Goal: Task Accomplishment & Management: Use online tool/utility

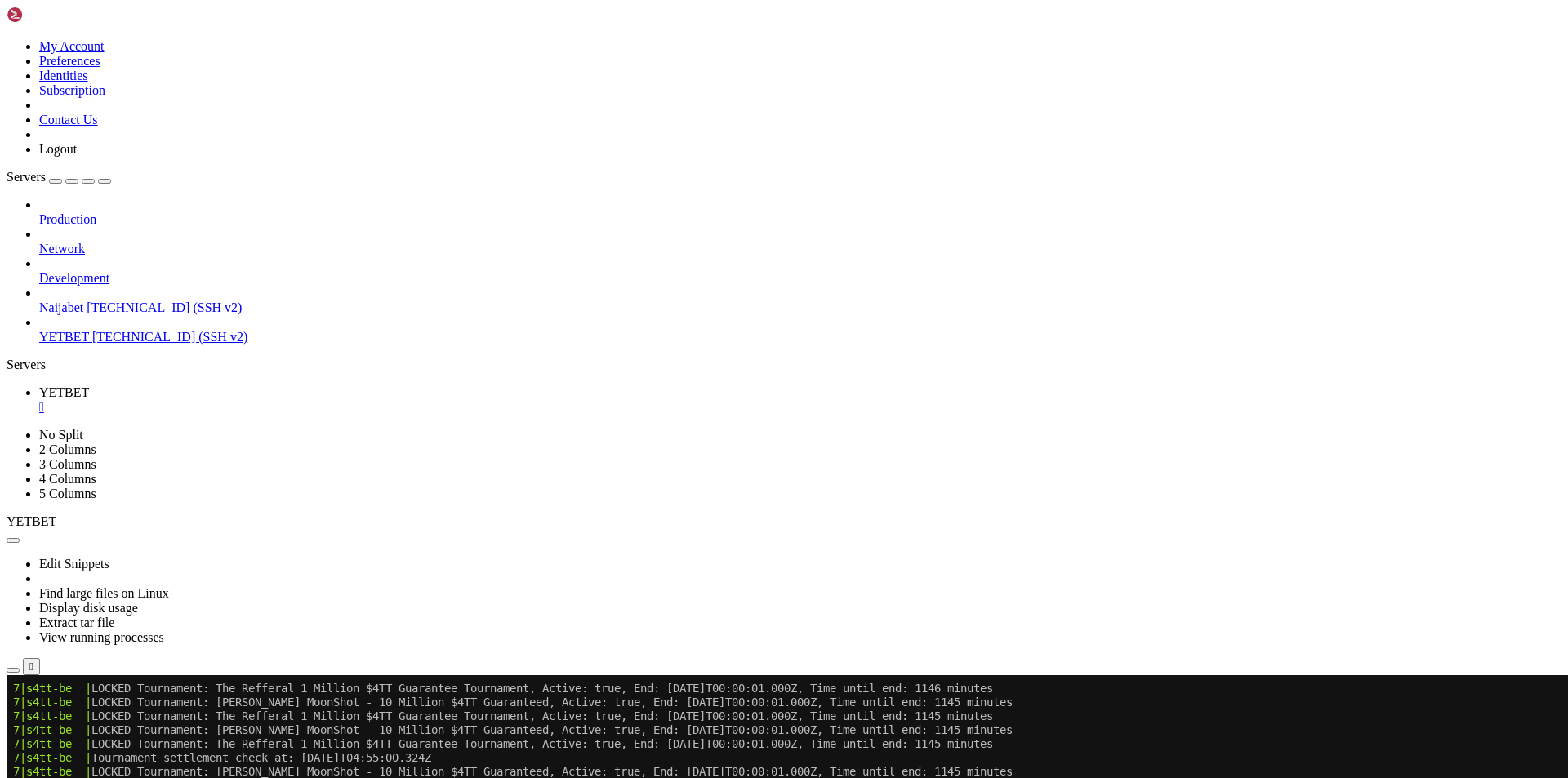
scroll to position [8118, 0]
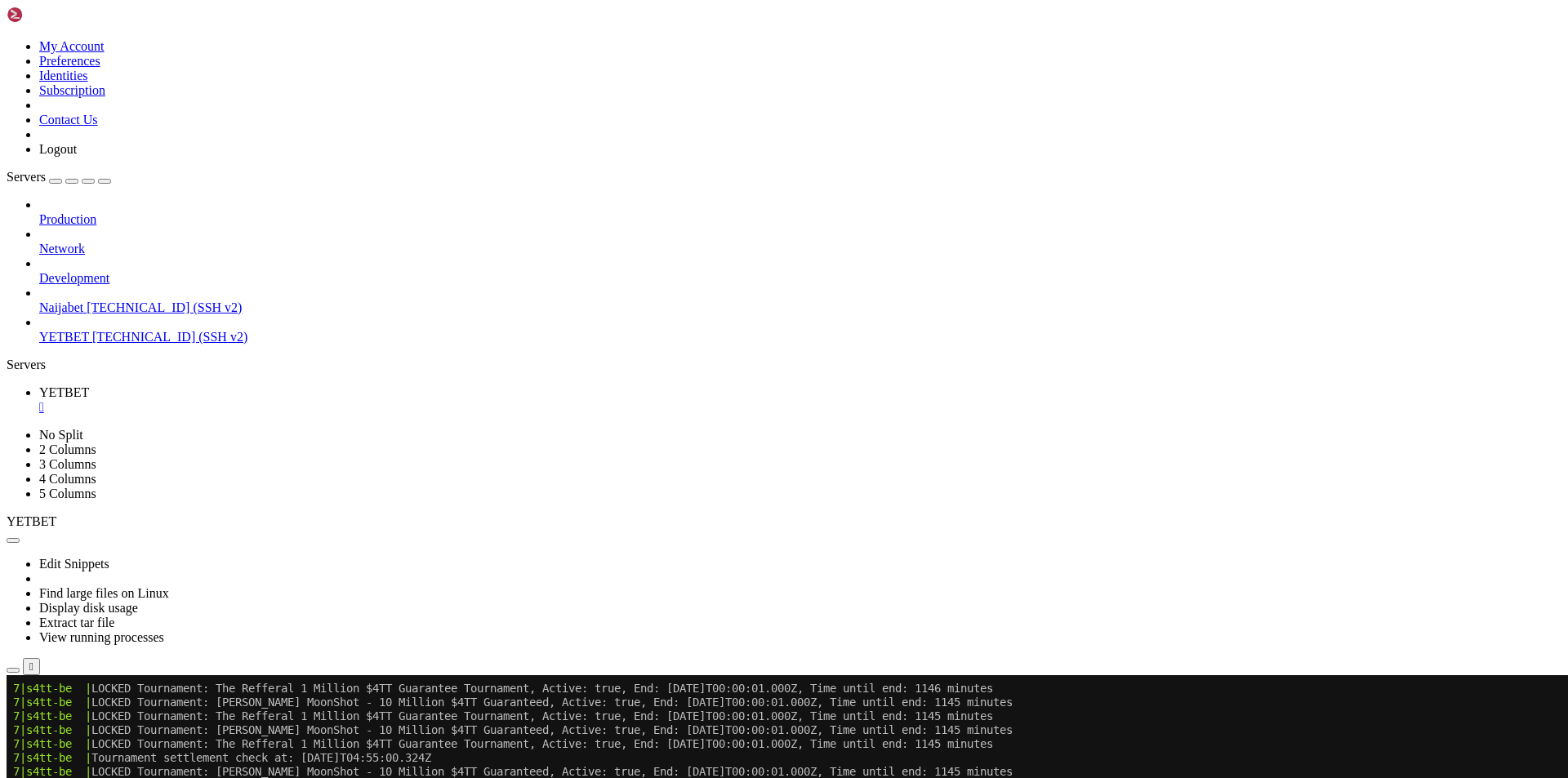
drag, startPoint x: 468, startPoint y: 1228, endPoint x: 170, endPoint y: 1233, distance: 298.0
drag, startPoint x: 171, startPoint y: 1233, endPoint x: 475, endPoint y: 1225, distance: 304.1
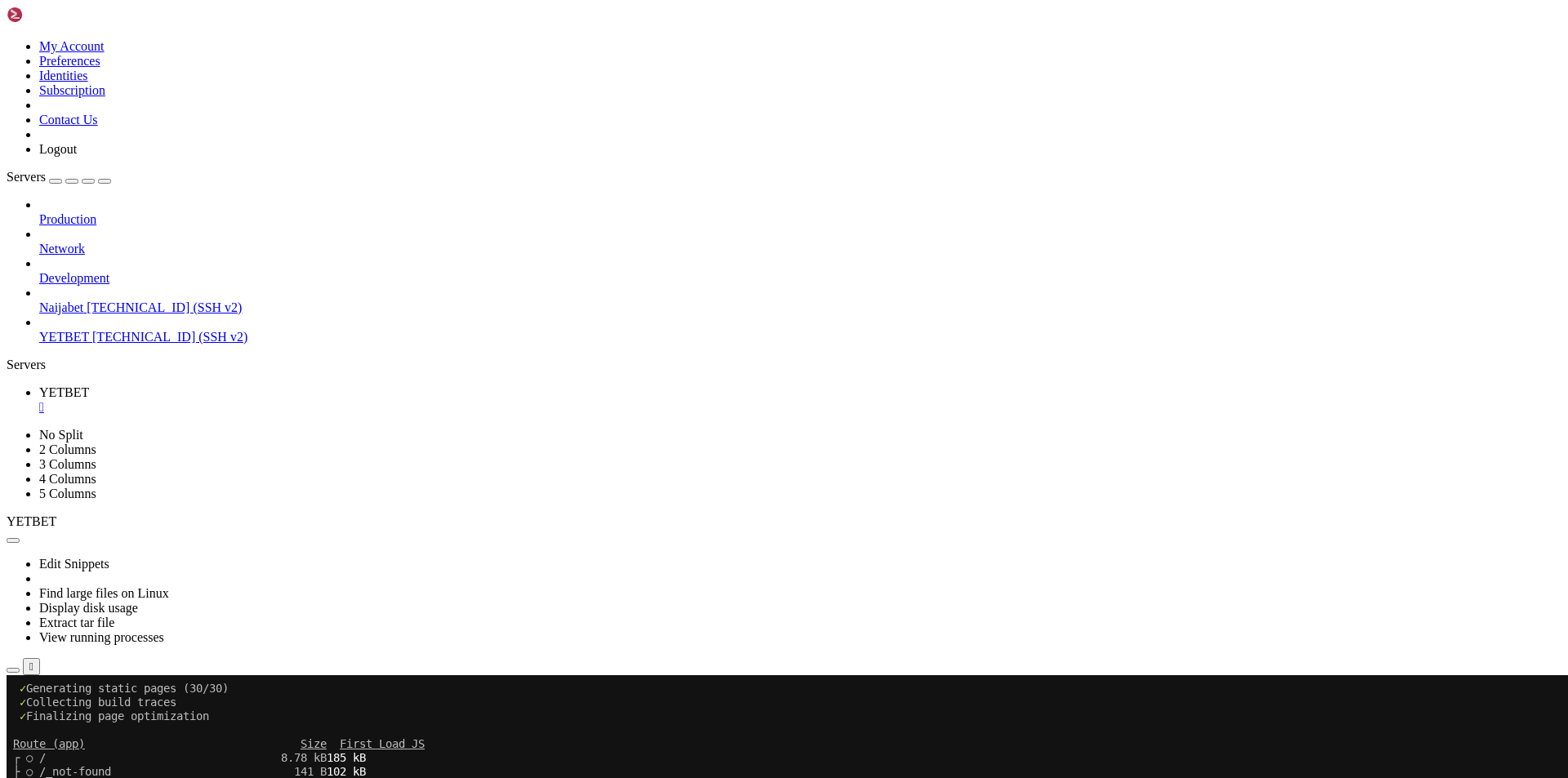
scroll to position [9158, 0]
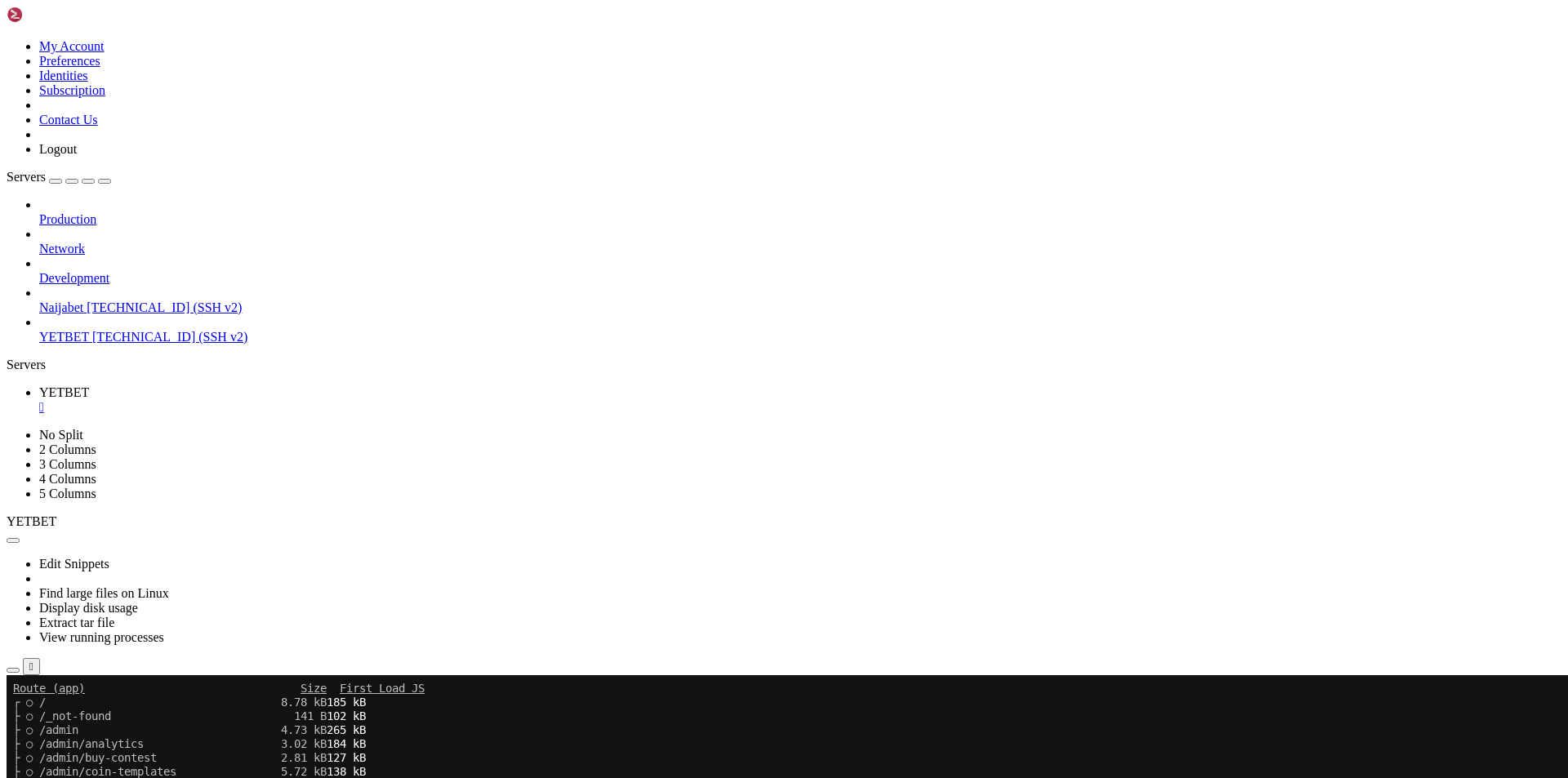
scroll to position [9297, 0]
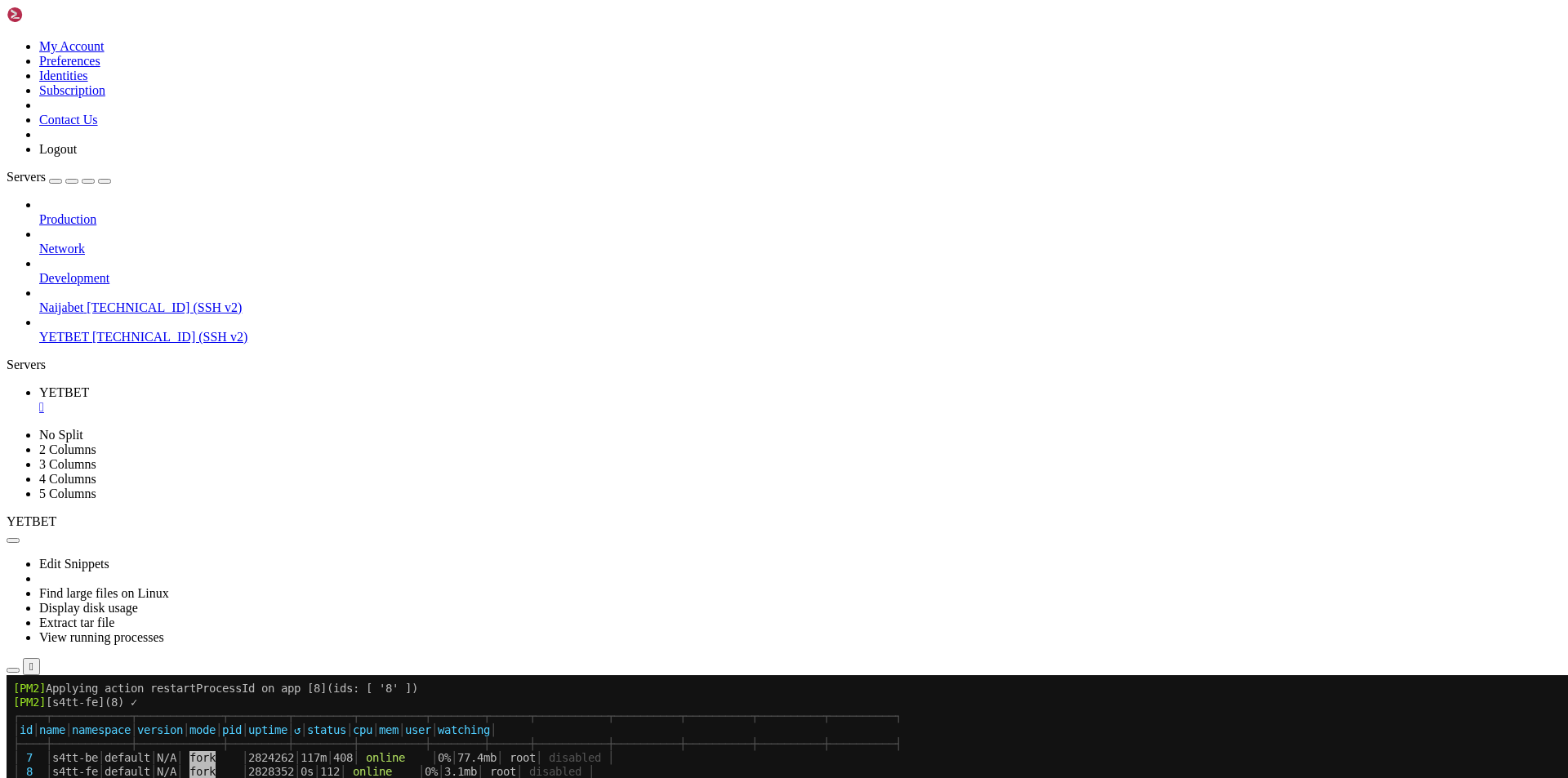
scroll to position [9838, 0]
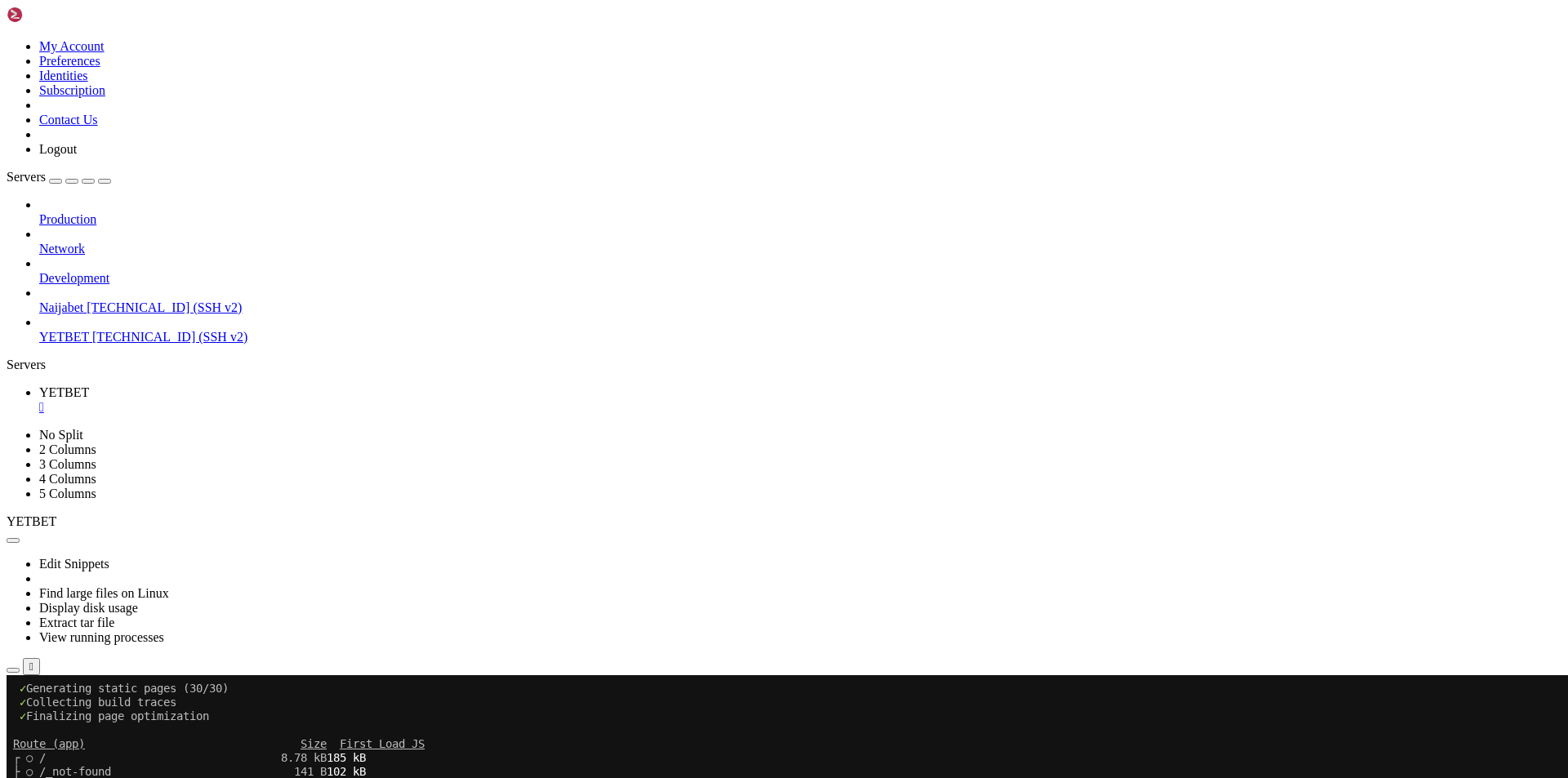
scroll to position [10948, 0]
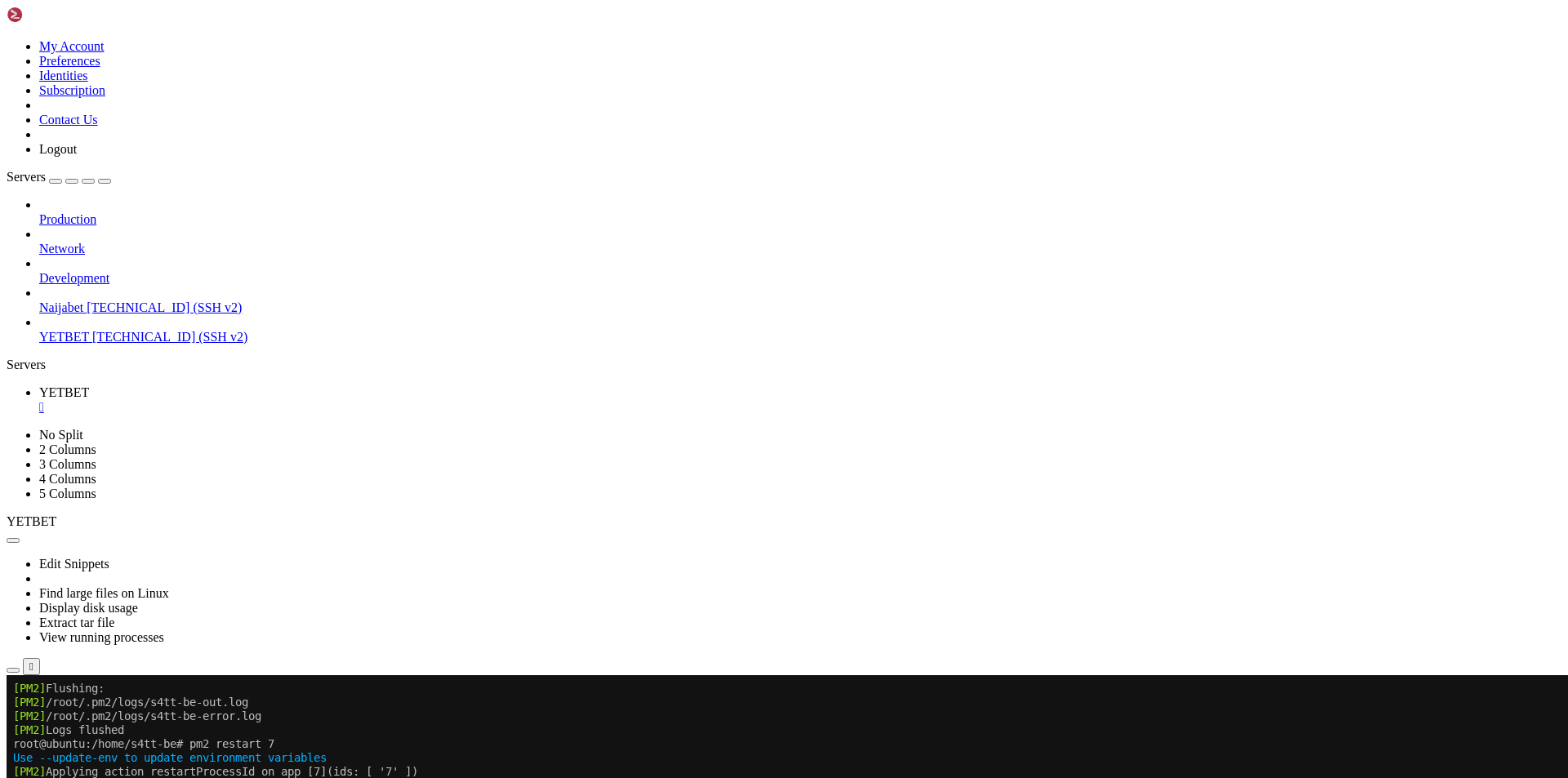
scroll to position [12142, 0]
drag, startPoint x: 598, startPoint y: 1035, endPoint x: 539, endPoint y: 1039, distance: 59.1
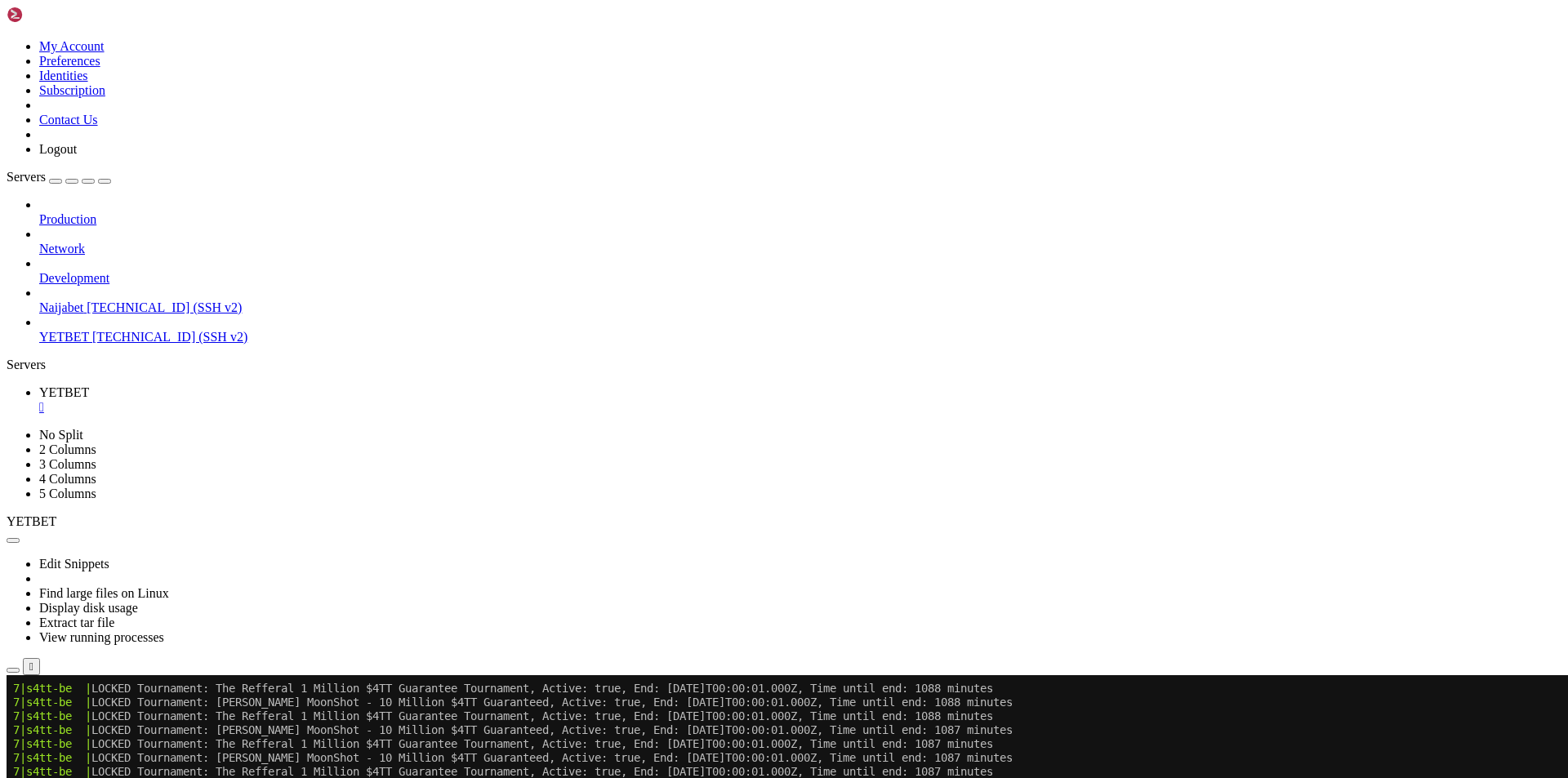
scroll to position [14362, 0]
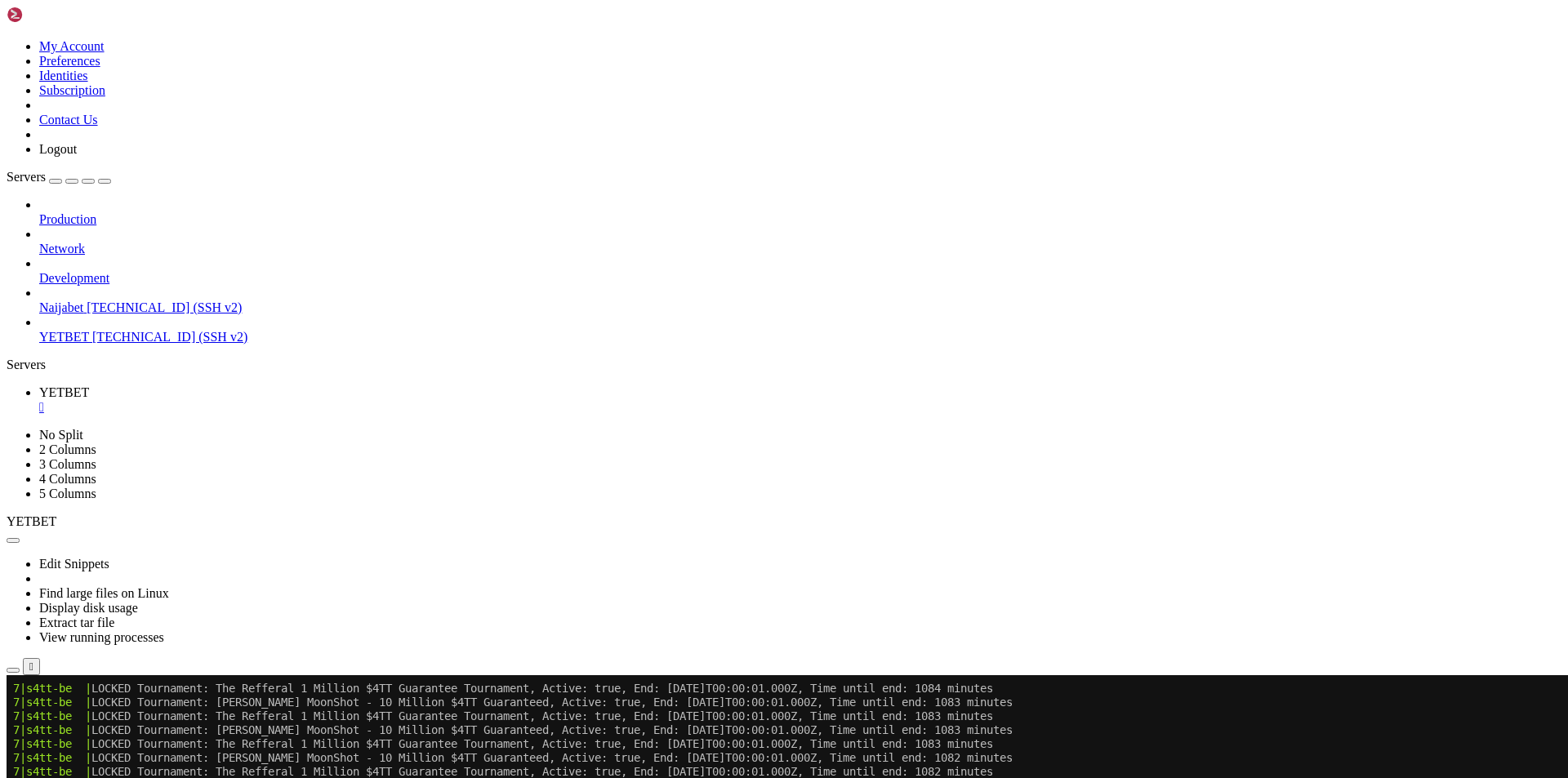
drag, startPoint x: 950, startPoint y: 1009, endPoint x: 996, endPoint y: 1006, distance: 46.1
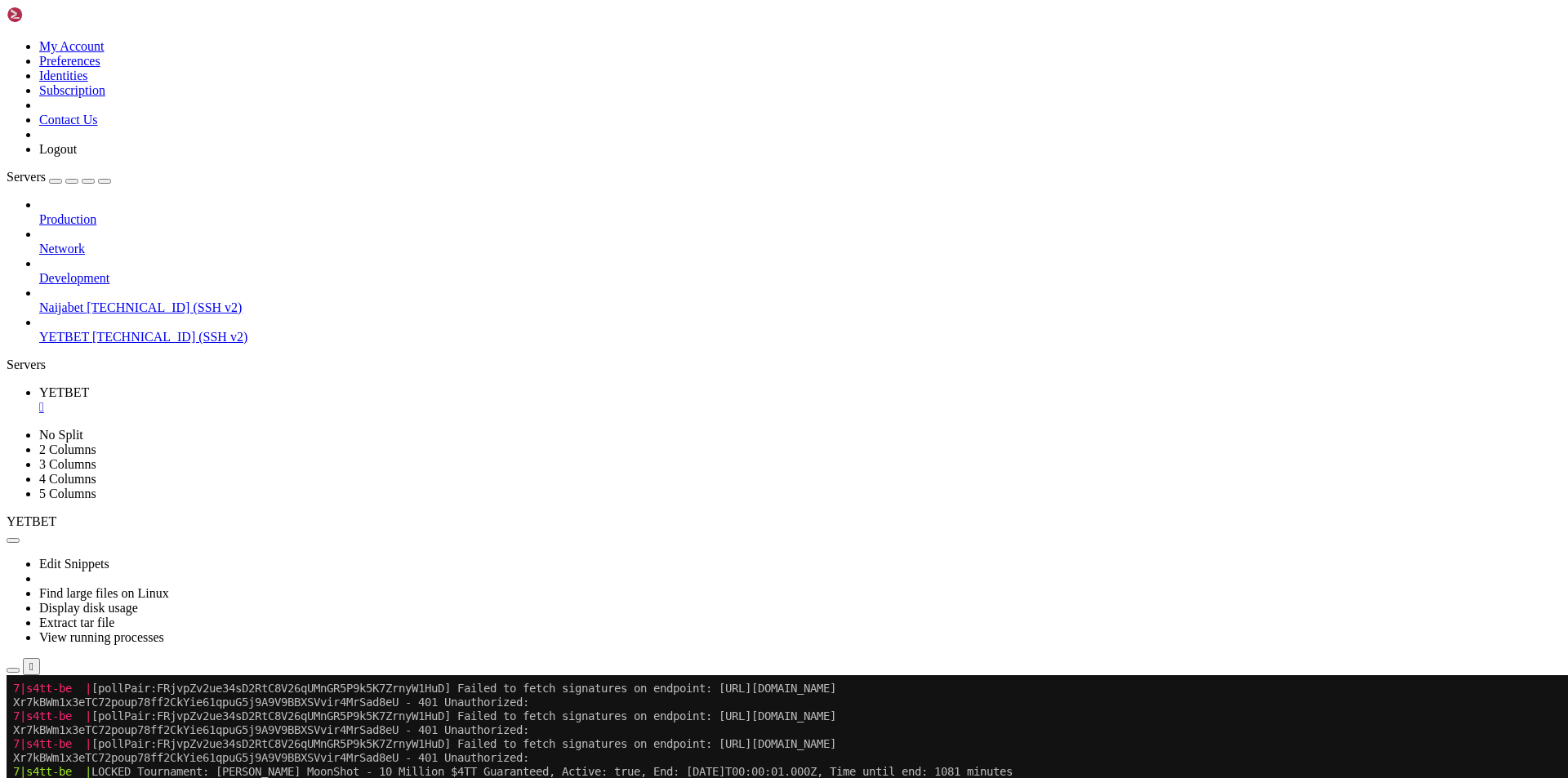
scroll to position [14819, 0]
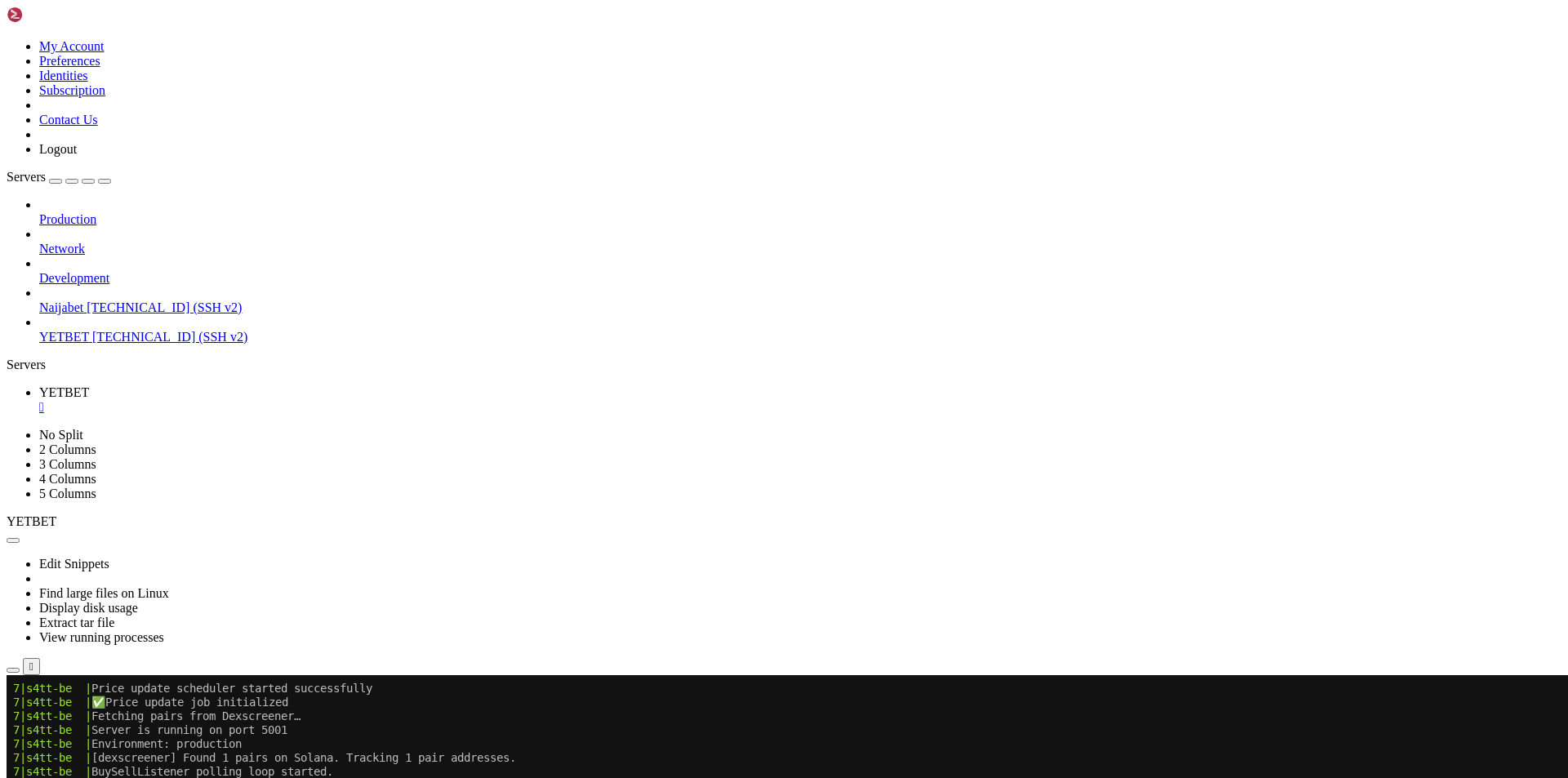
scroll to position [15625, 0]
drag, startPoint x: 1140, startPoint y: 1175, endPoint x: 762, endPoint y: 1170, distance: 378.0
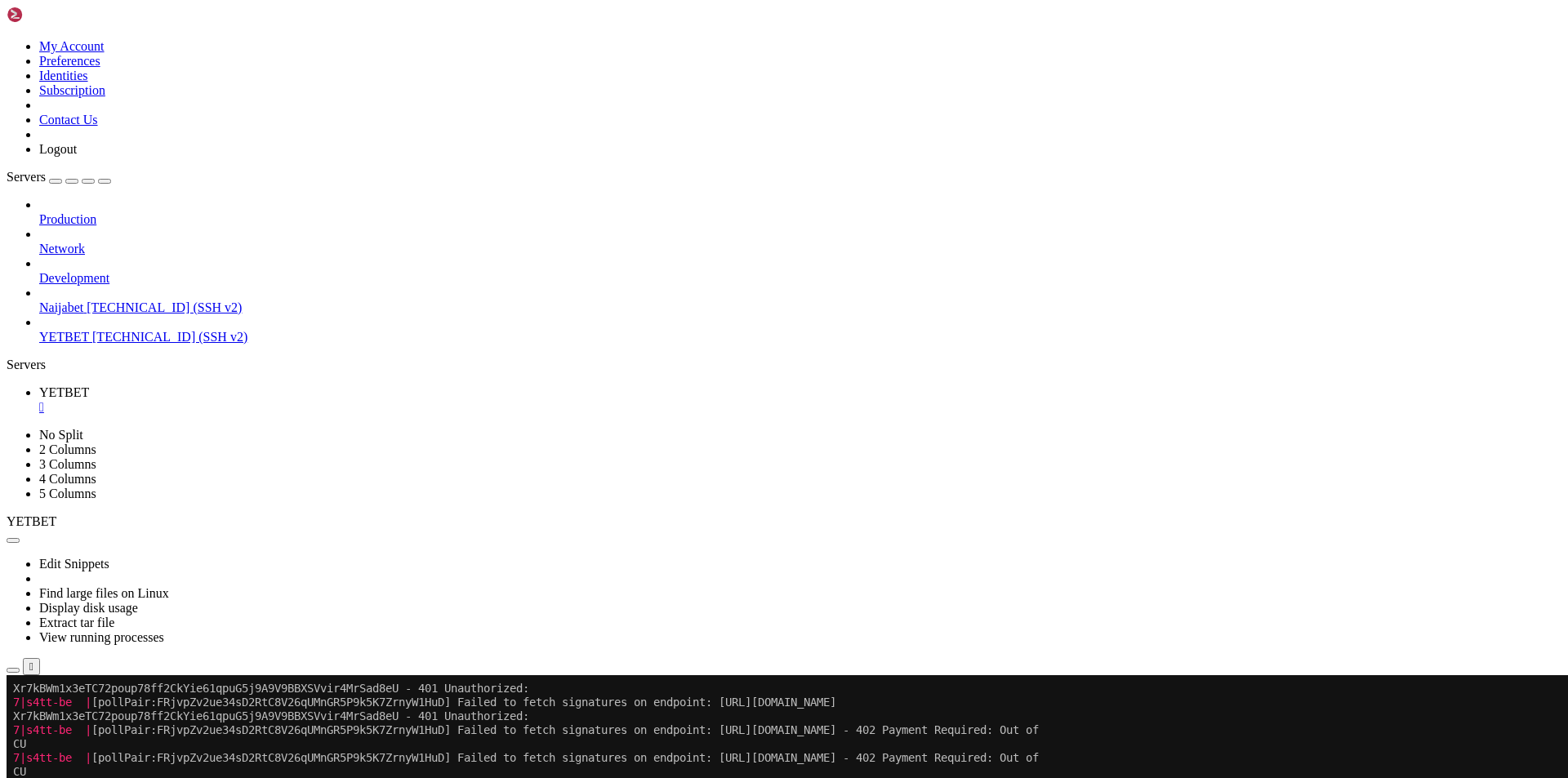
scroll to position [16513, 0]
drag, startPoint x: 817, startPoint y: 1145, endPoint x: 948, endPoint y: 1145, distance: 131.0
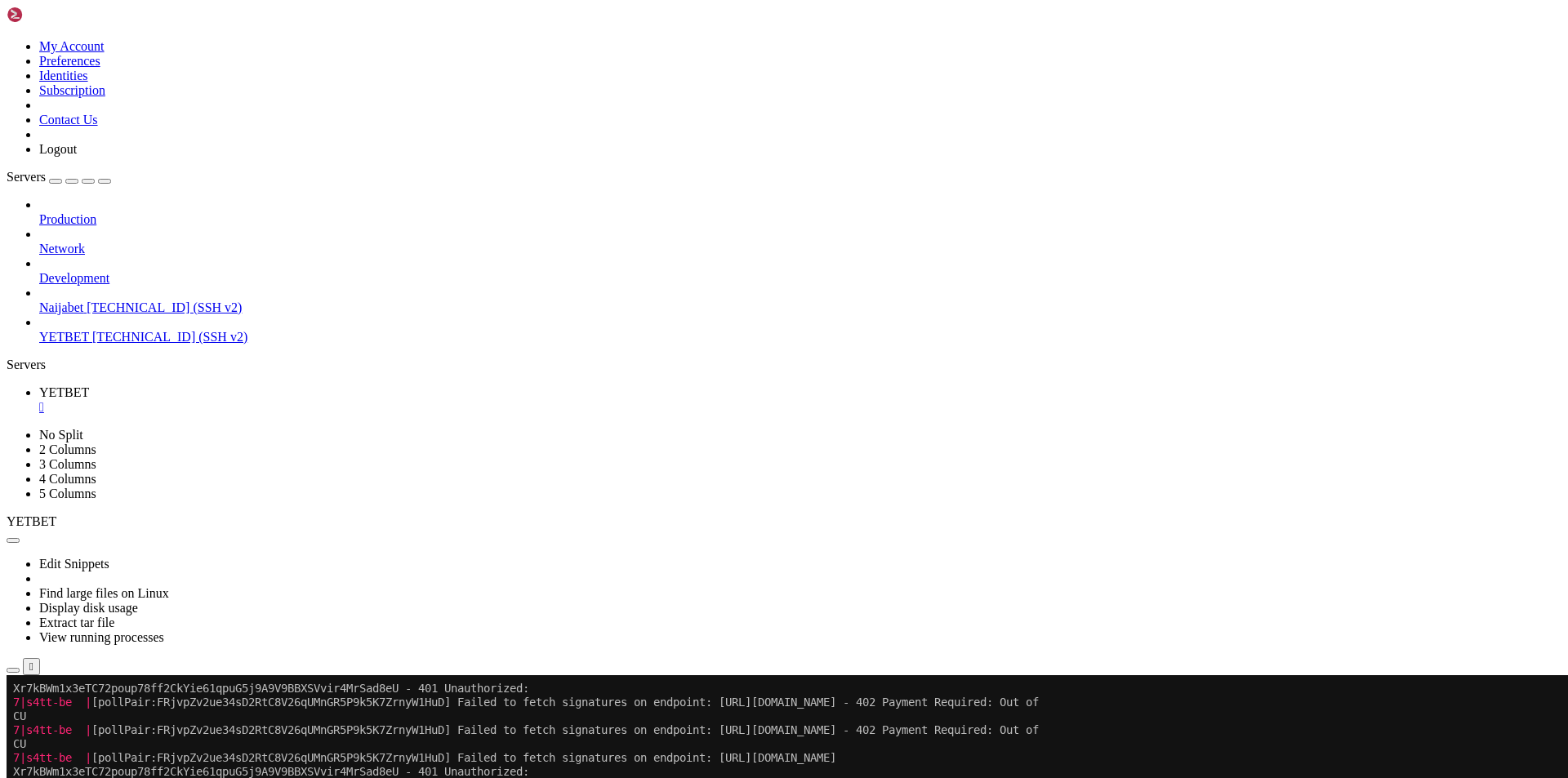
drag, startPoint x: 821, startPoint y: 1147, endPoint x: 895, endPoint y: 1141, distance: 74.2
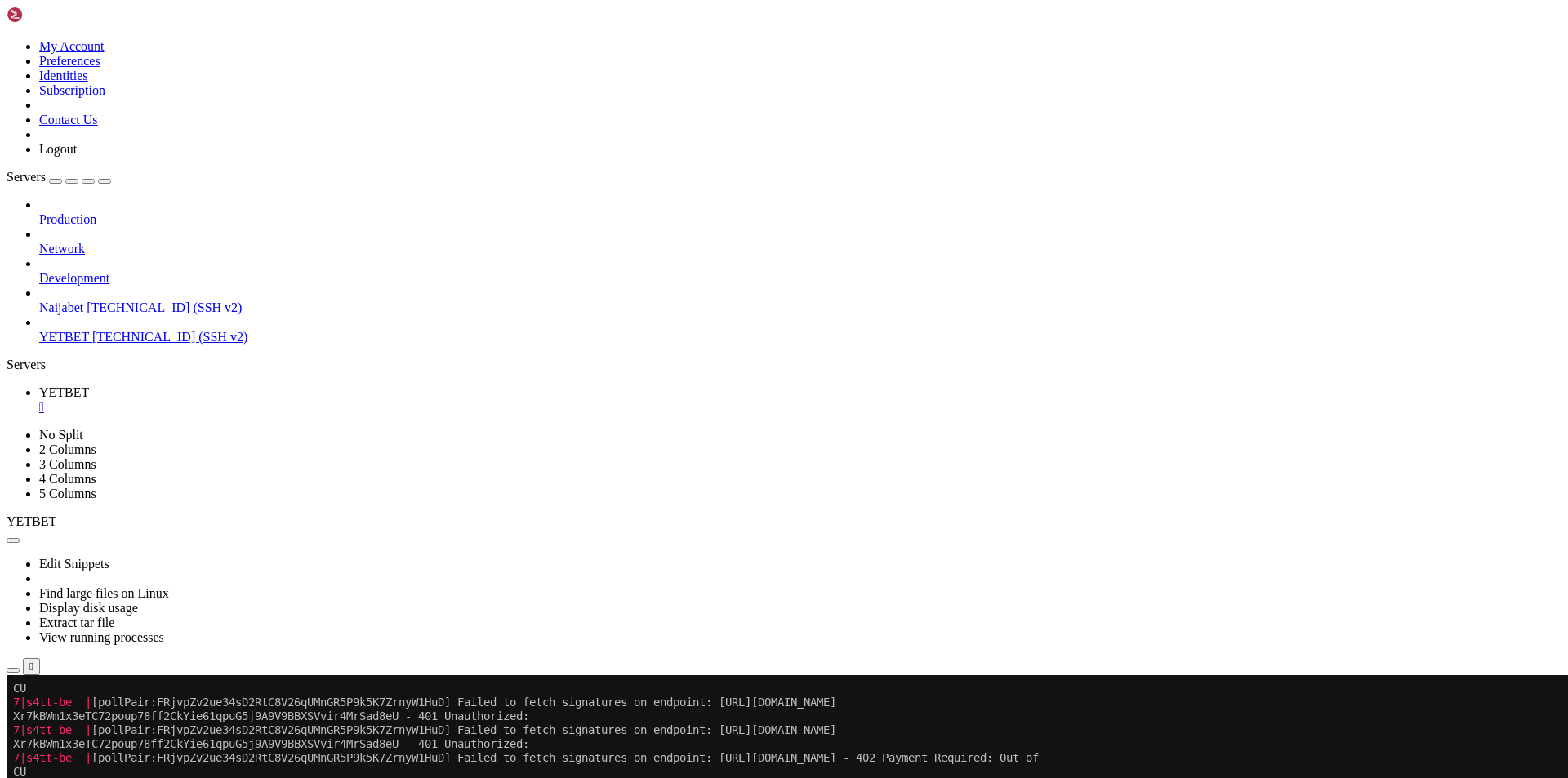
scroll to position [16596, 0]
drag, startPoint x: 912, startPoint y: 1093, endPoint x: 819, endPoint y: 1094, distance: 93.0
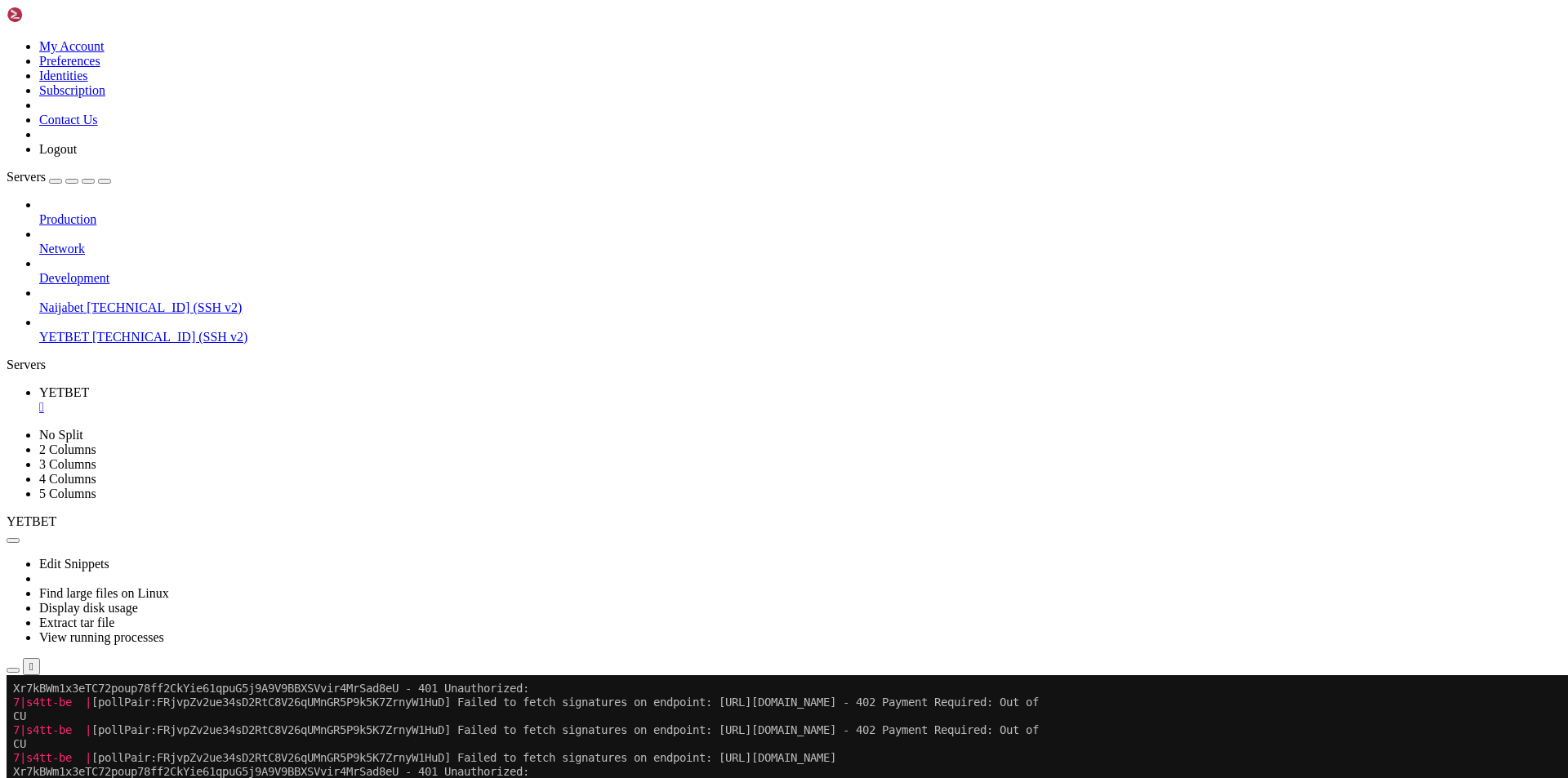
scroll to position [16666, 0]
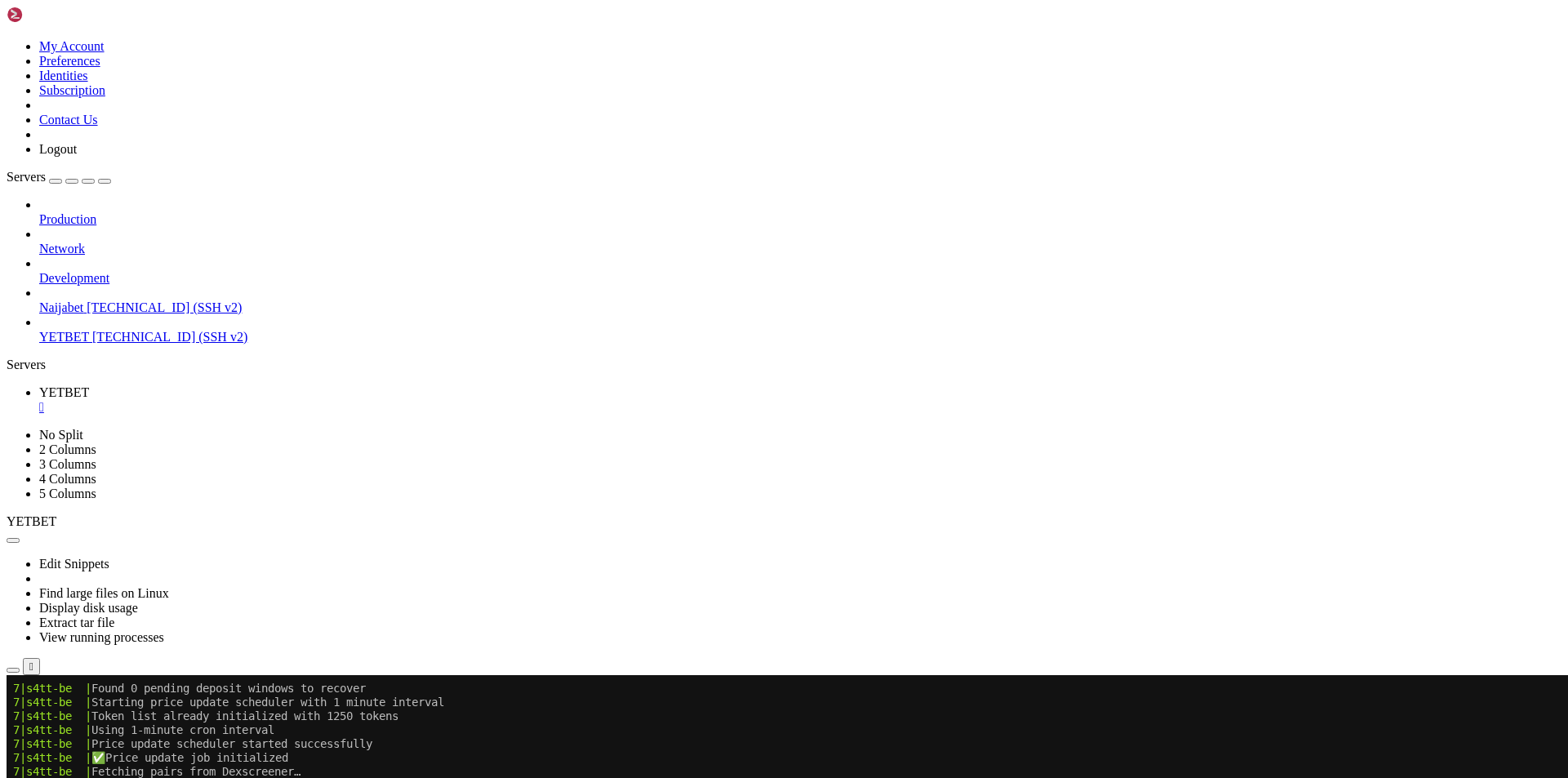
scroll to position [18067, 0]
drag, startPoint x: 820, startPoint y: 894, endPoint x: 1003, endPoint y: 888, distance: 183.1
drag, startPoint x: 1018, startPoint y: 893, endPoint x: 825, endPoint y: 893, distance: 193.0
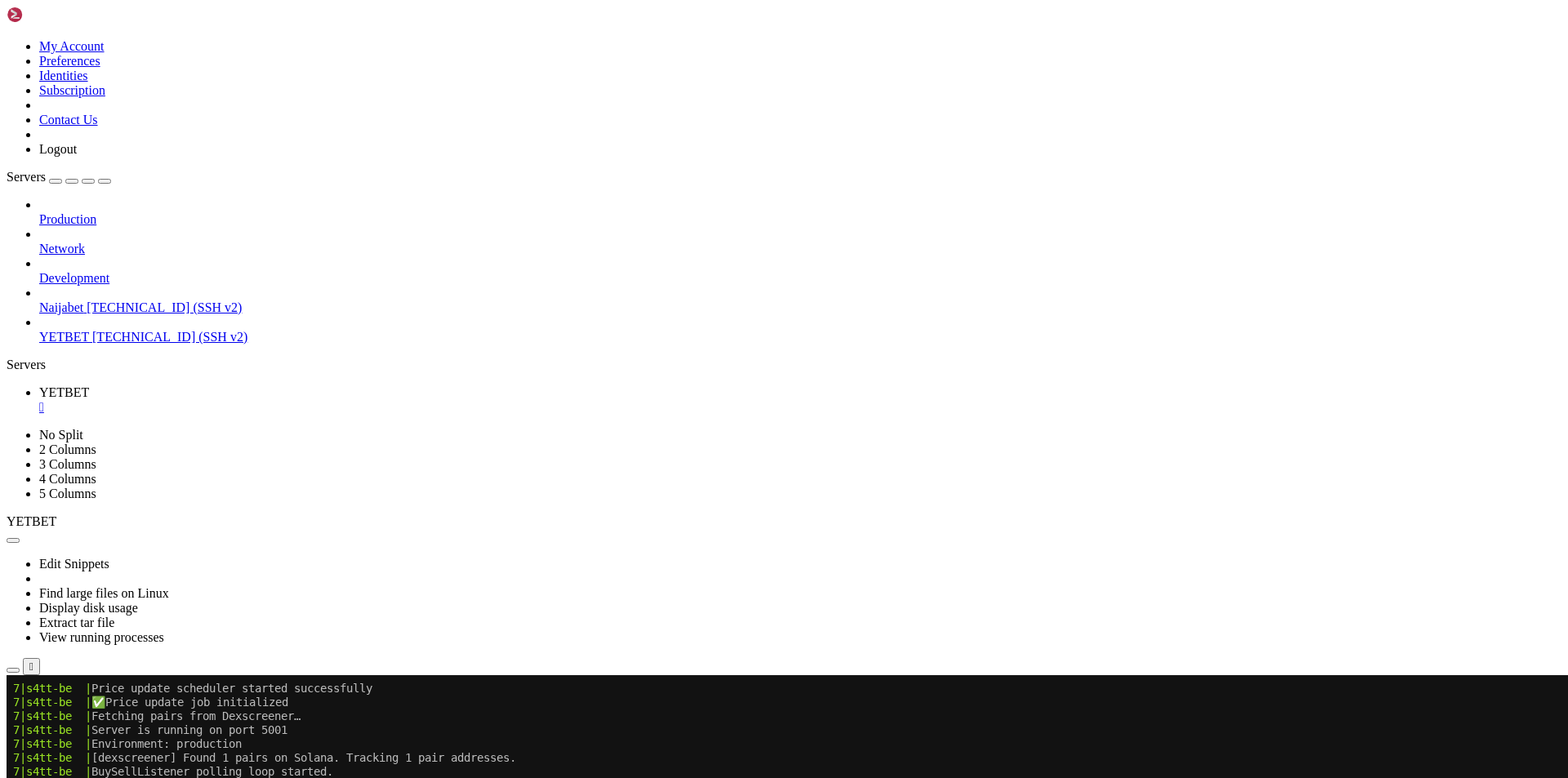
scroll to position [18108, 0]
drag, startPoint x: 815, startPoint y: 1240, endPoint x: 1055, endPoint y: 1239, distance: 240.0
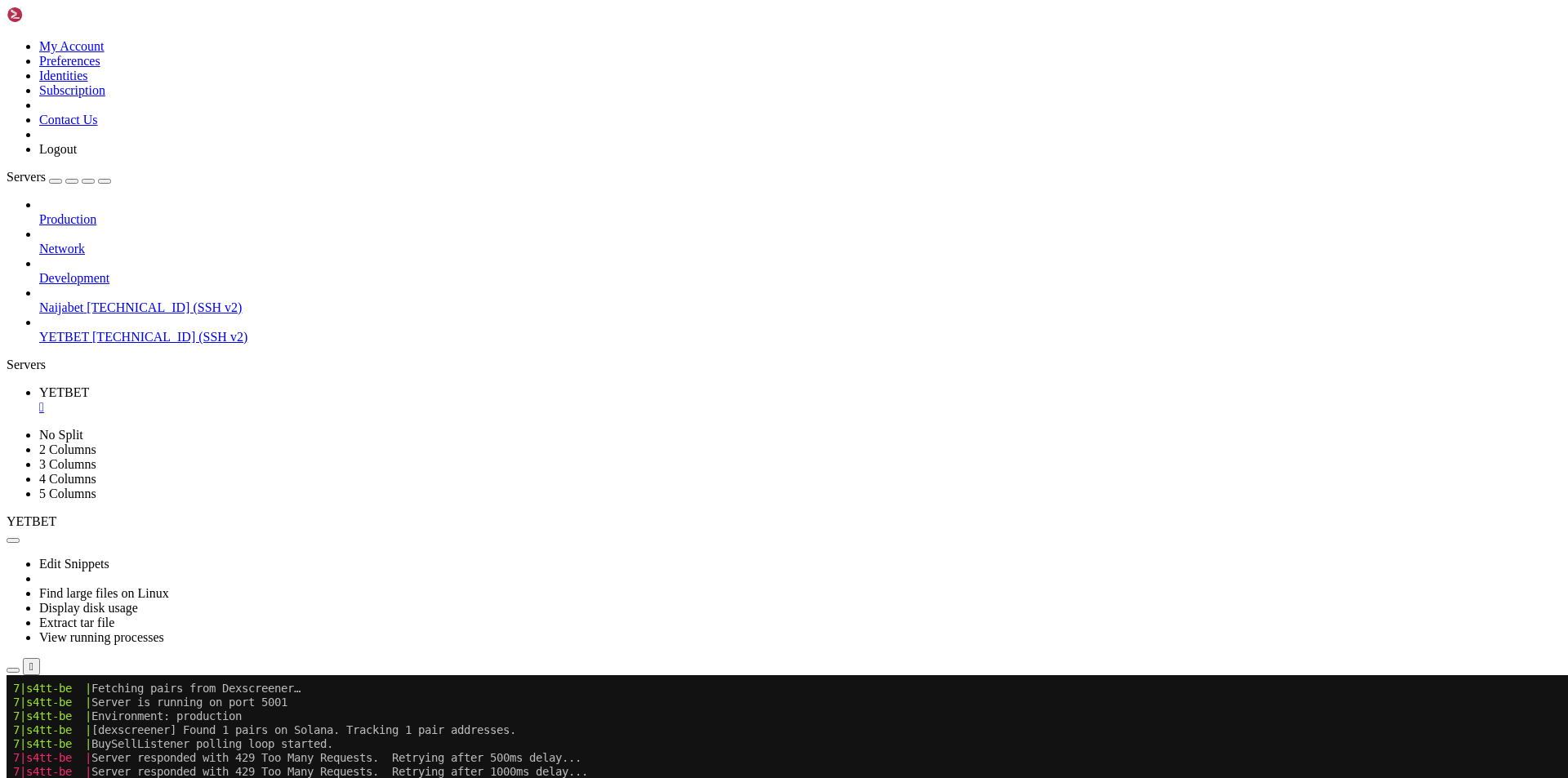
scroll to position [18122, 0]
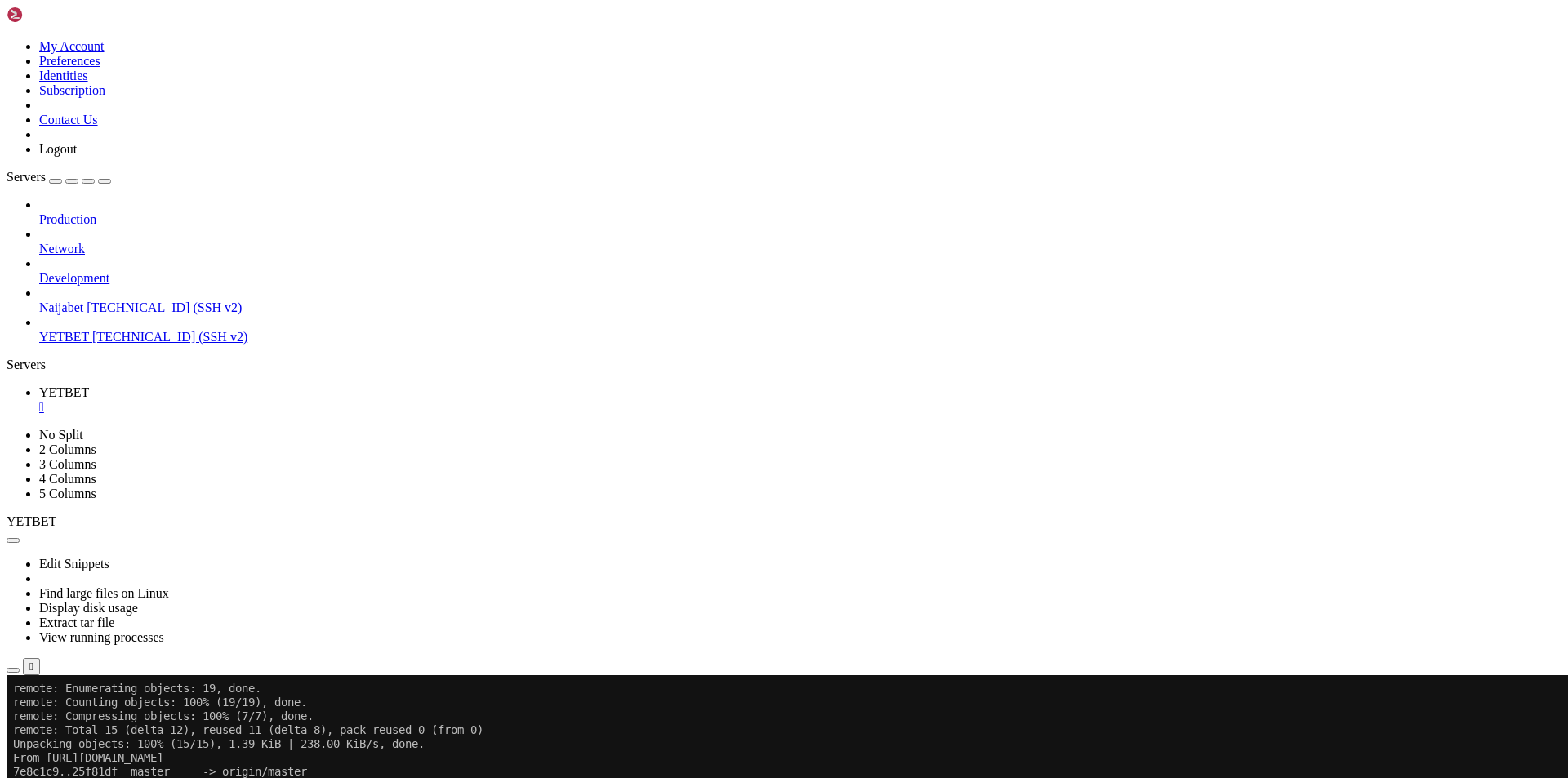
scroll to position [19149, 0]
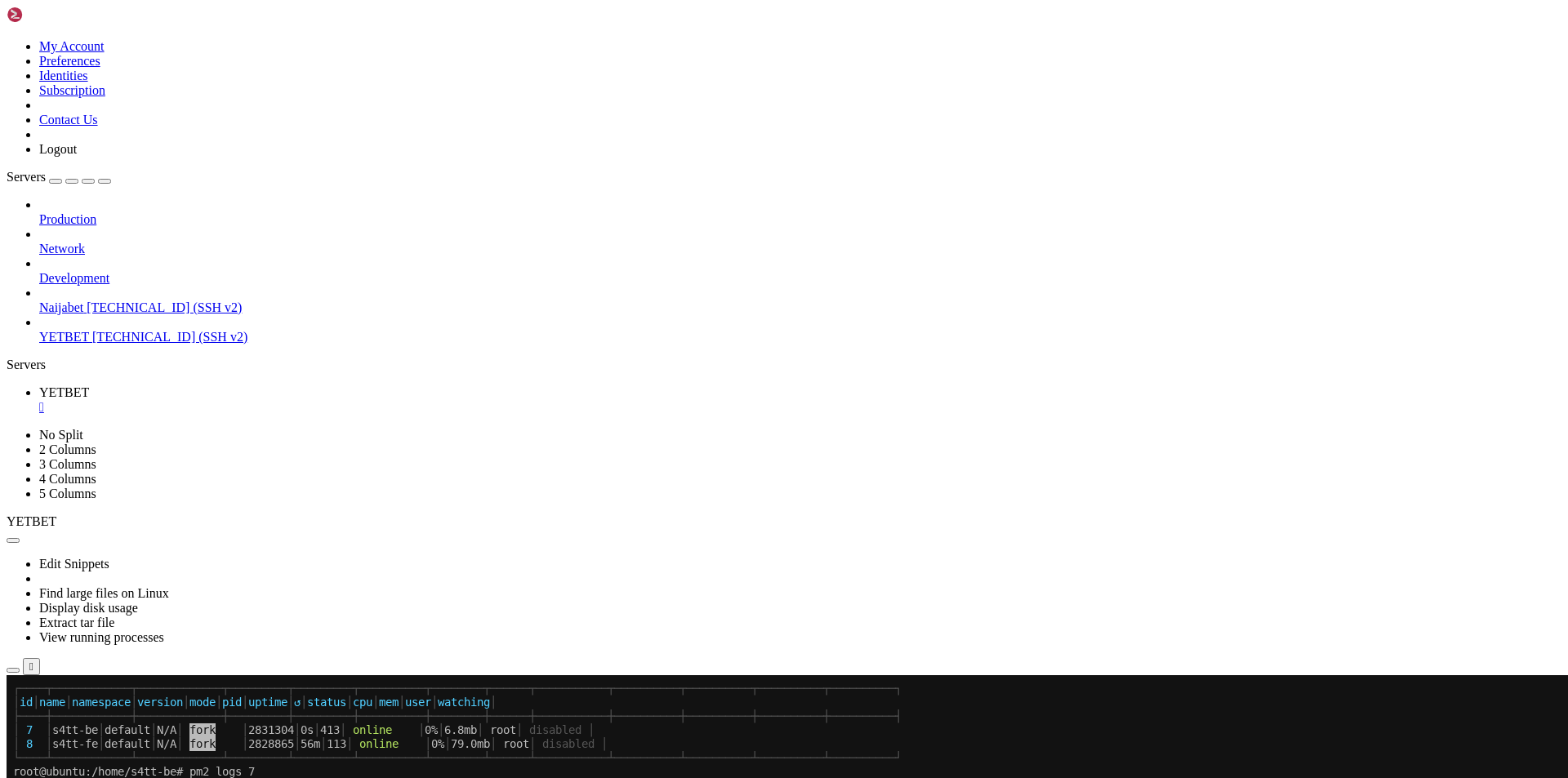
drag, startPoint x: 1125, startPoint y: 1285, endPoint x: 775, endPoint y: 1284, distance: 350.0
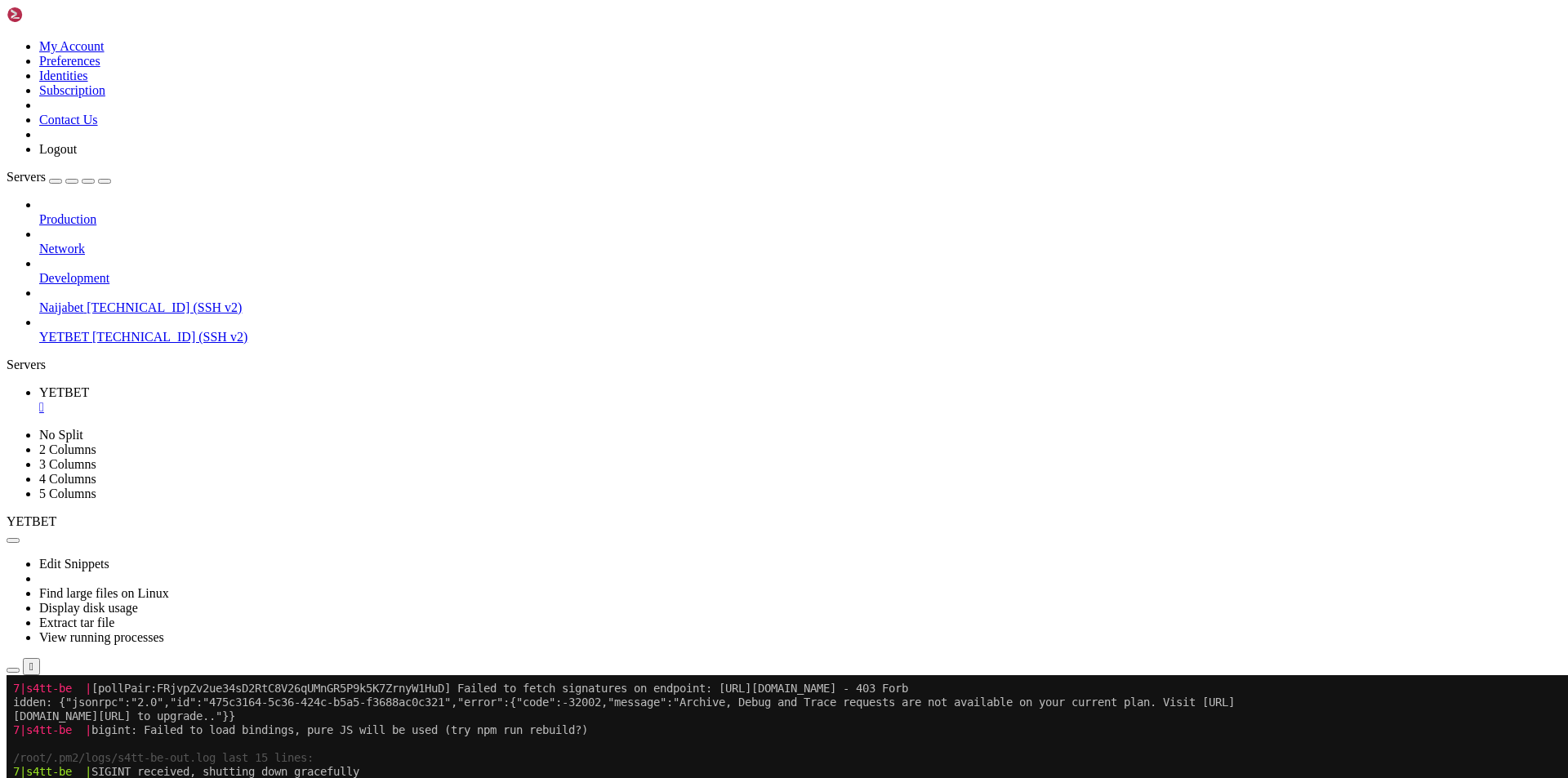
scroll to position [20329, 0]
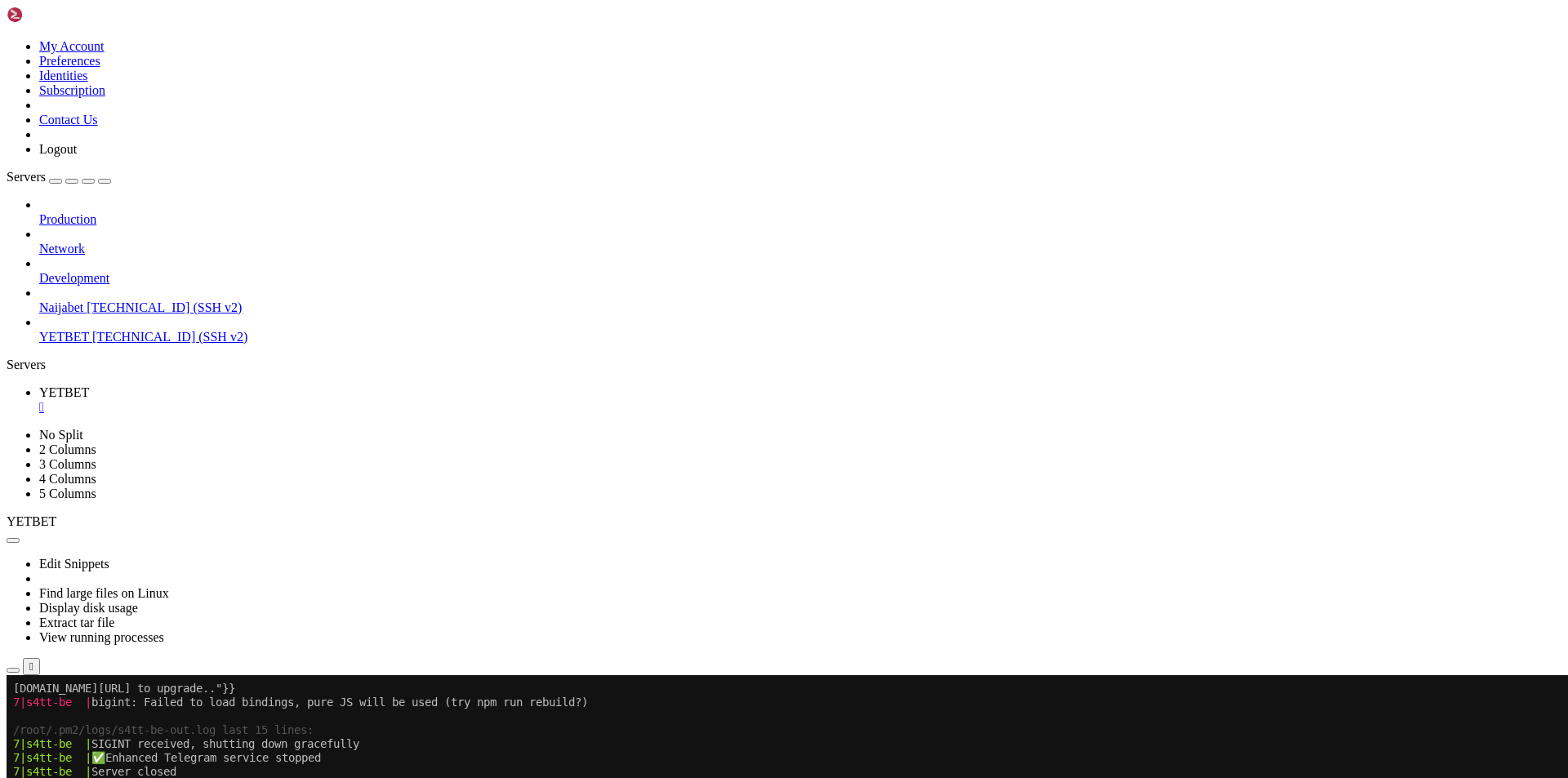
drag, startPoint x: 1016, startPoint y: 1258, endPoint x: 885, endPoint y: 1258, distance: 131.0
drag, startPoint x: 1014, startPoint y: 1162, endPoint x: 819, endPoint y: 1163, distance: 195.0
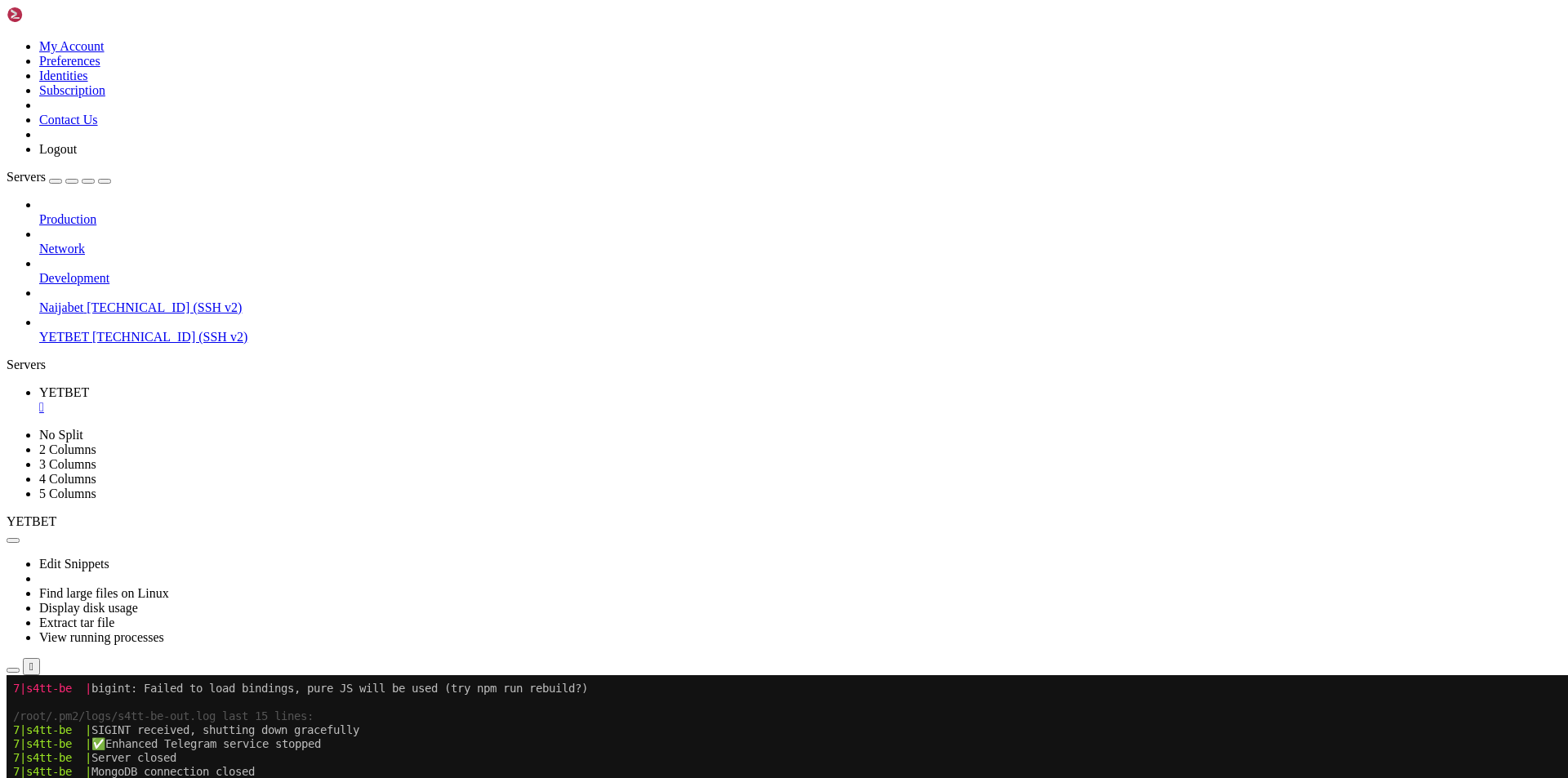
scroll to position [20342, 0]
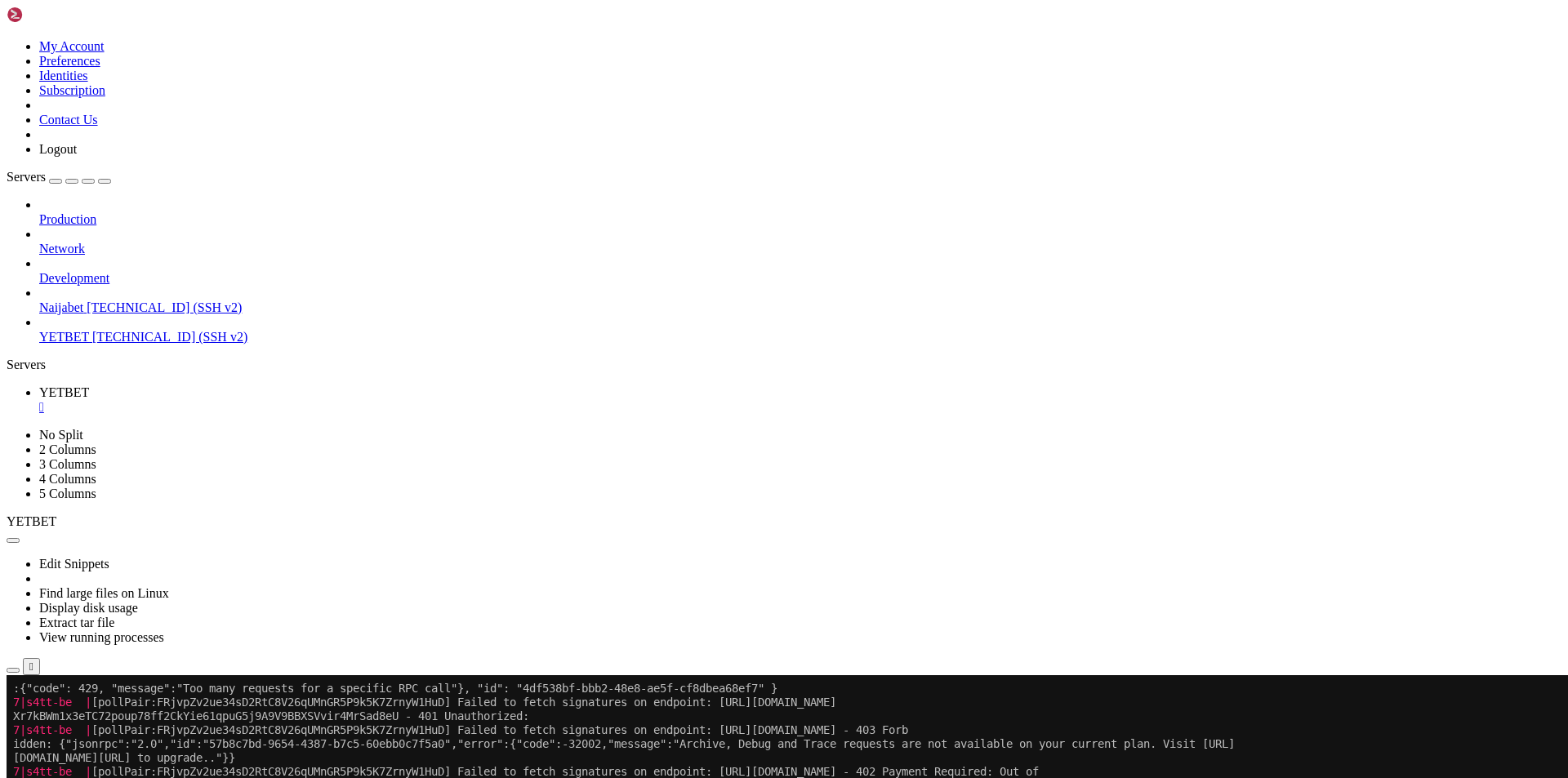
scroll to position [20870, 0]
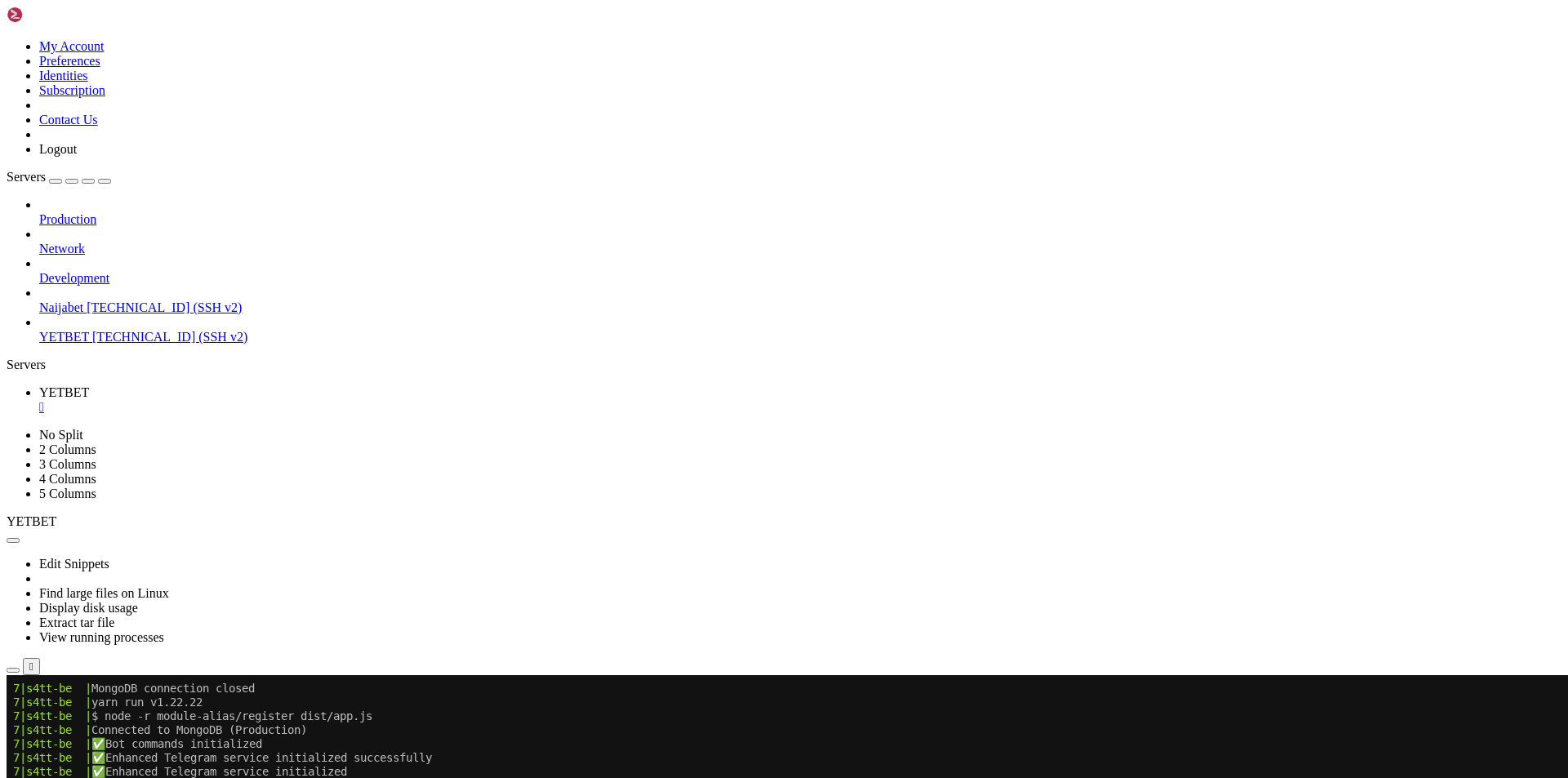
scroll to position [20911, 0]
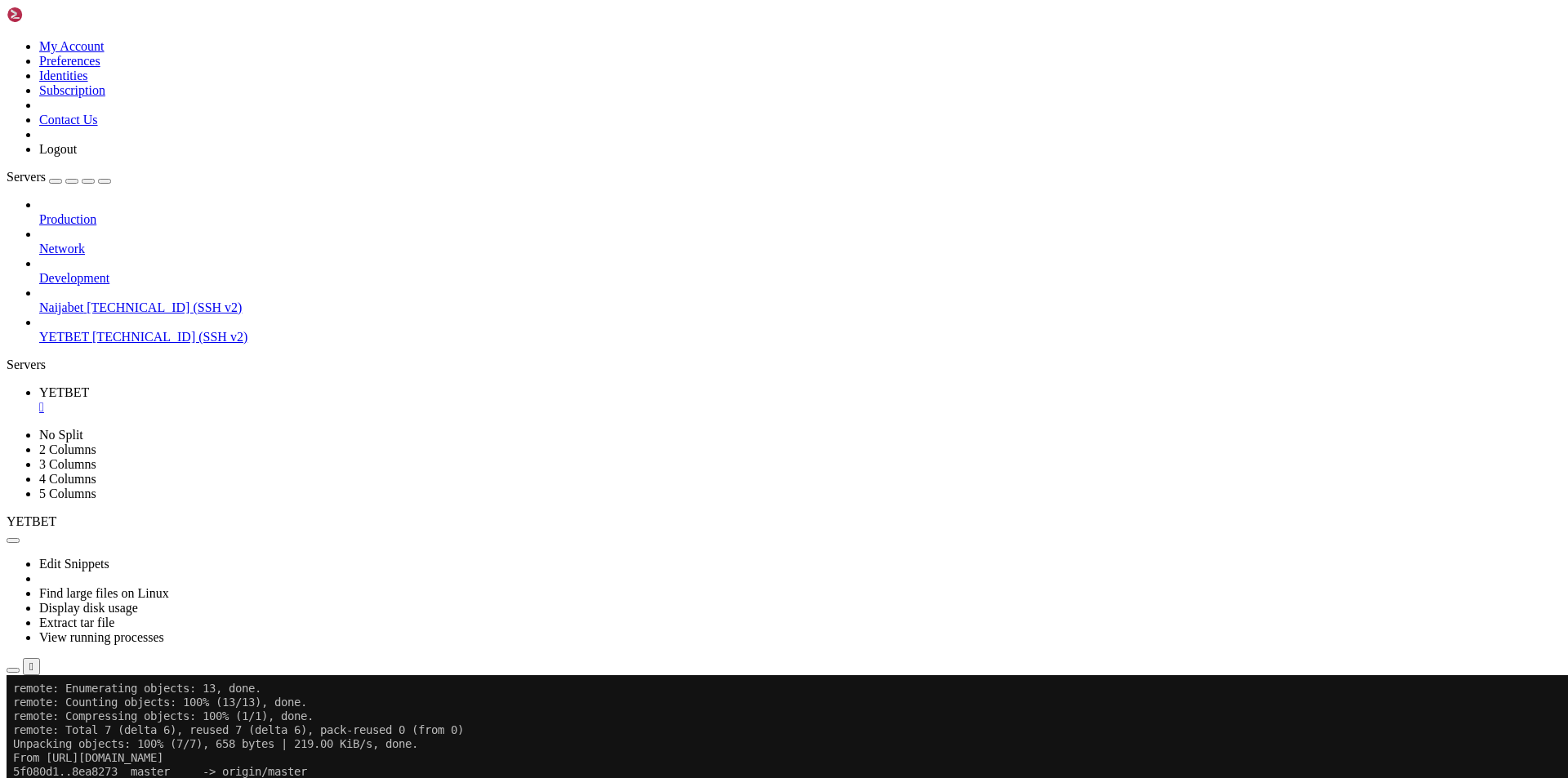
scroll to position [21619, 0]
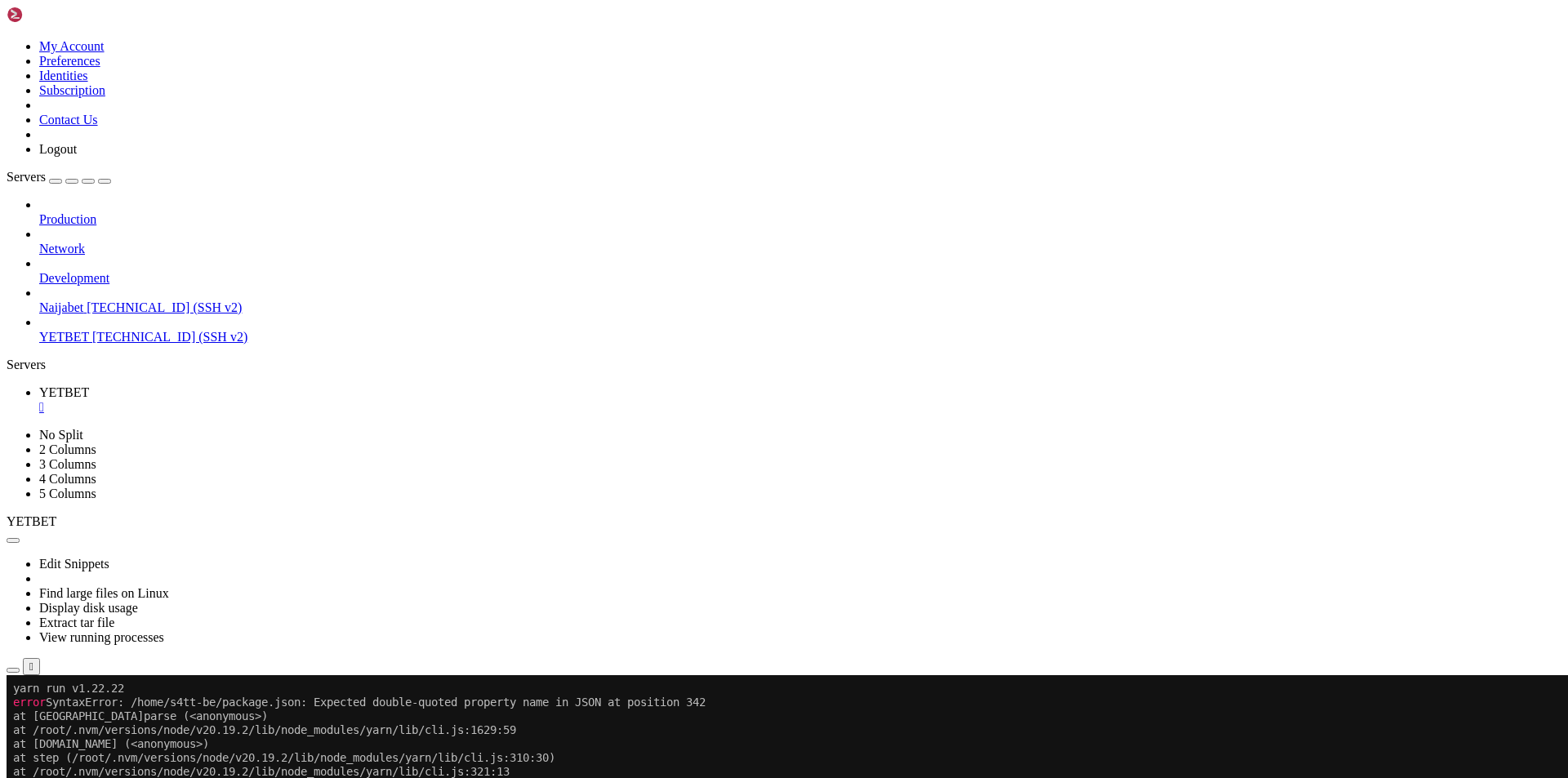
scroll to position [21841, 0]
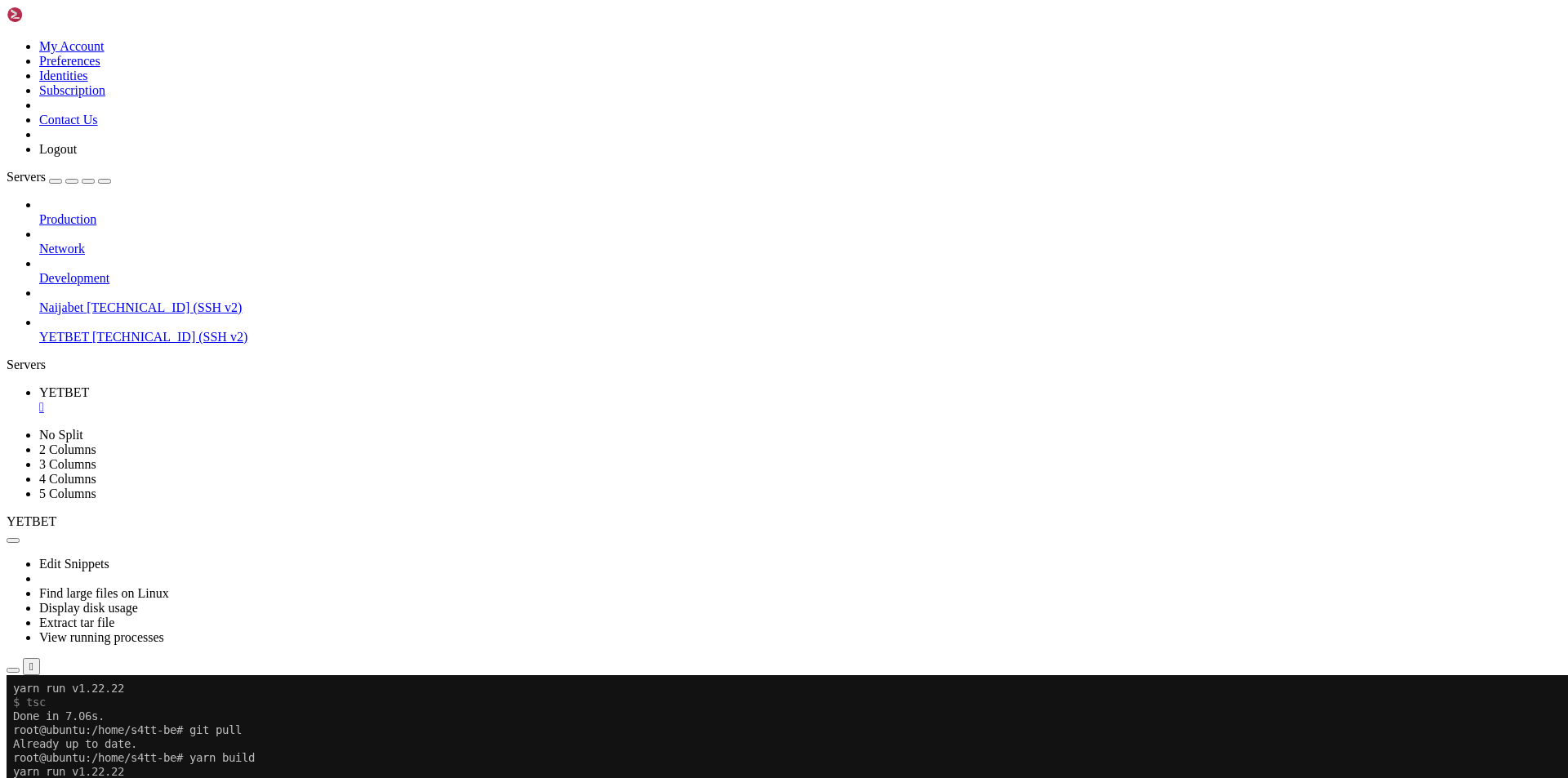
scroll to position [22480, 0]
drag, startPoint x: 1063, startPoint y: 1284, endPoint x: 775, endPoint y: 1288, distance: 288.0
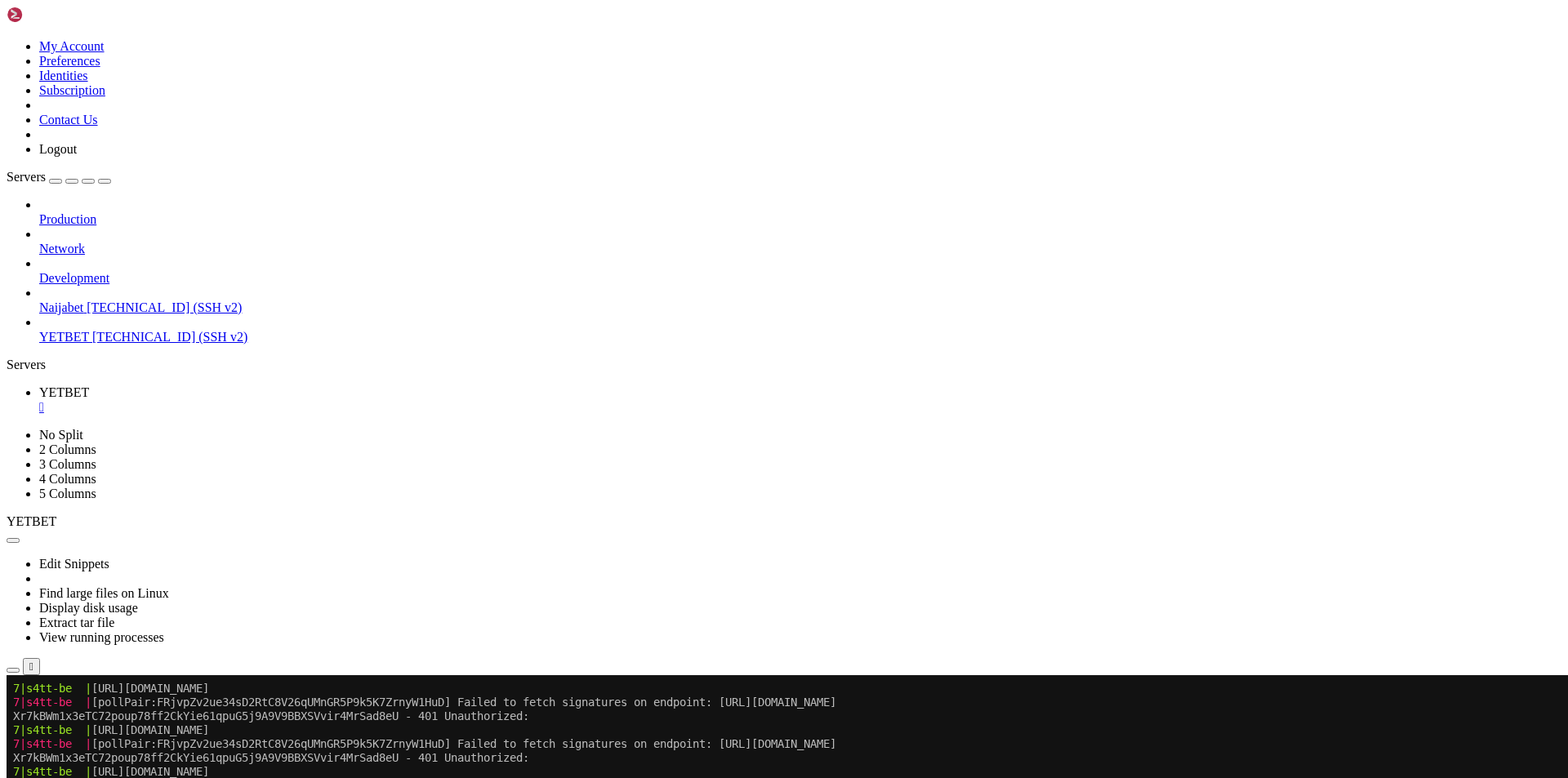
scroll to position [24839, 0]
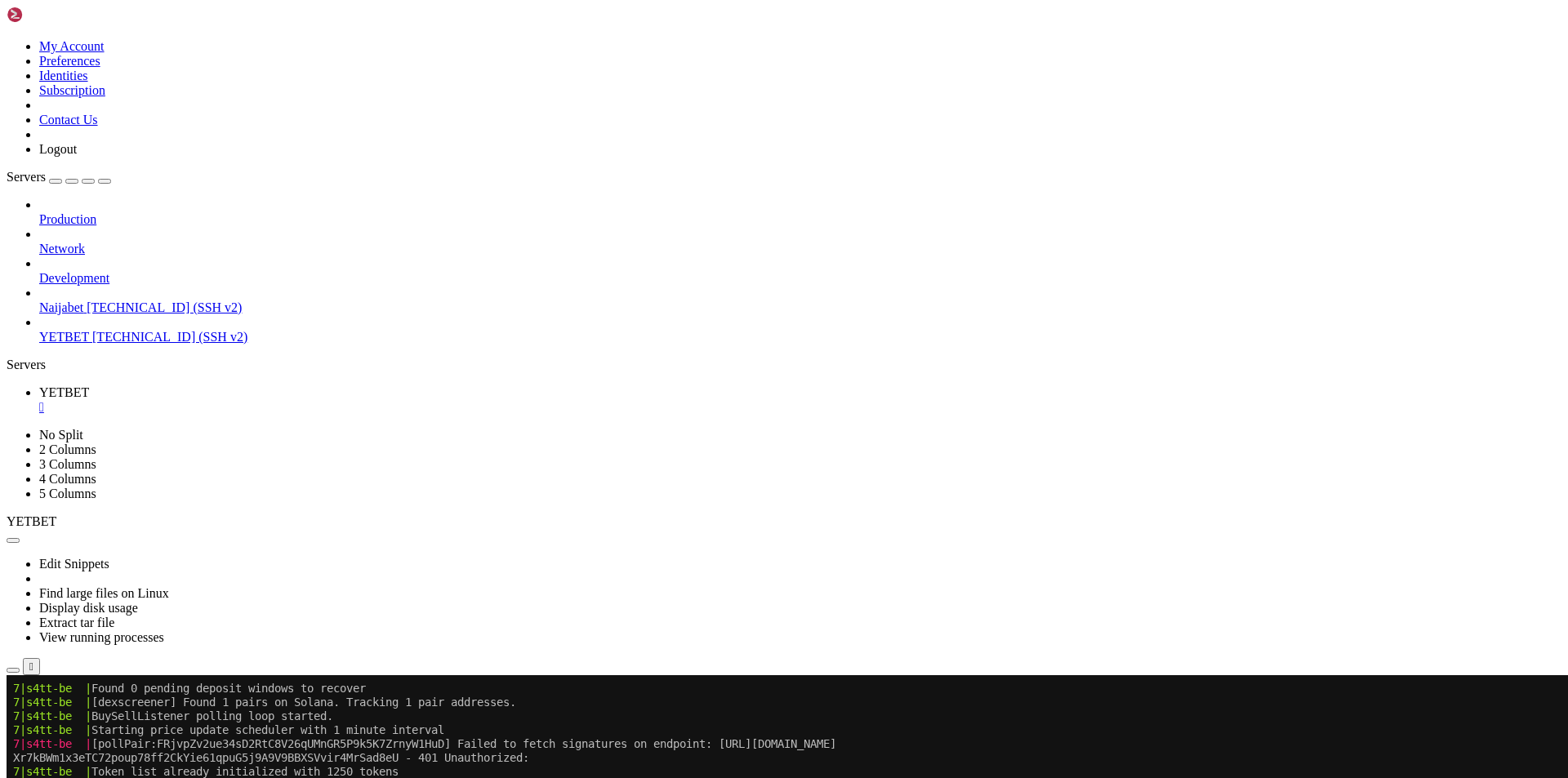
scroll to position [24295, 0]
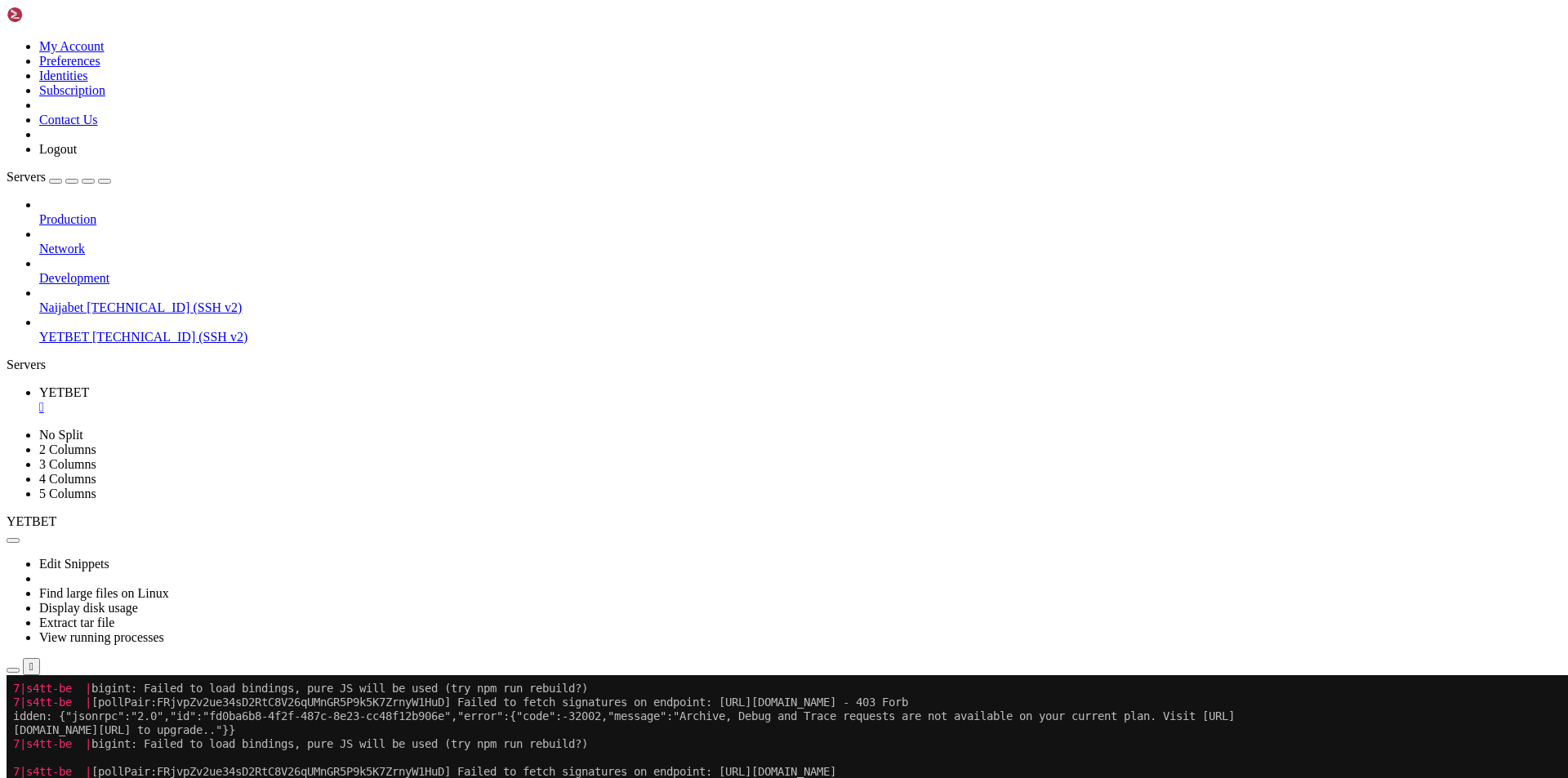
drag, startPoint x: 570, startPoint y: 1309, endPoint x: 15, endPoint y: 815, distance: 743.0
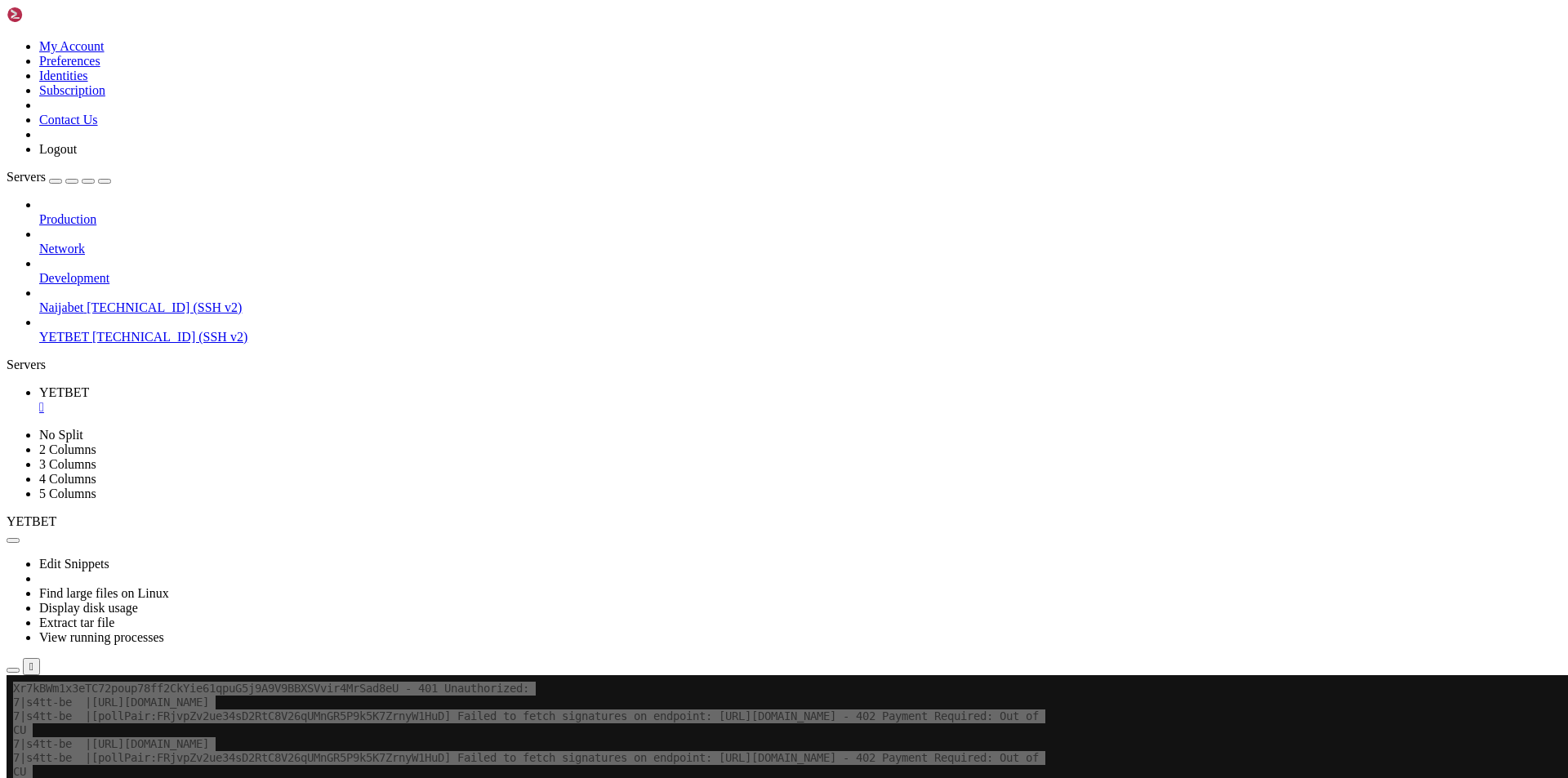
scroll to position [24880, 0]
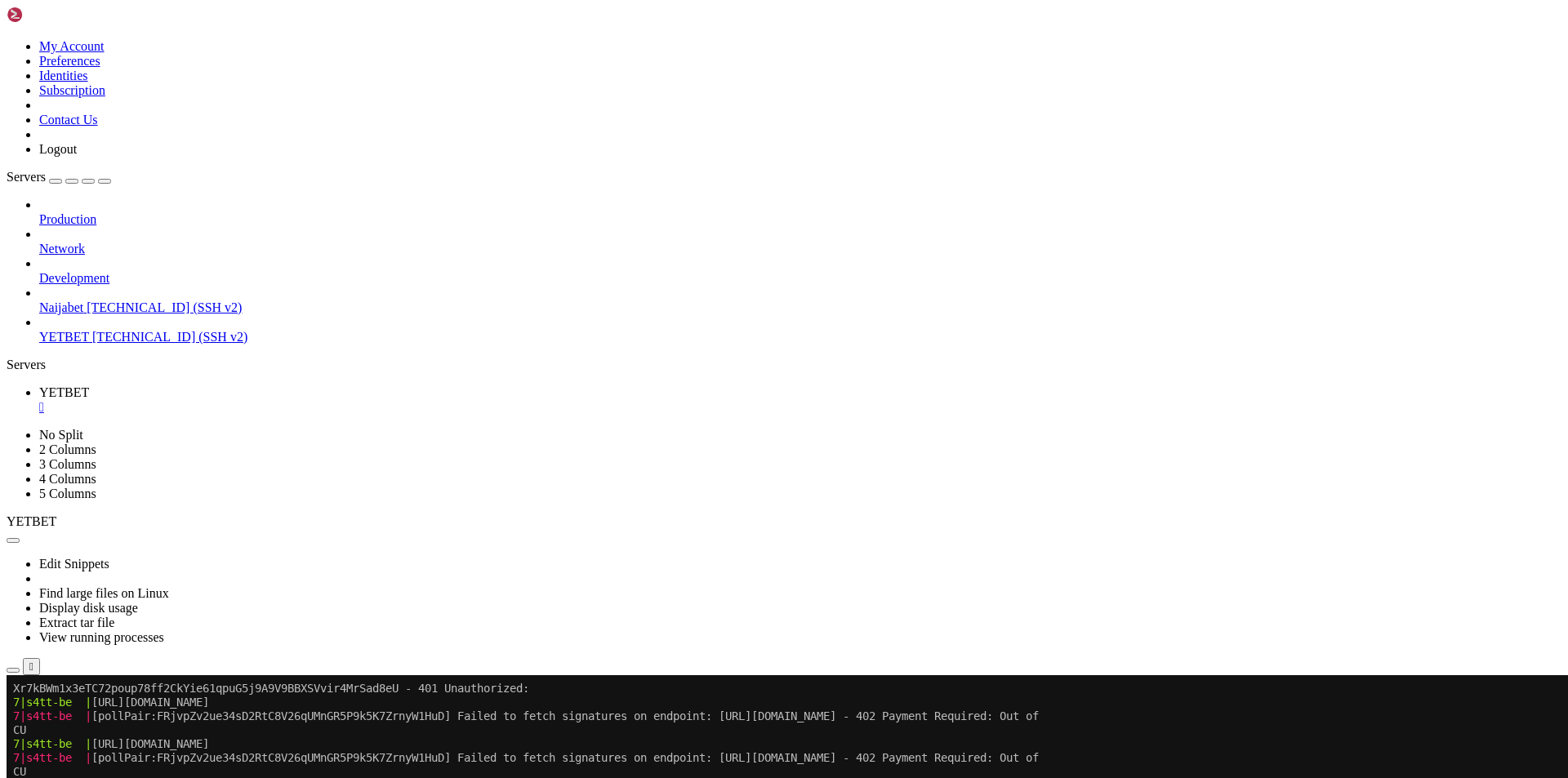
drag, startPoint x: 821, startPoint y: 1118, endPoint x: 914, endPoint y: 1118, distance: 93.0
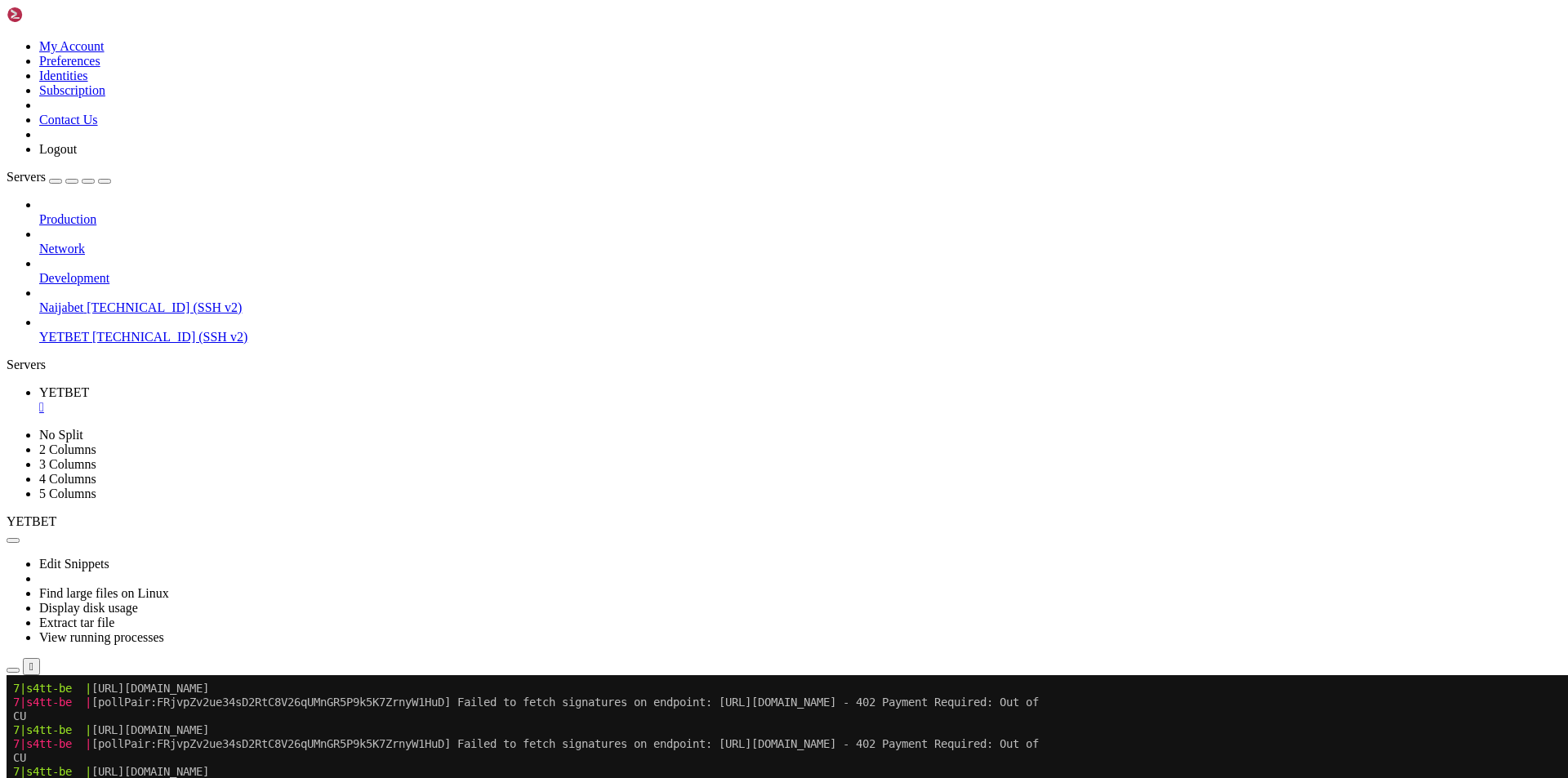
scroll to position [24894, 0]
click at [13, 670] on icon "button" at bounding box center [13, 670] width 0 height 0
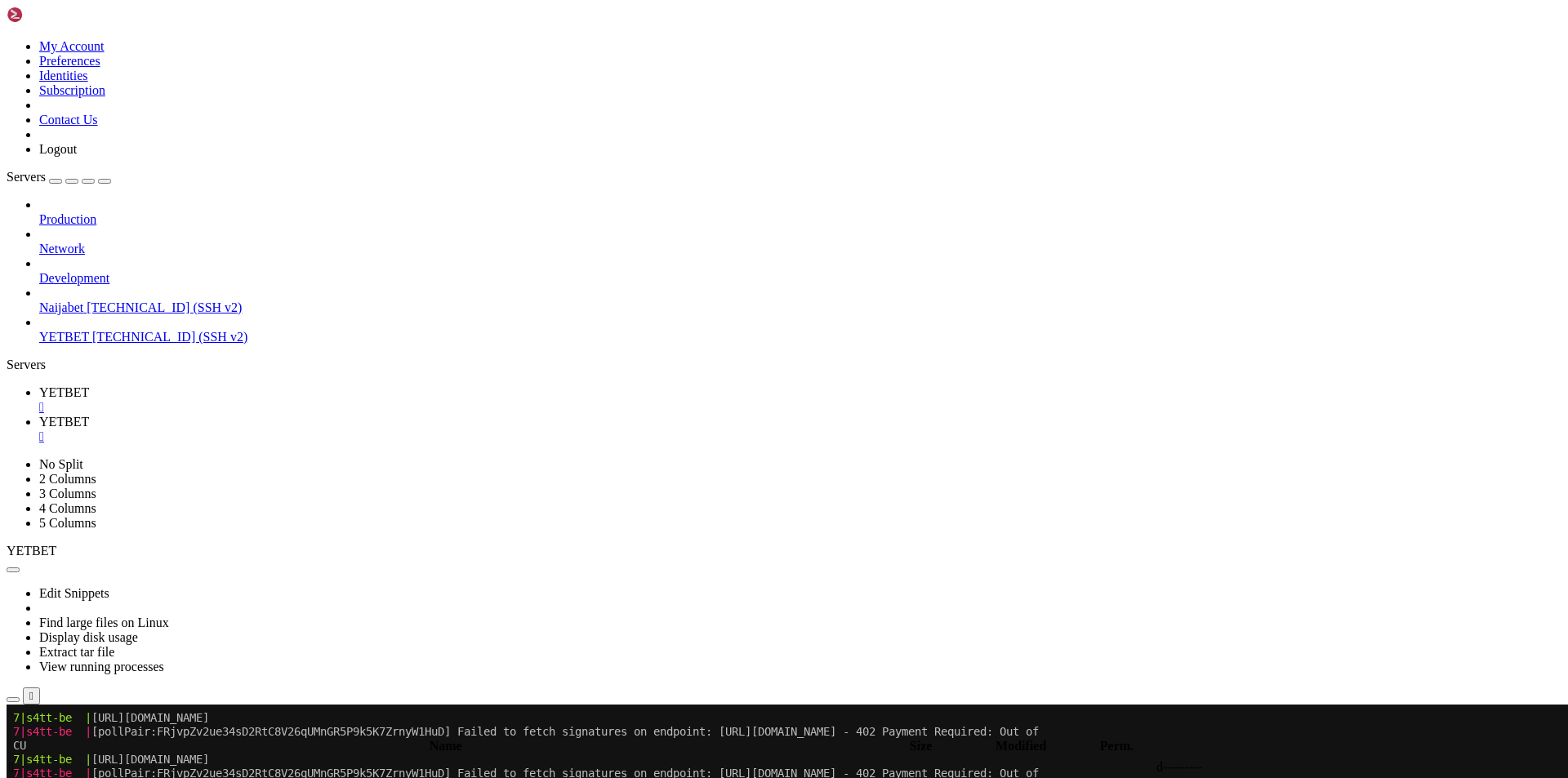
click at [93, 345] on div "Production Network Development Naijabet [TECHNICAL_ID] (SSH v2) YETBET [TECHNIC…" at bounding box center [784, 271] width 1555 height 147
click at [277, 759] on td " .." at bounding box center [414, 767] width 812 height 16
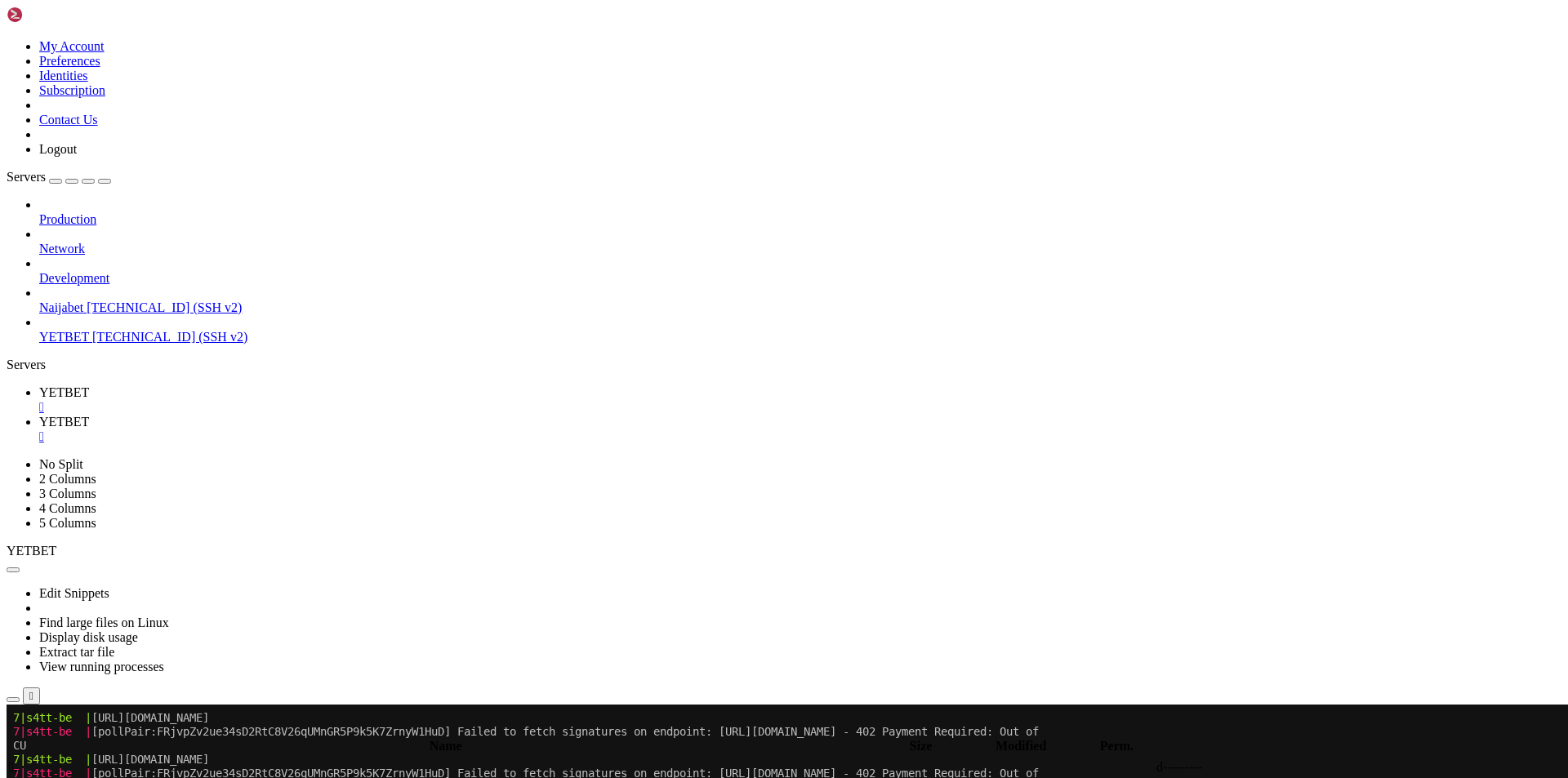
drag, startPoint x: 59, startPoint y: 493, endPoint x: 132, endPoint y: 360, distance: 151.7
click at [64, 345] on div "Production Network Development Naijabet [TECHNICAL_ID] (SSH v2) YETBET [TECHNIC…" at bounding box center [784, 271] width 1555 height 147
click at [49, 777] on span " s4tt-be" at bounding box center [29, 785] width 40 height 14
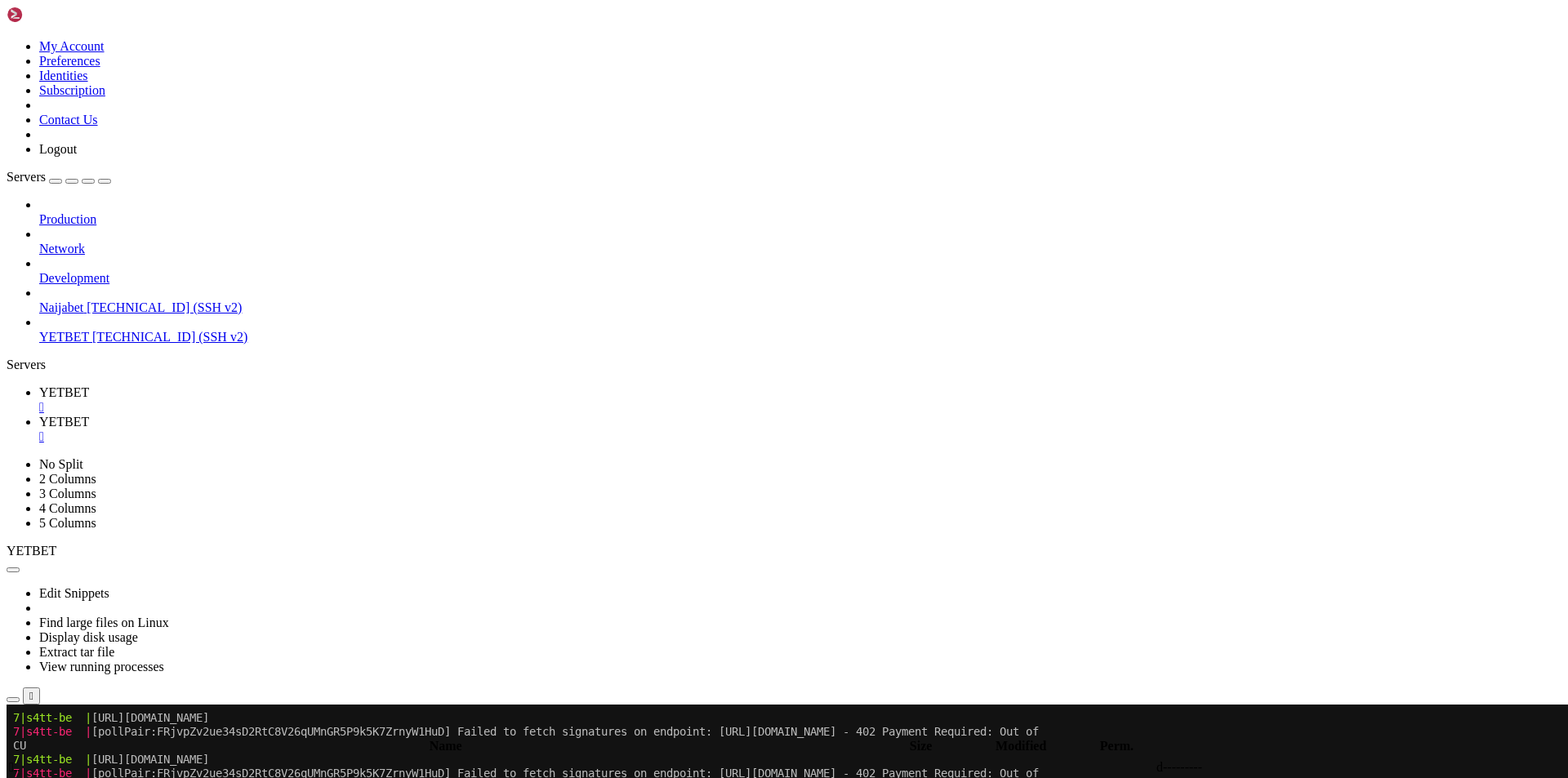
type input "/home/s4tt-be/dist/services"
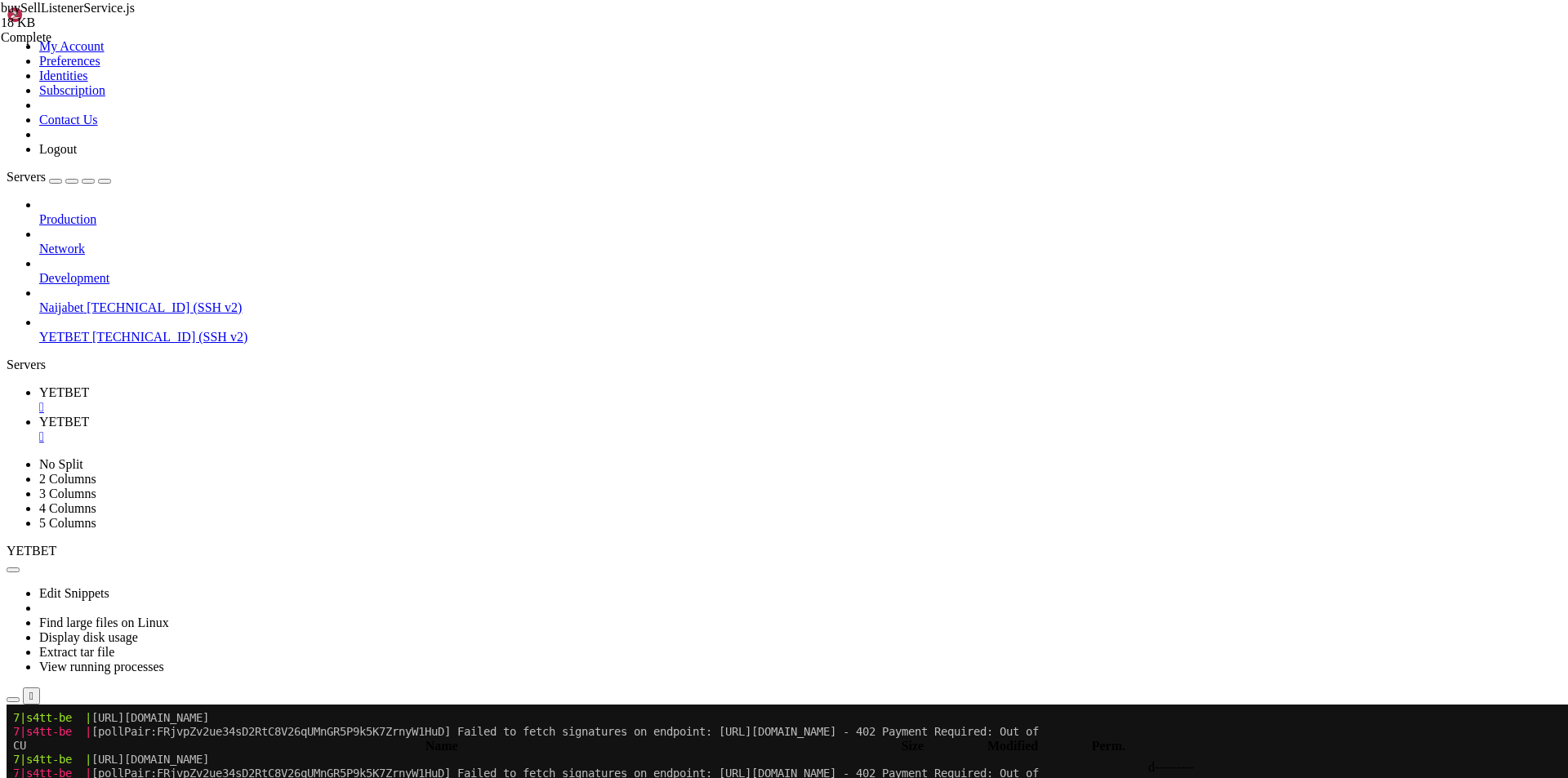
scroll to position [98, 0]
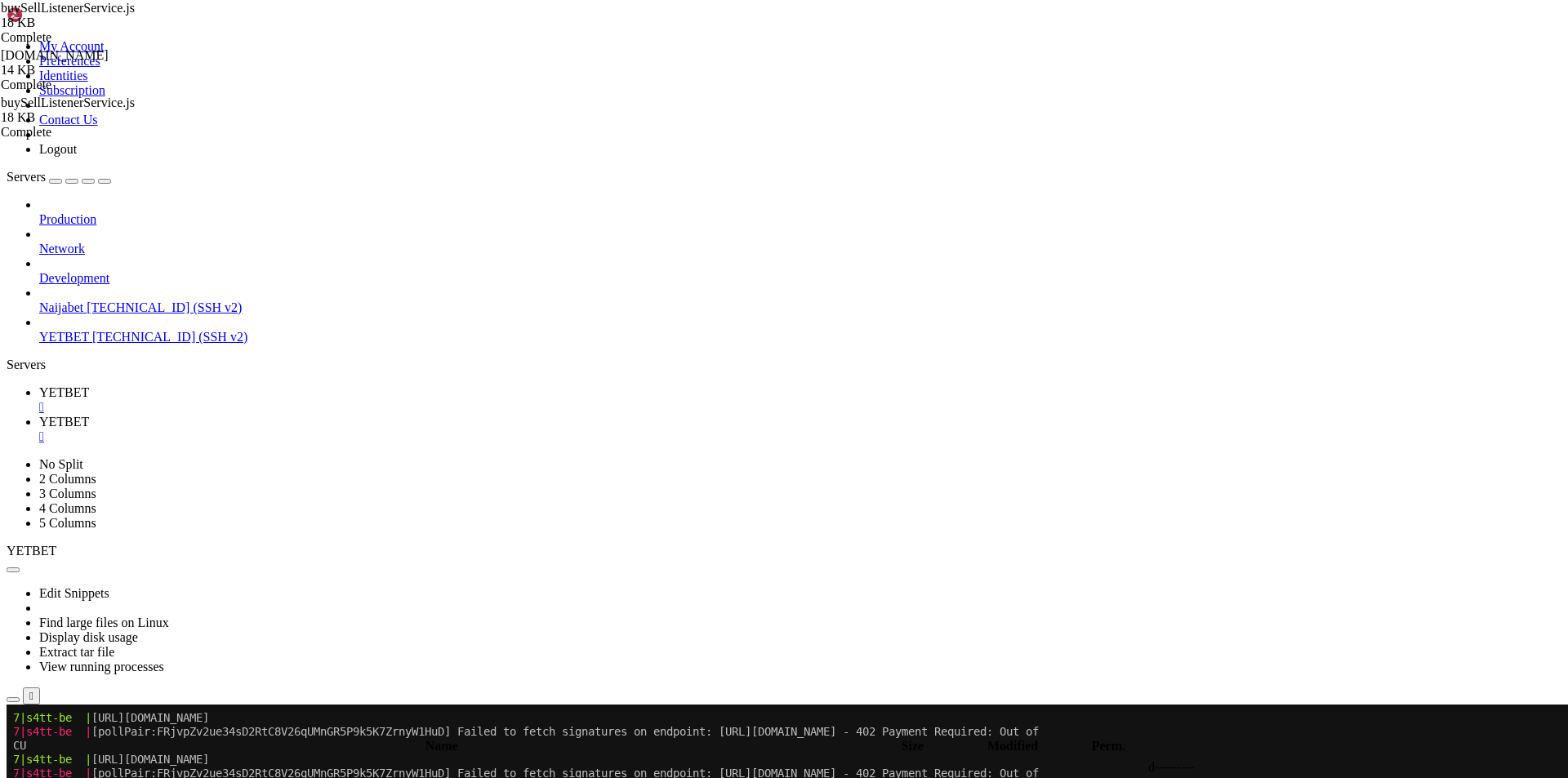
scroll to position [147, 0]
type textarea "// '[URL][DOMAIN_NAME]',"
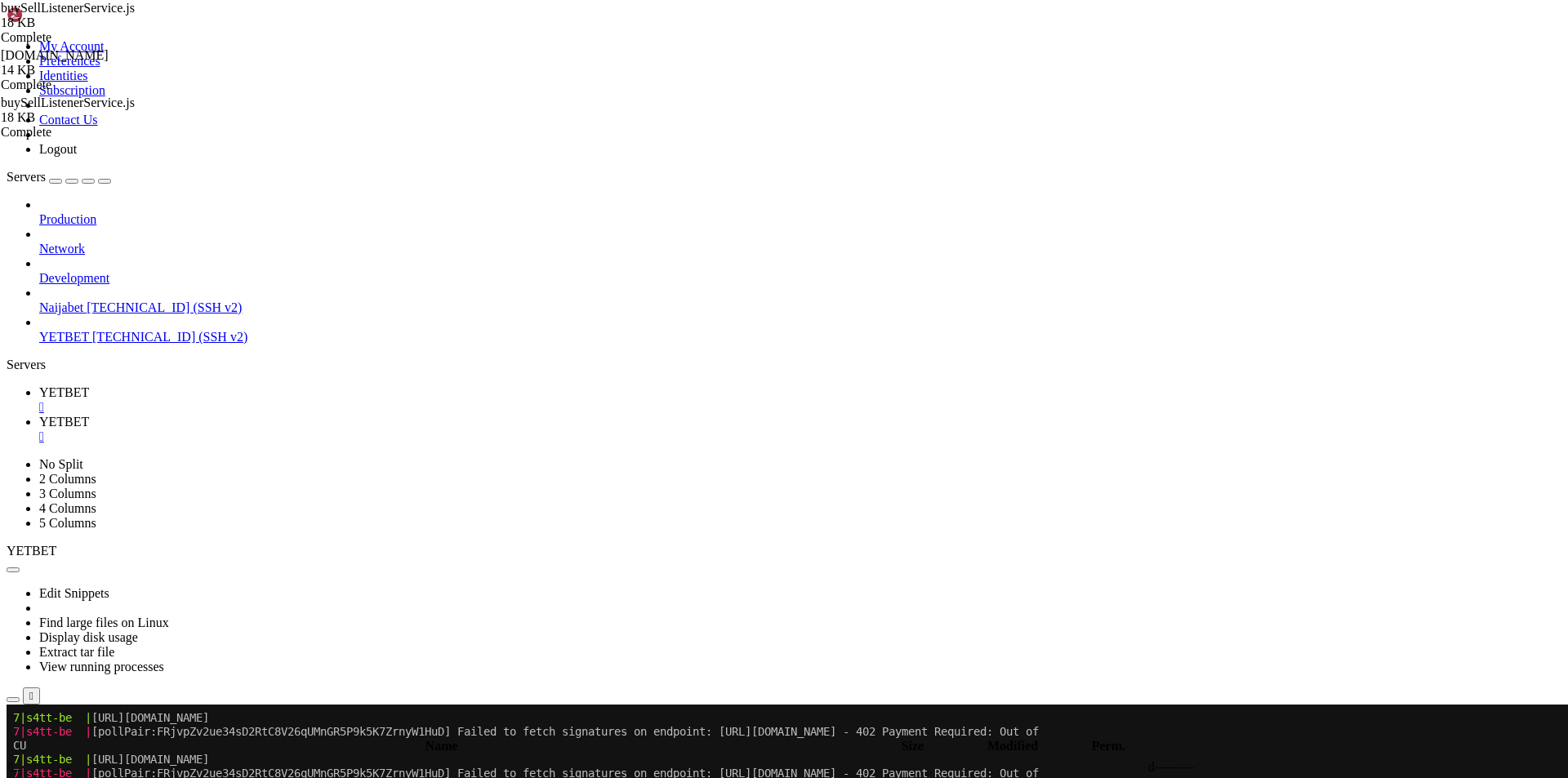
click at [92, 345] on div "Production Network Development Naijabet [TECHNICAL_ID] (SSH v2) YETBET [TECHNIC…" at bounding box center [784, 271] width 1555 height 147
click at [385, 430] on div "" at bounding box center [800, 437] width 1522 height 15
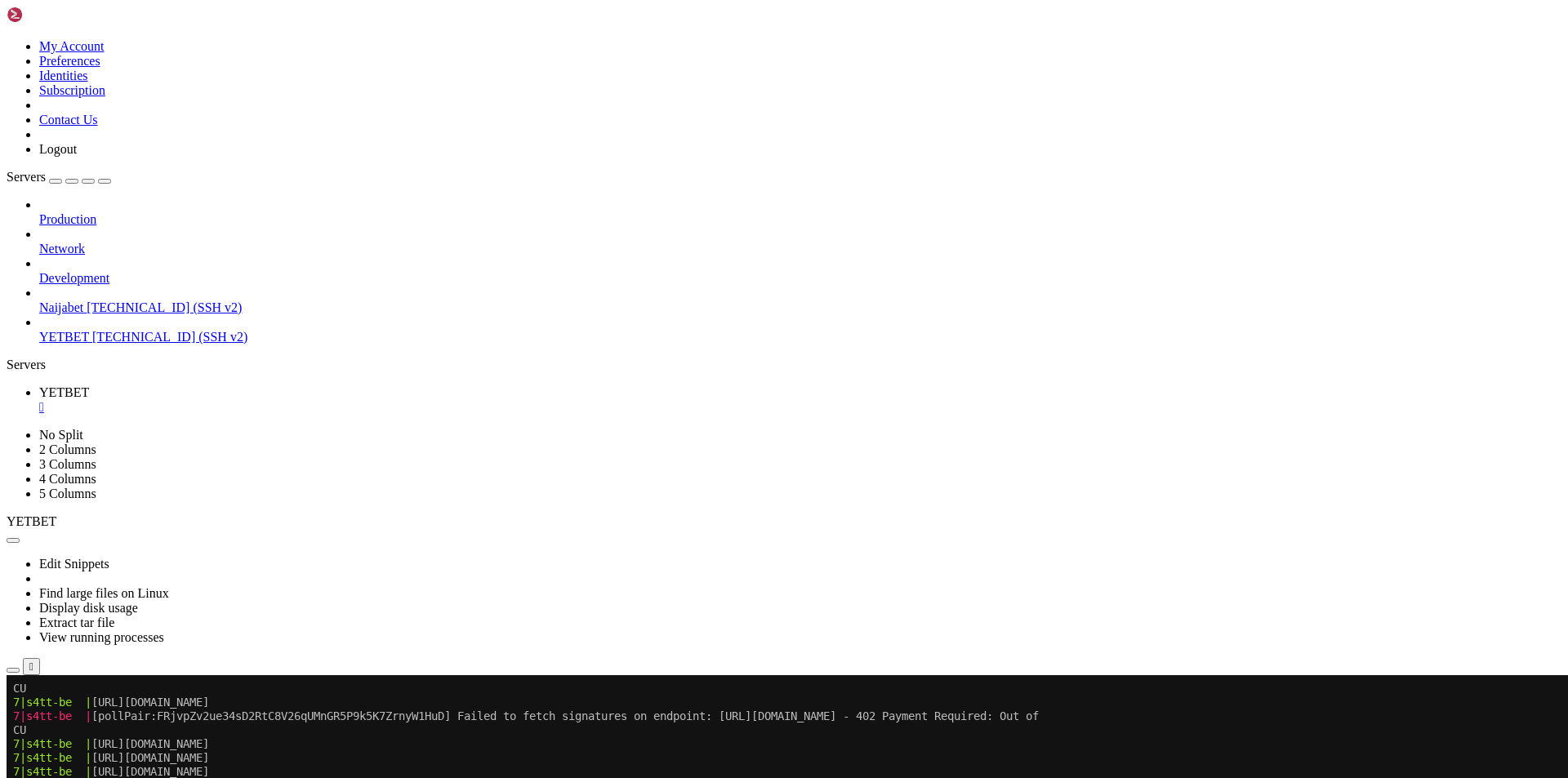
scroll to position [24486, 0]
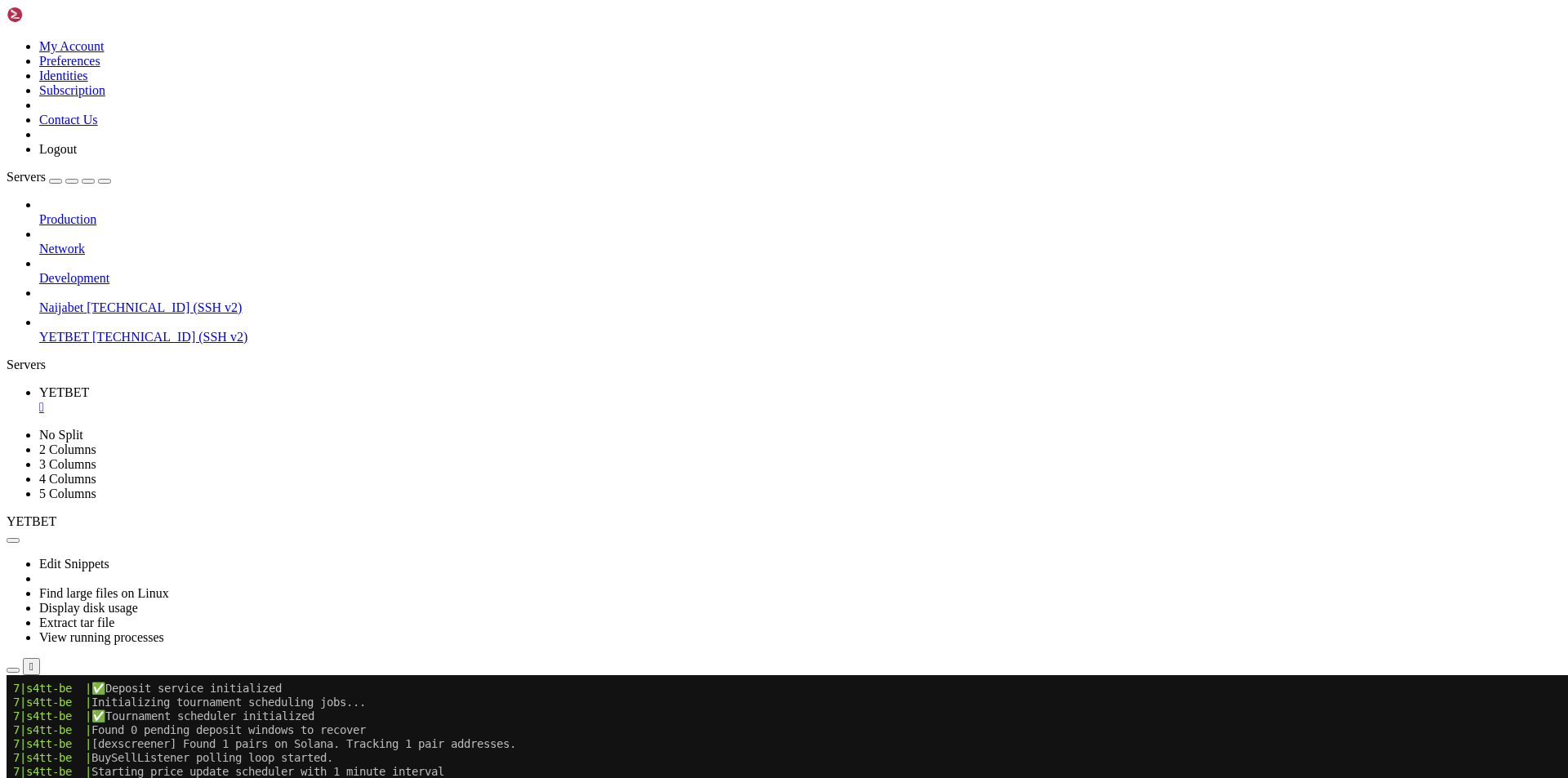
drag, startPoint x: 134, startPoint y: 898, endPoint x: 461, endPoint y: 895, distance: 327.0
drag, startPoint x: 205, startPoint y: 940, endPoint x: 699, endPoint y: 940, distance: 494.0
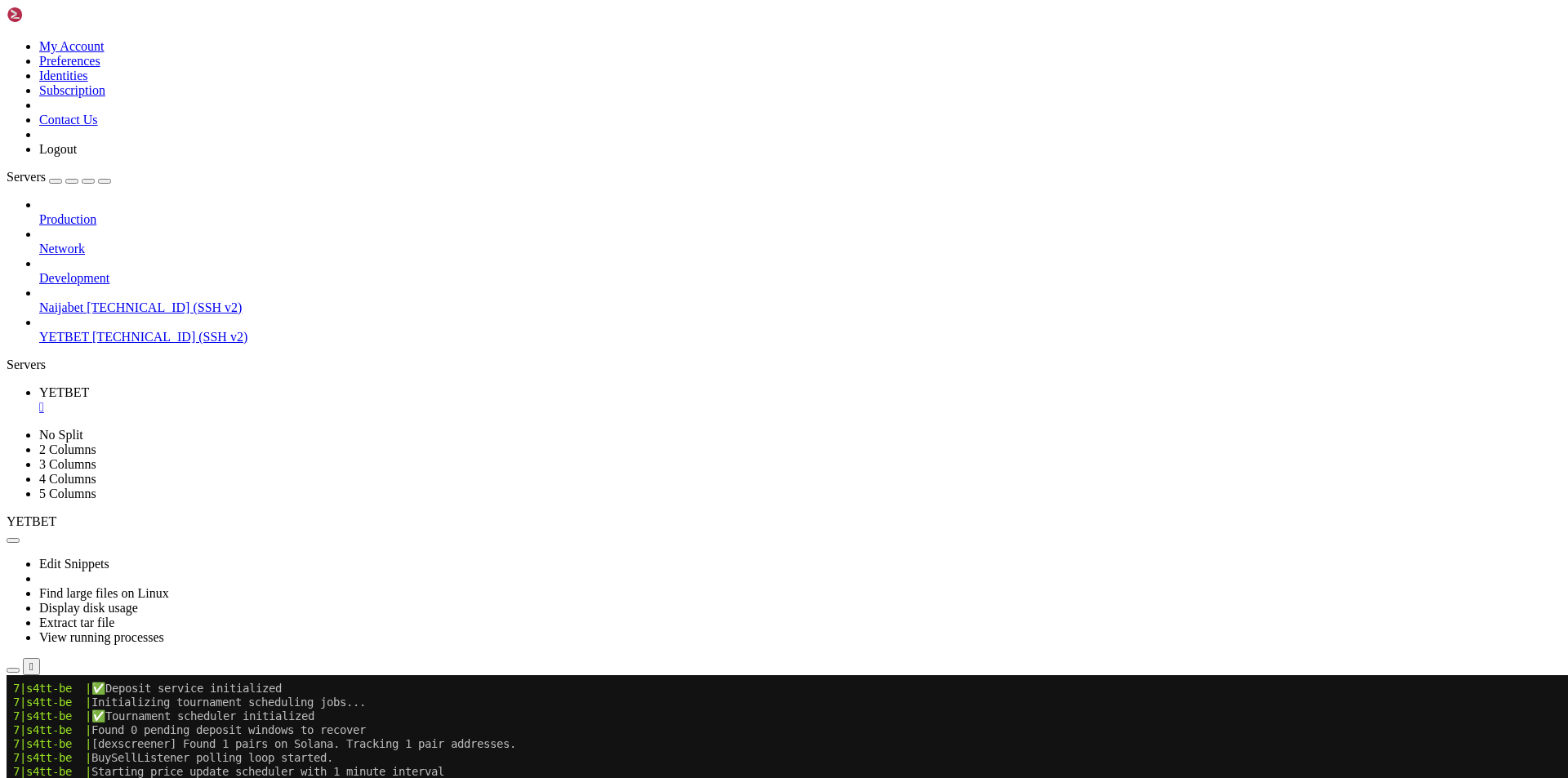
drag, startPoint x: 767, startPoint y: 955, endPoint x: 1068, endPoint y: 955, distance: 301.0
copy x-row "ttps://[DOMAIN_NAME][URL]"
drag, startPoint x: 756, startPoint y: 953, endPoint x: 1142, endPoint y: 946, distance: 386.1
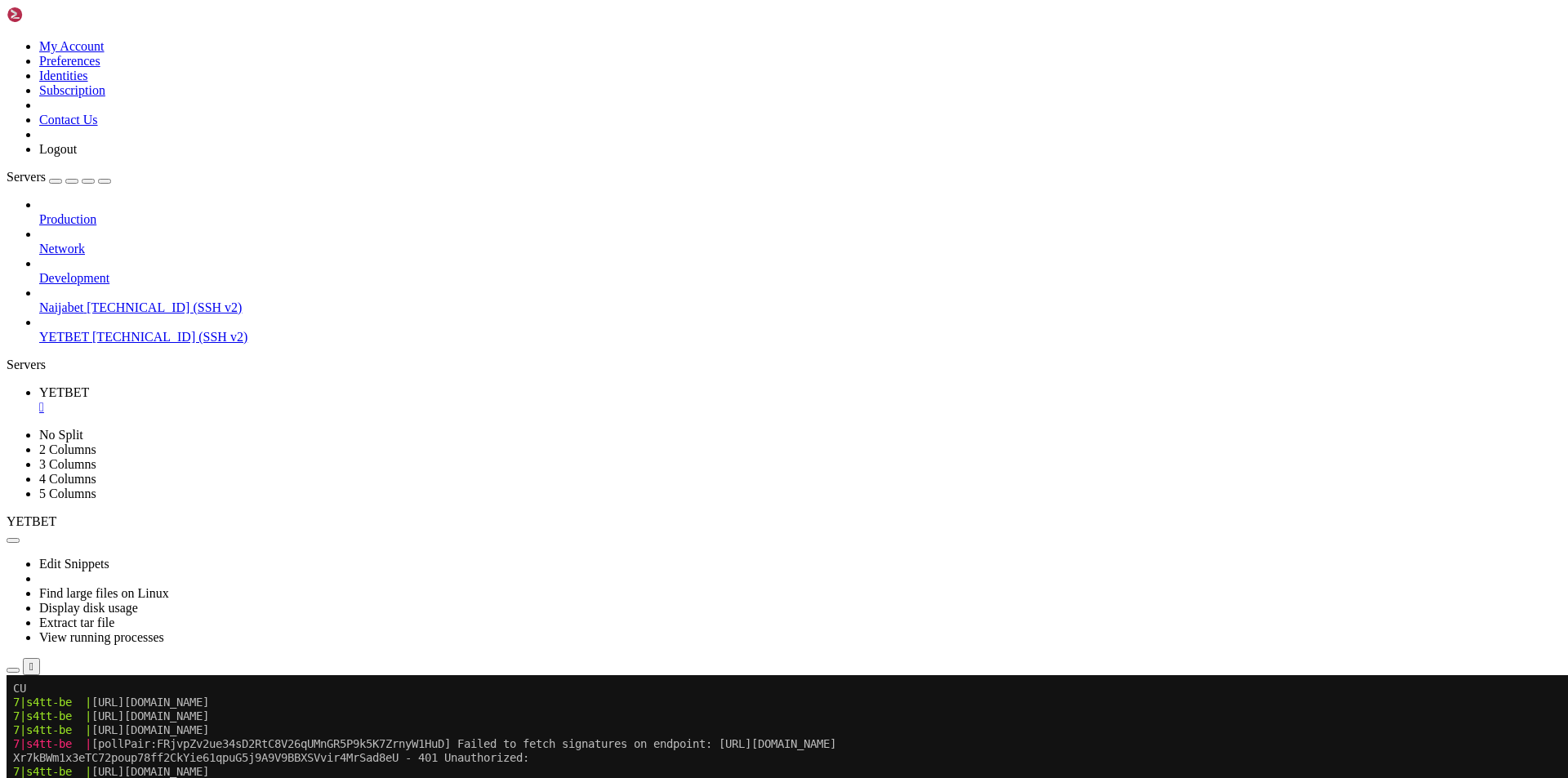
scroll to position [25366, 0]
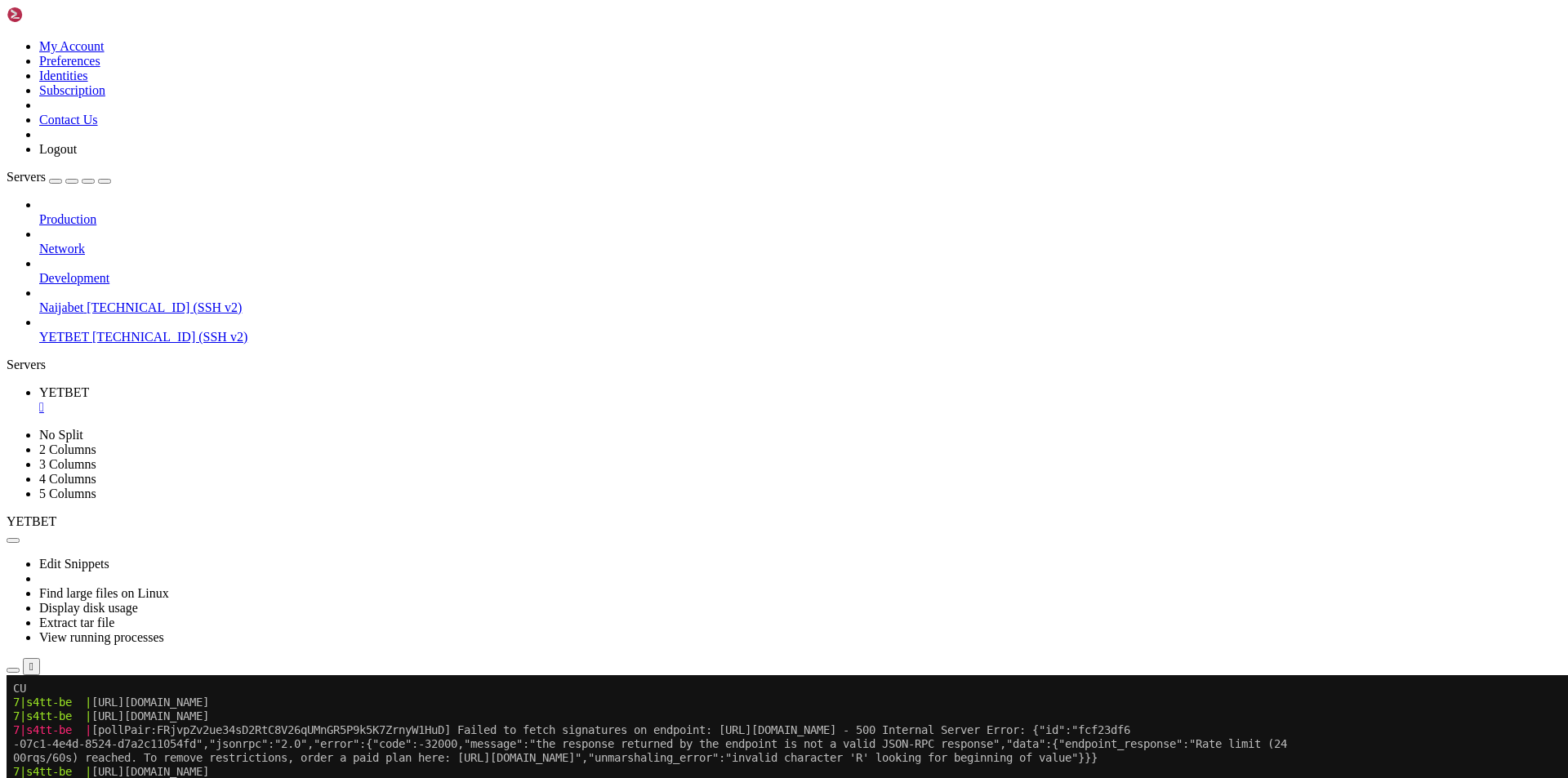
scroll to position [30750, 0]
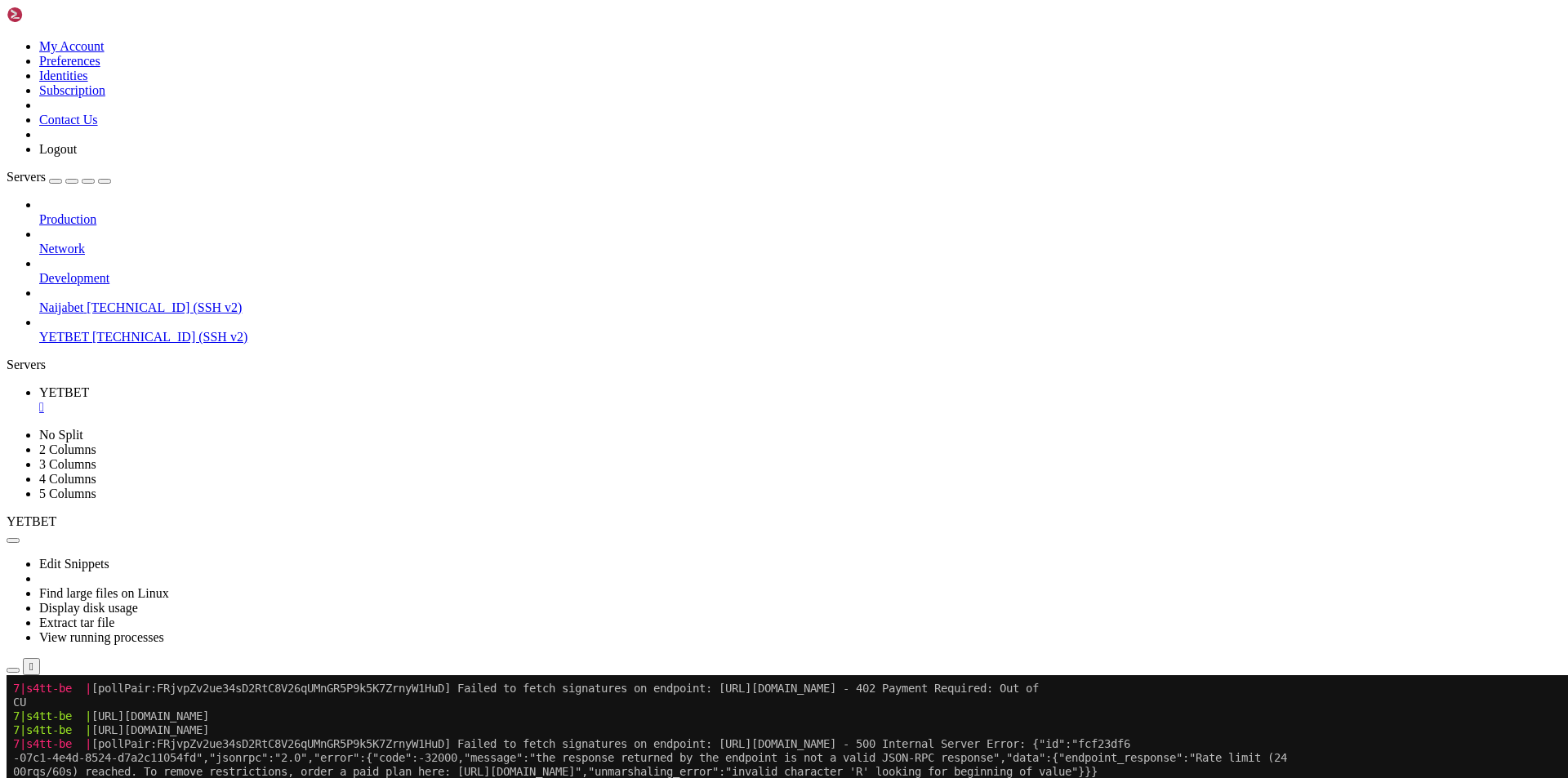
drag, startPoint x: 679, startPoint y: 1325, endPoint x: 21, endPoint y: 712, distance: 899.3
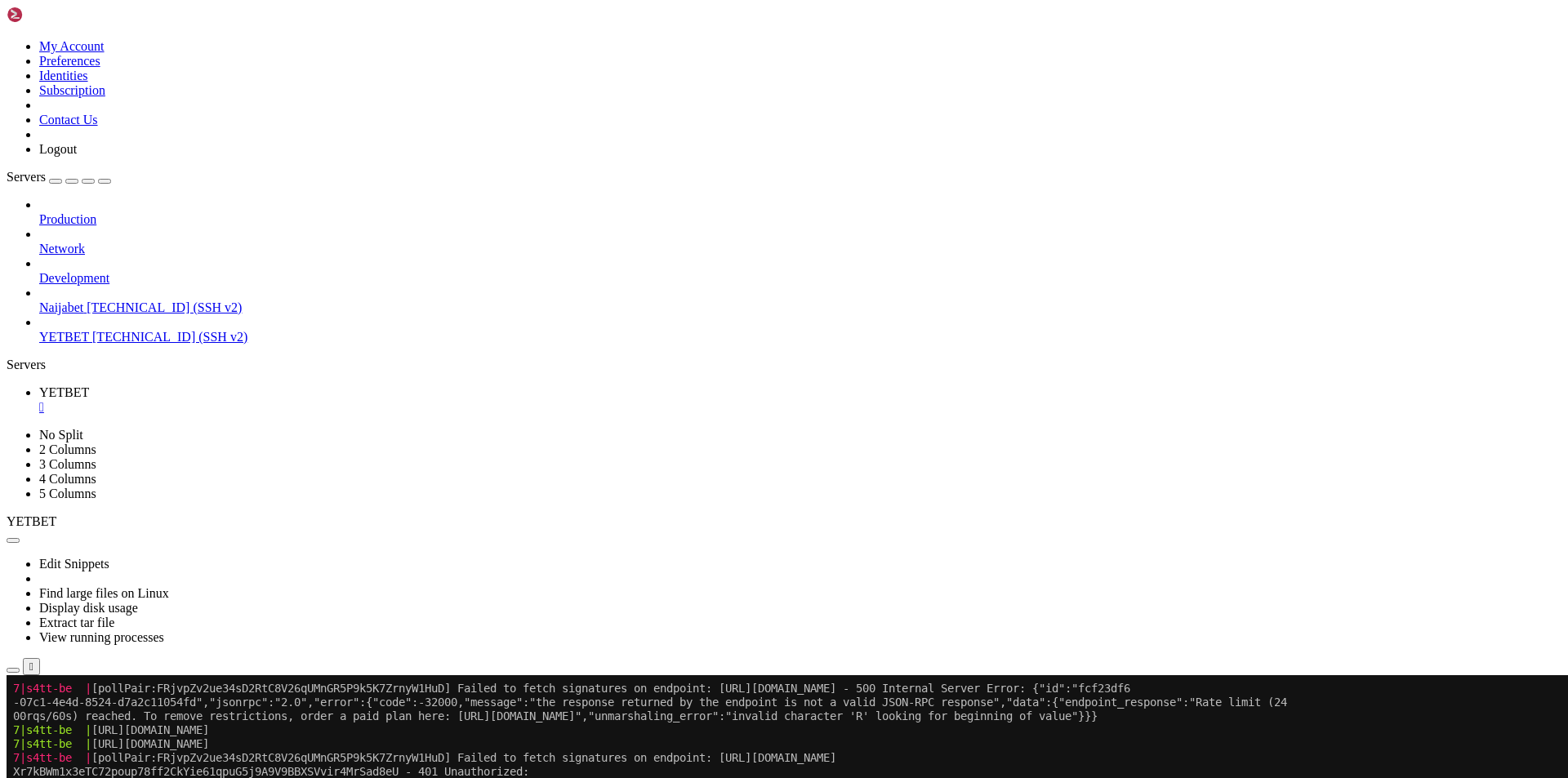
scroll to position [30819, 0]
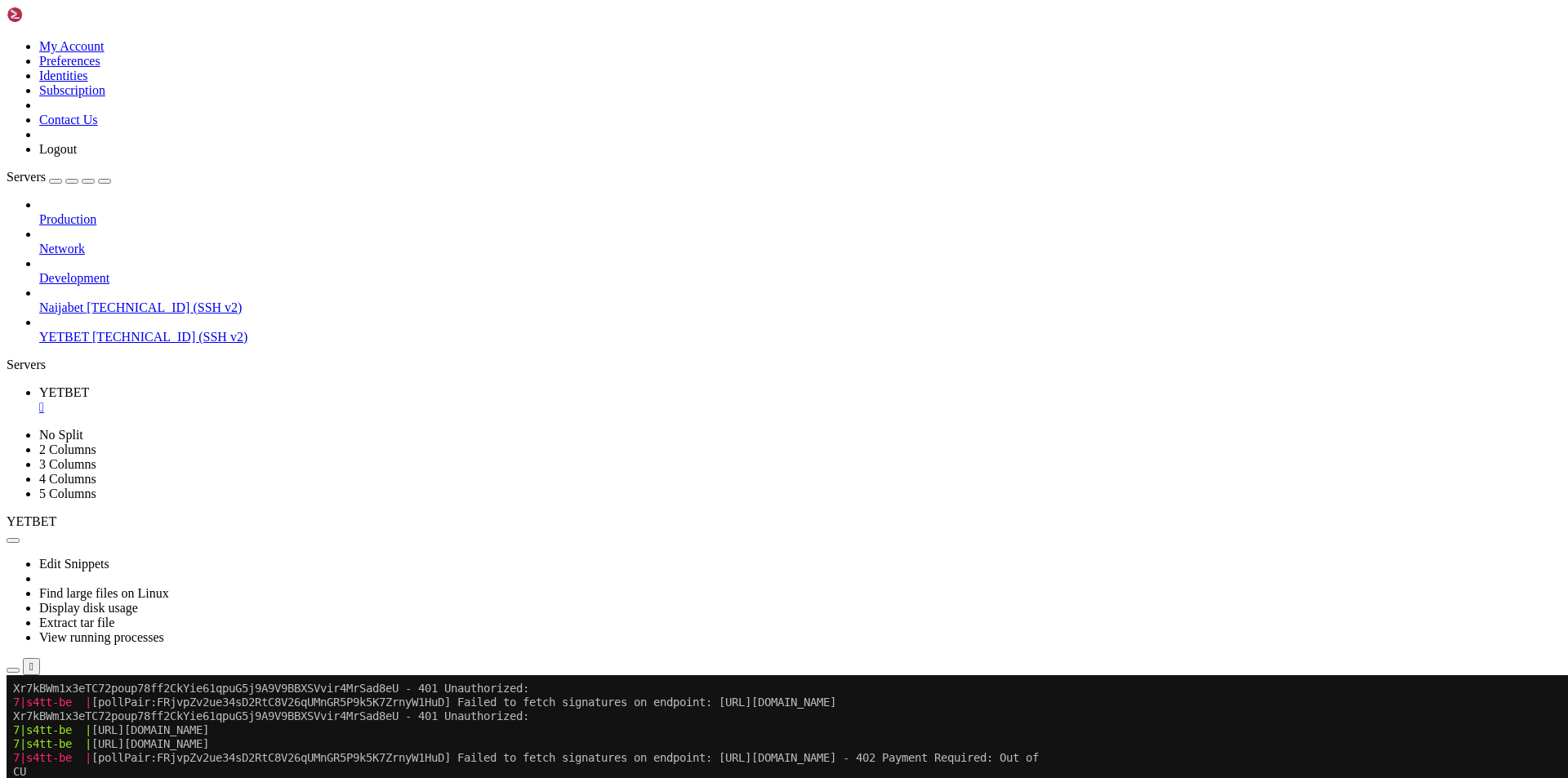
scroll to position [30889, 0]
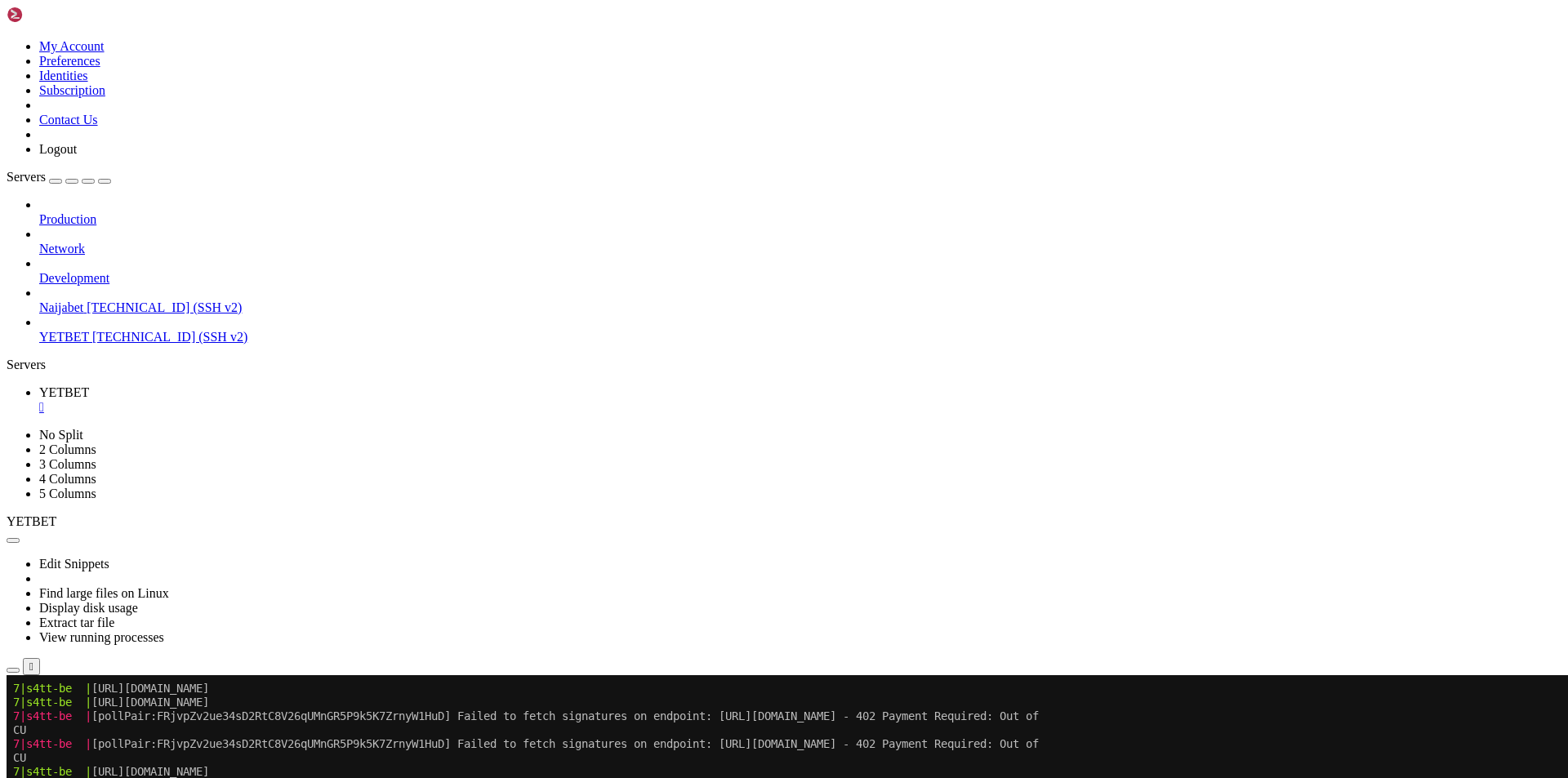
scroll to position [31139, 0]
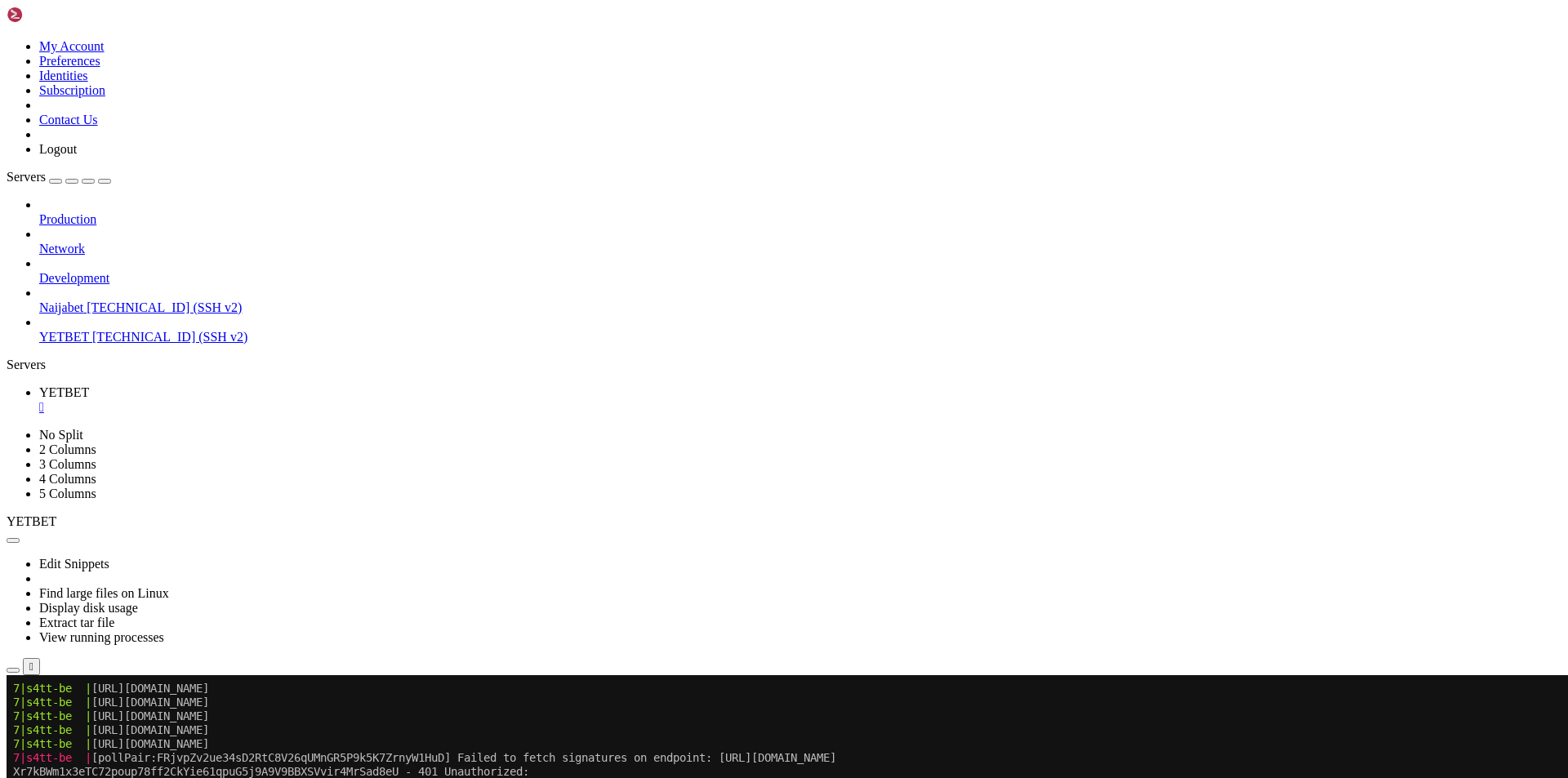
scroll to position [32956, 0]
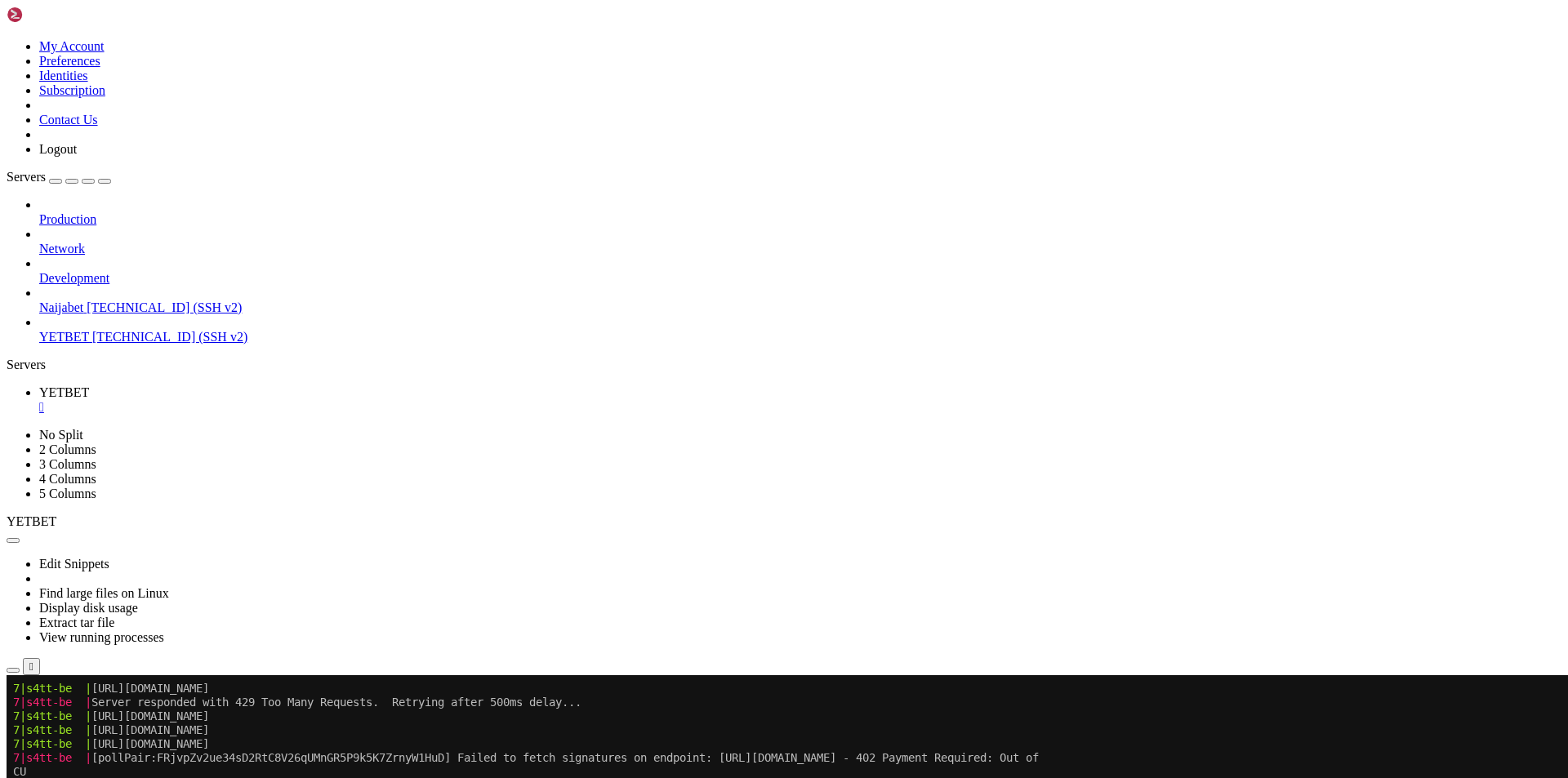
scroll to position [33220, 0]
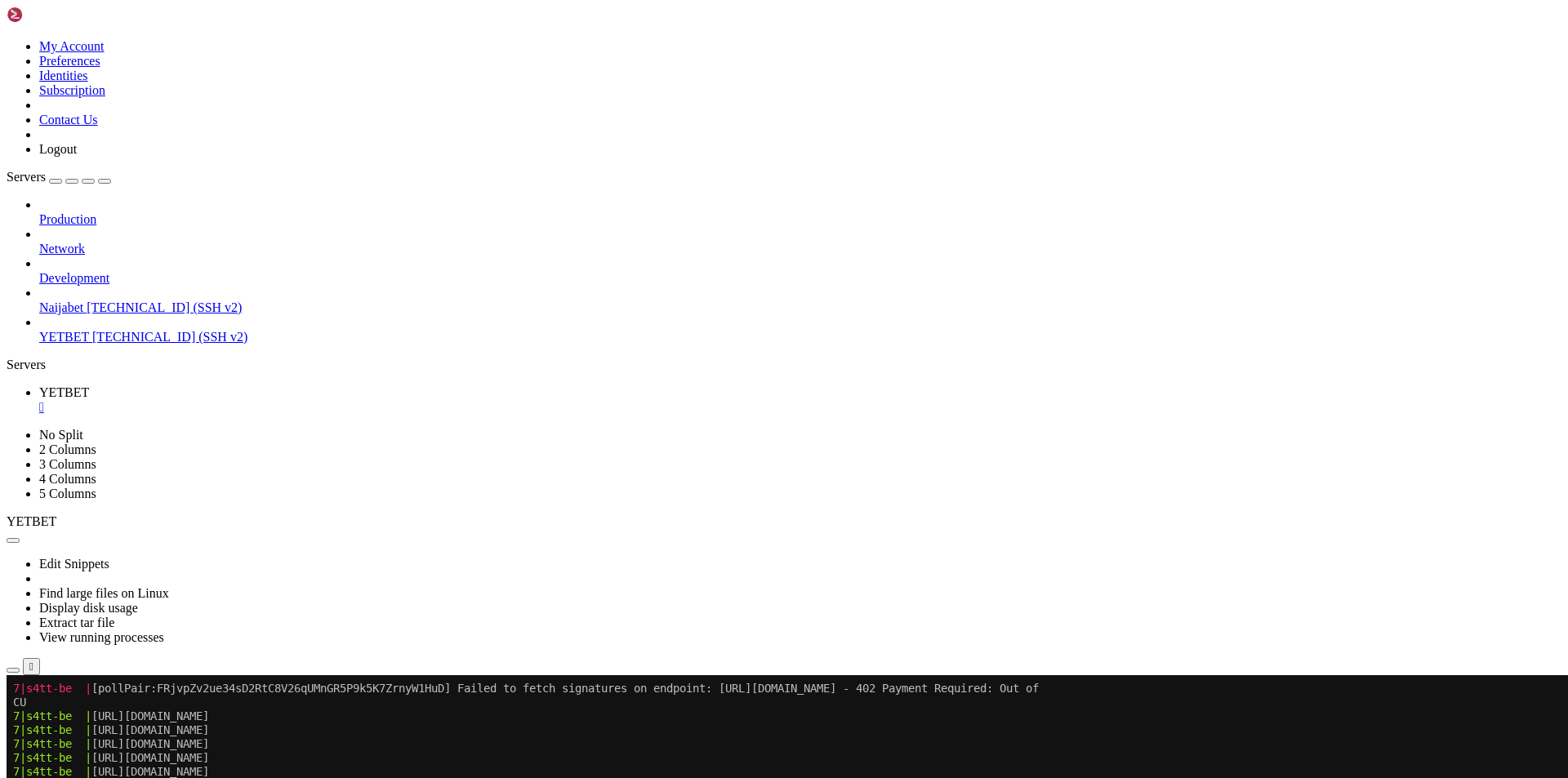
scroll to position [36786, 0]
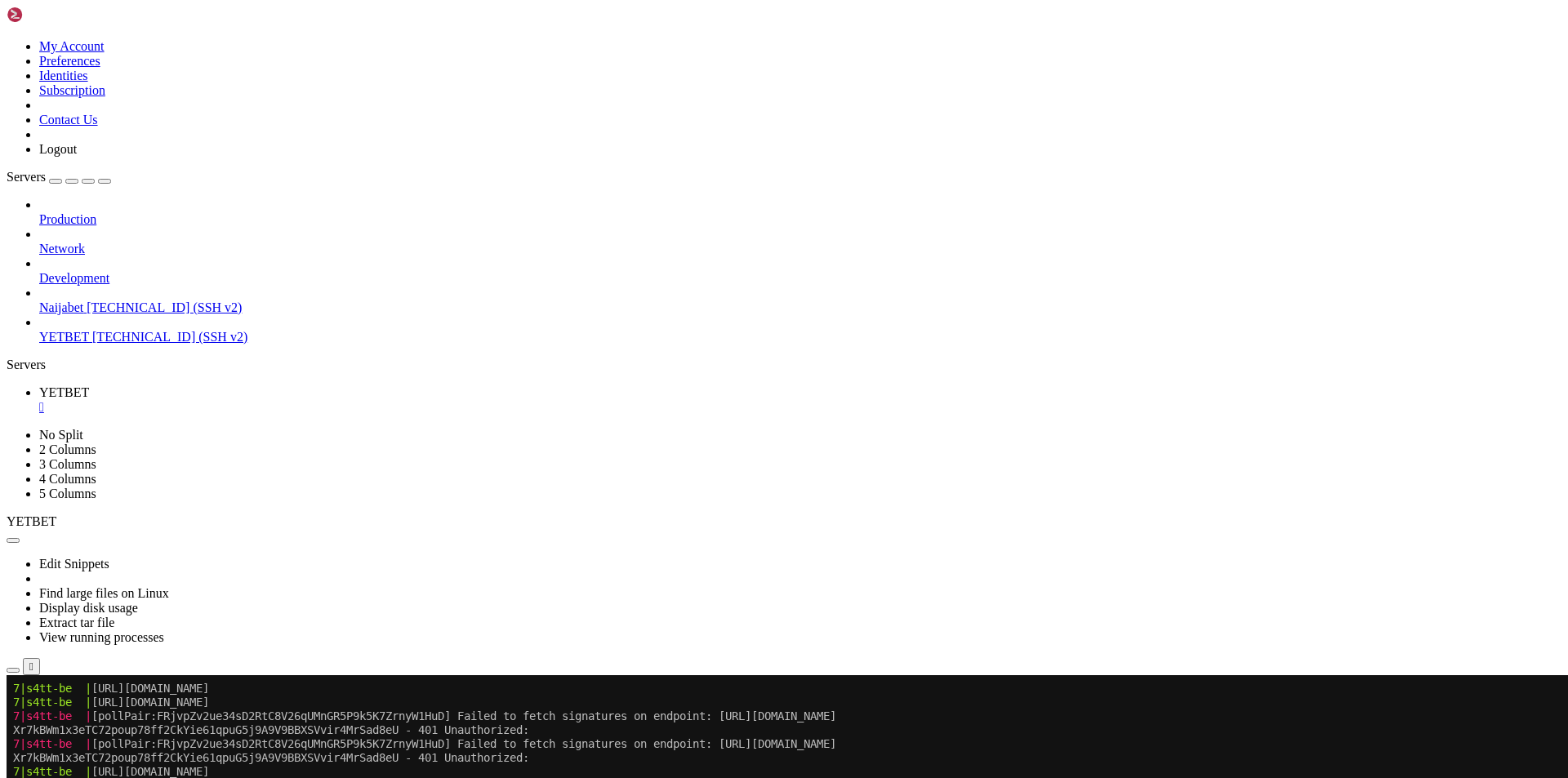
scroll to position [37216, 0]
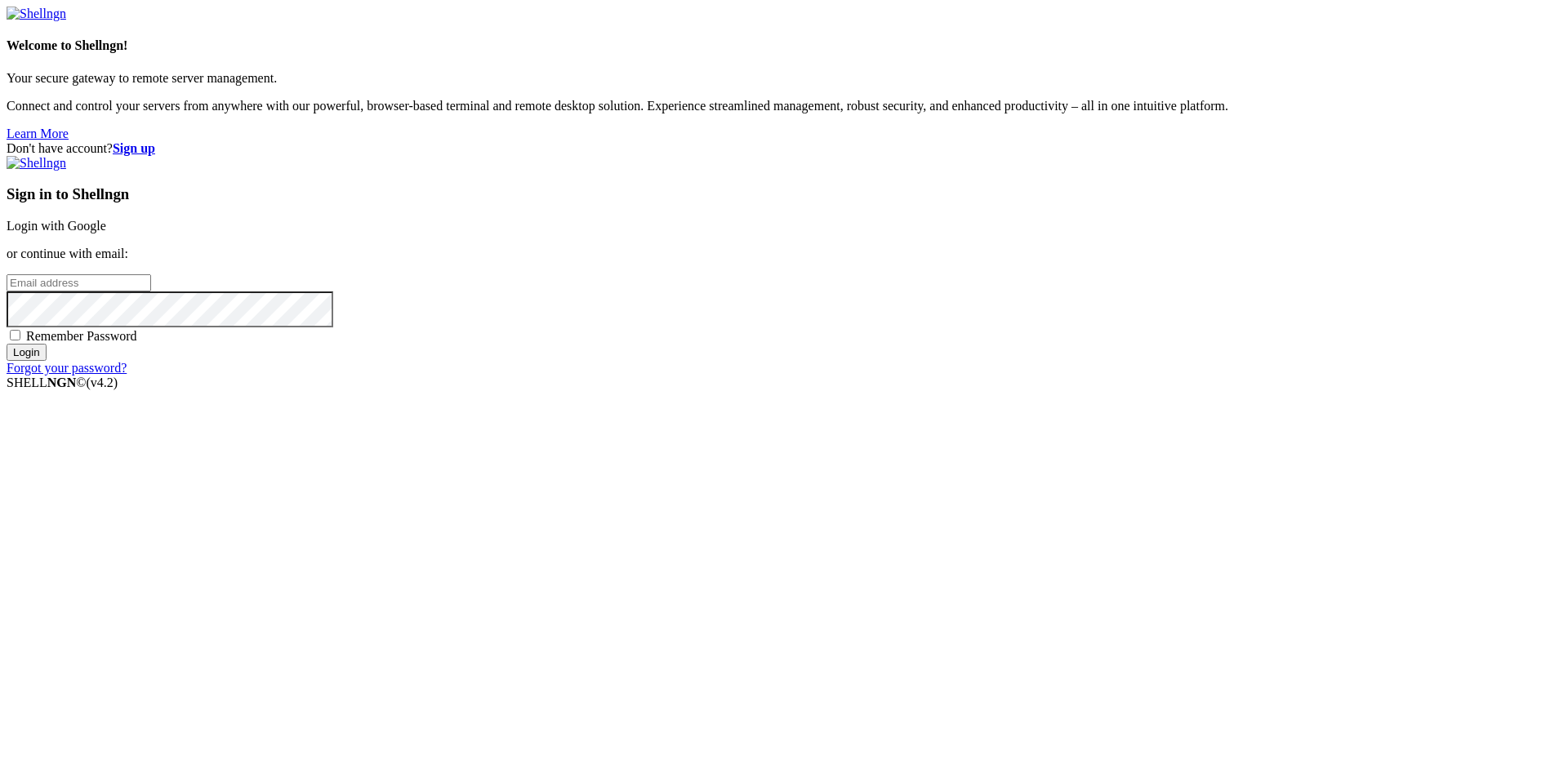
click at [939, 283] on div "Sign in to Shellngn Login with Google or continue with email: Remember Password…" at bounding box center [784, 266] width 1555 height 220
click at [106, 232] on link "Login with Google" at bounding box center [56, 226] width 99 height 14
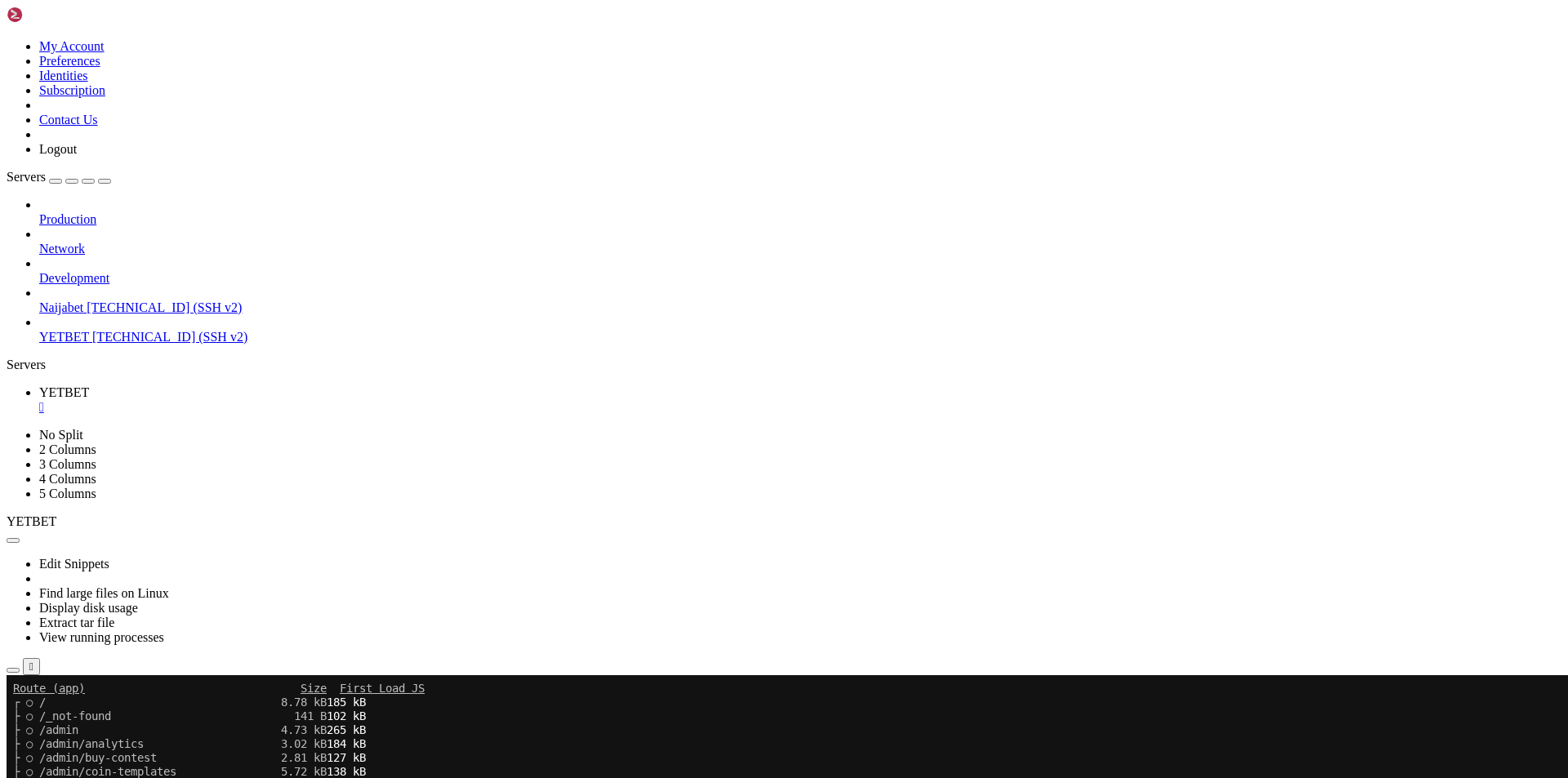
scroll to position [38118, 0]
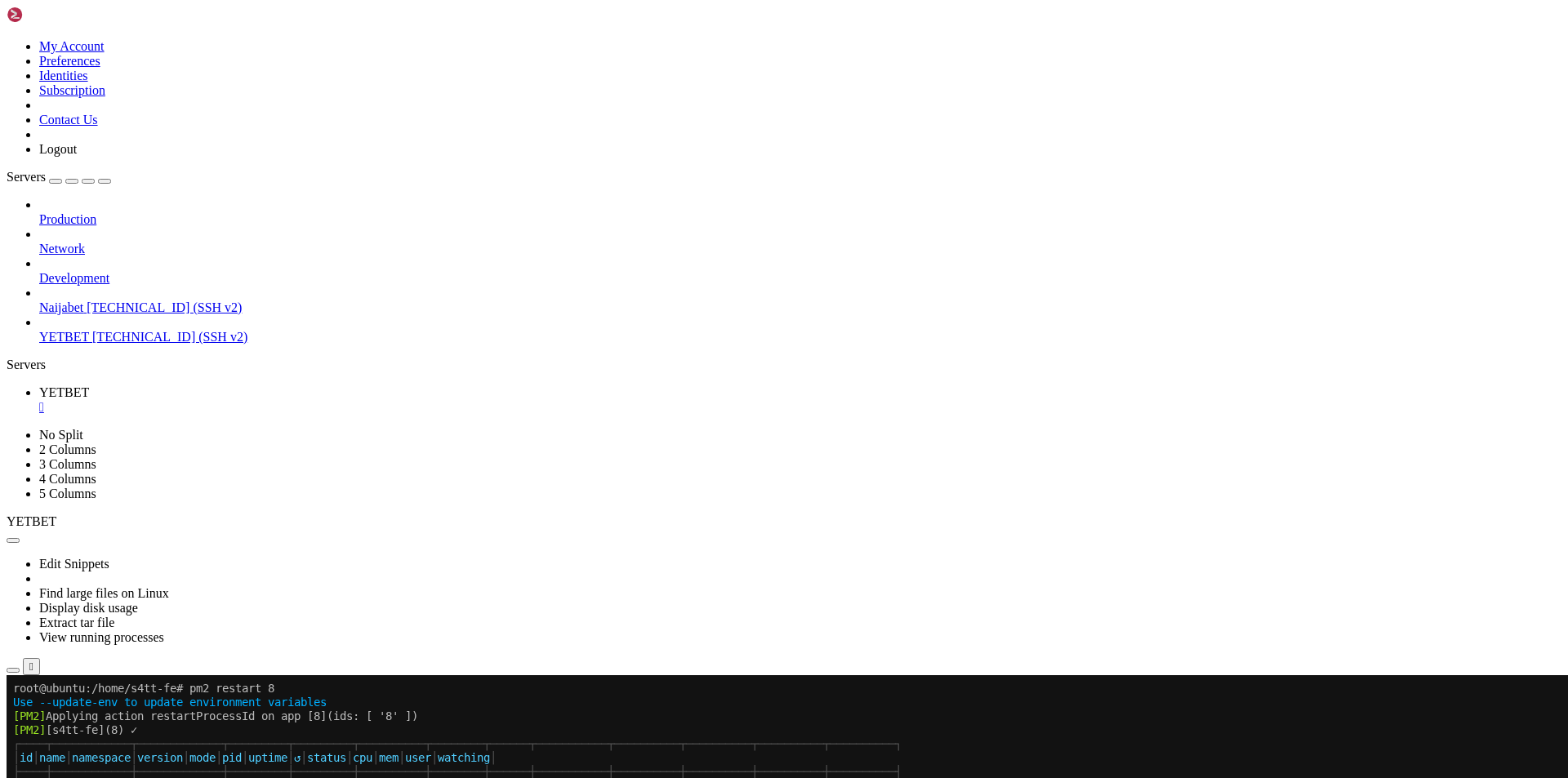
scroll to position [38645, 0]
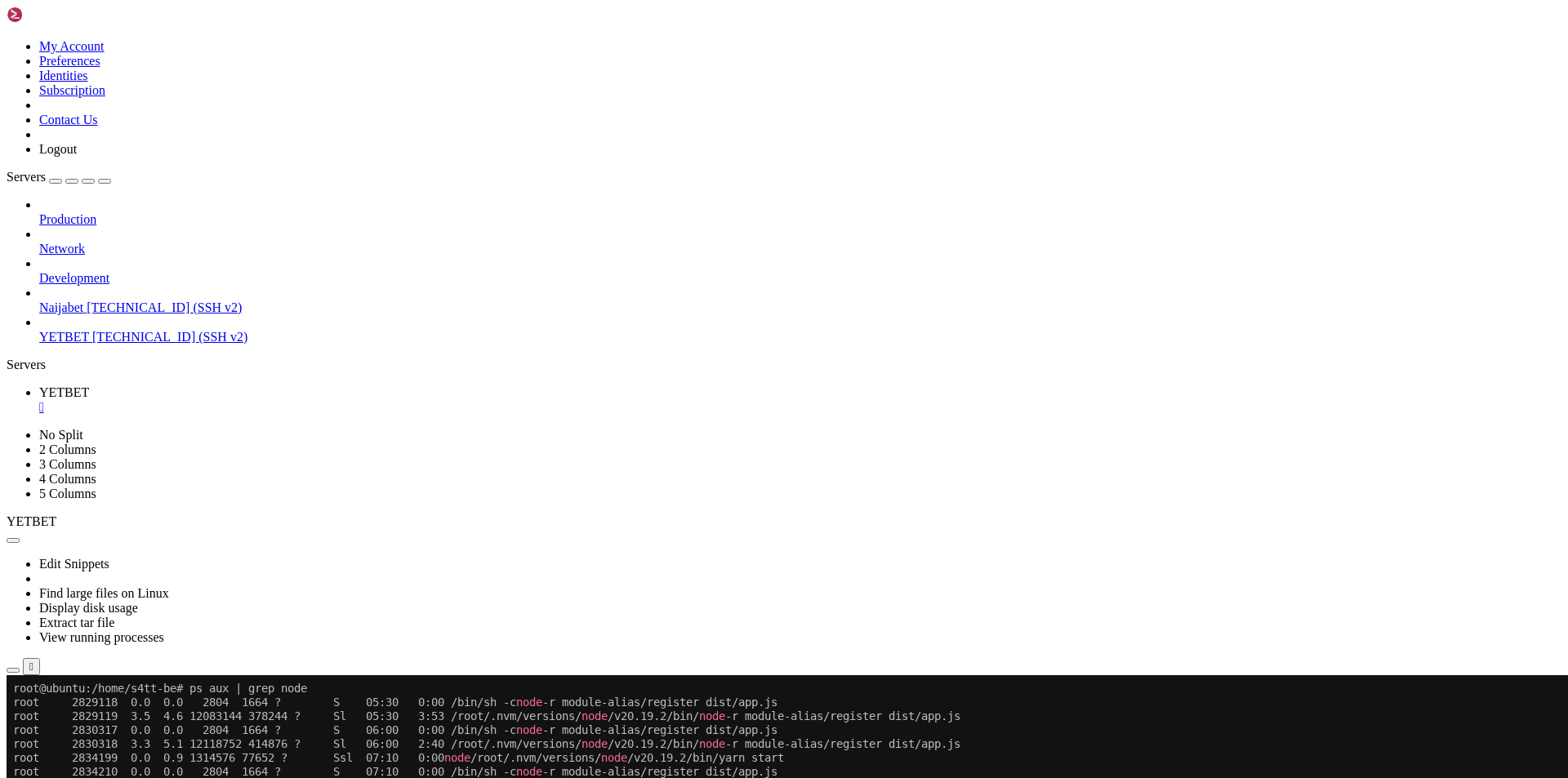
scroll to position [39034, 0]
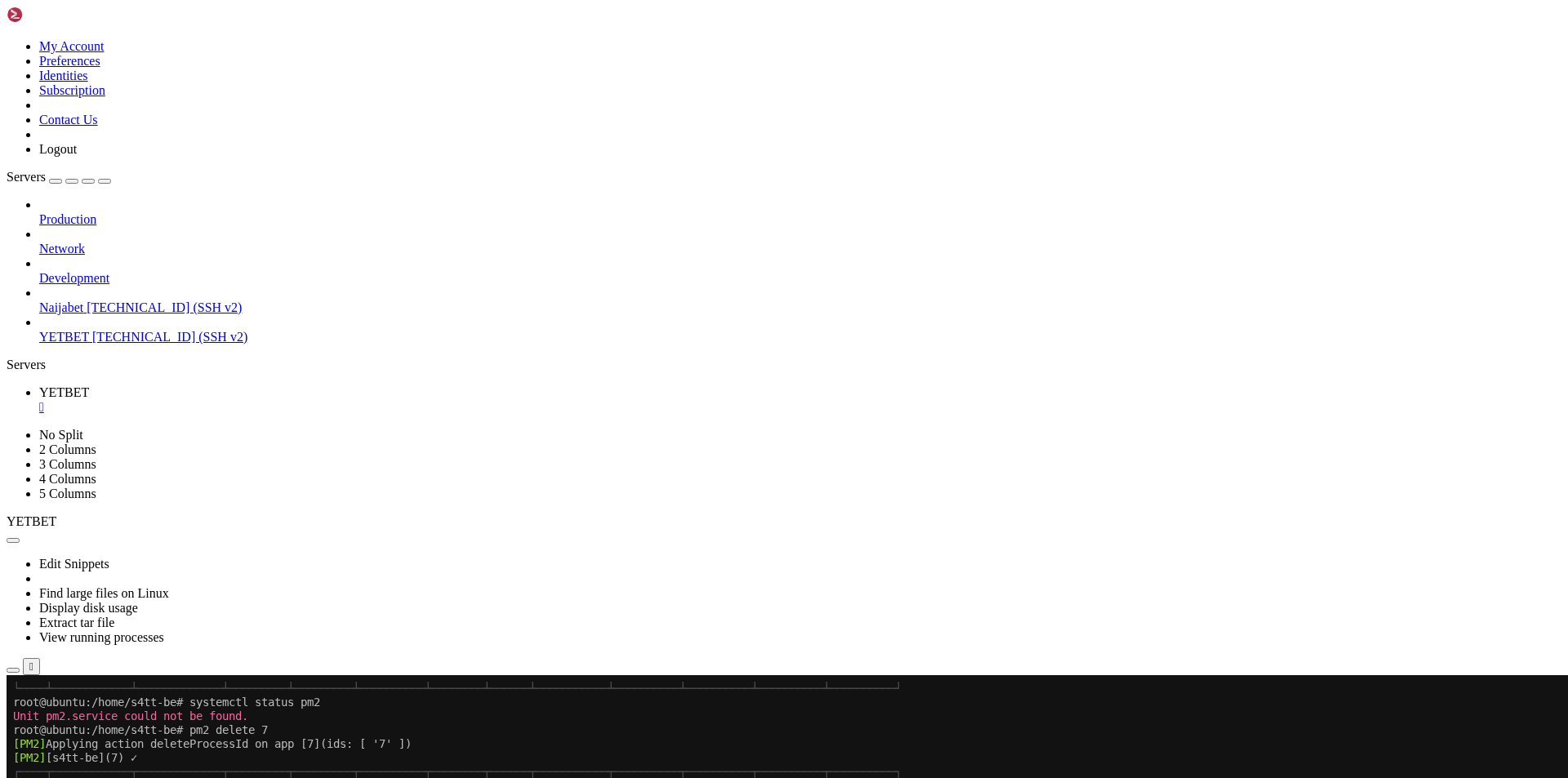
scroll to position [39256, 0]
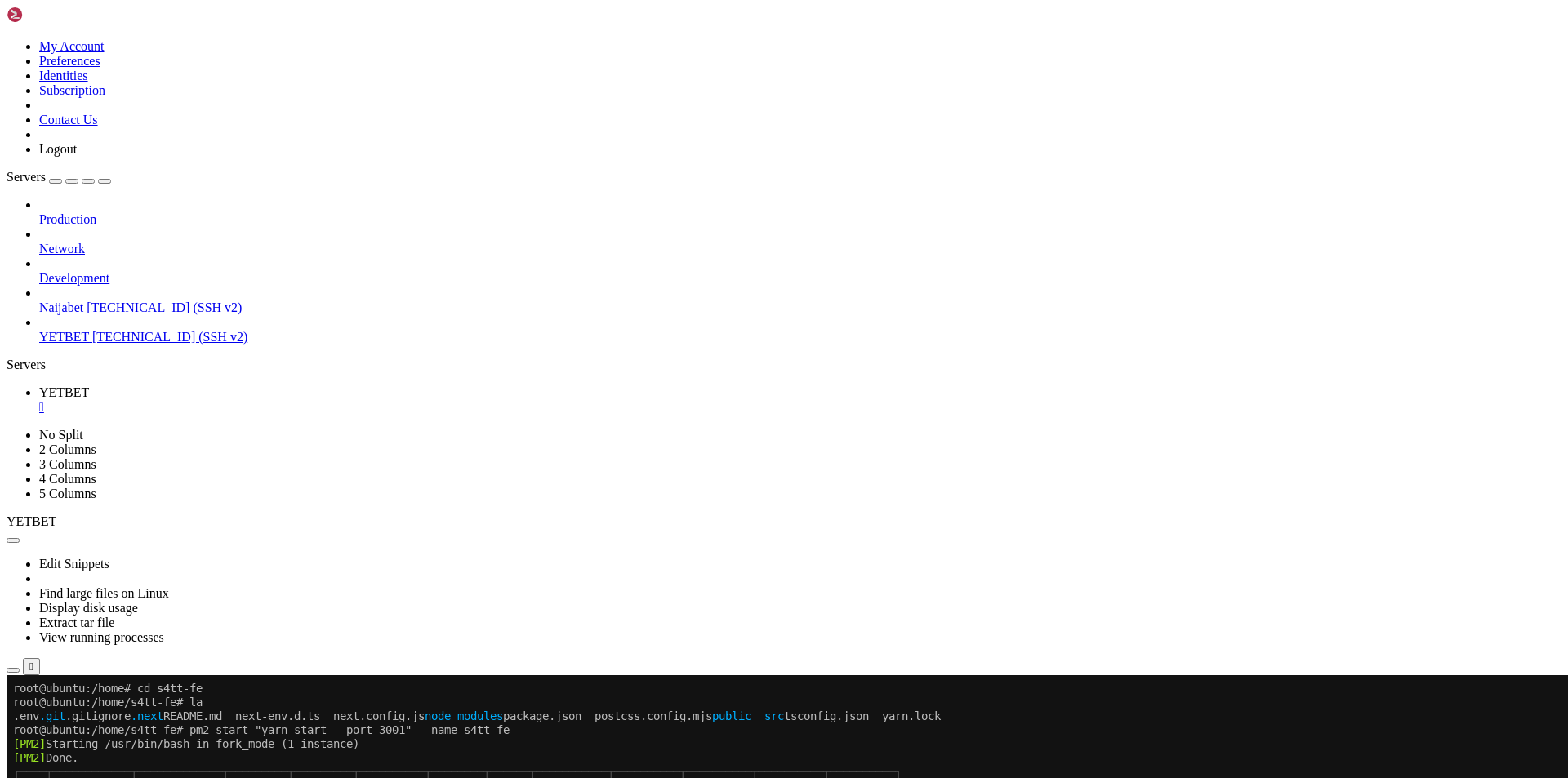
scroll to position [39811, 0]
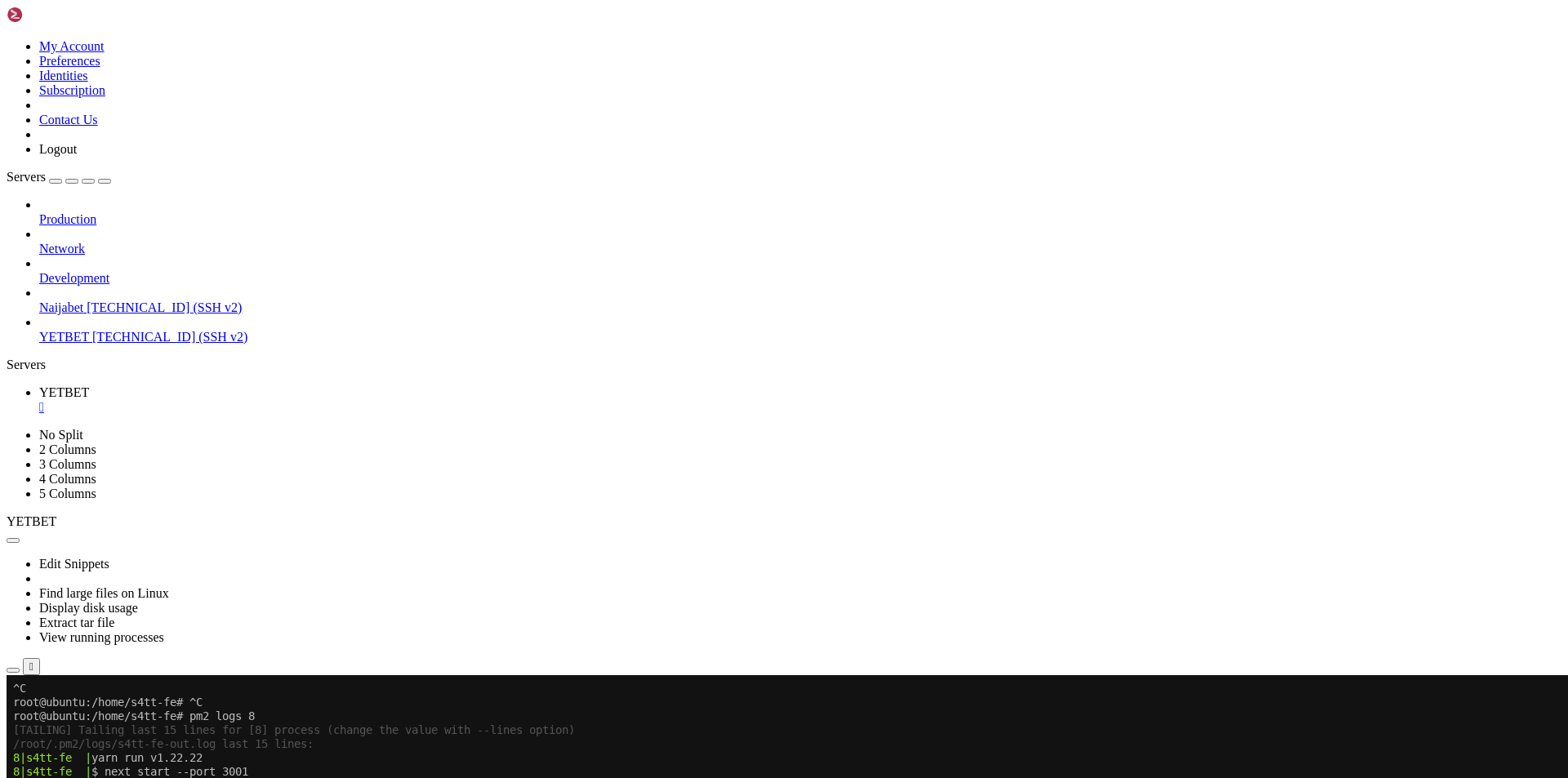
scroll to position [39935, 0]
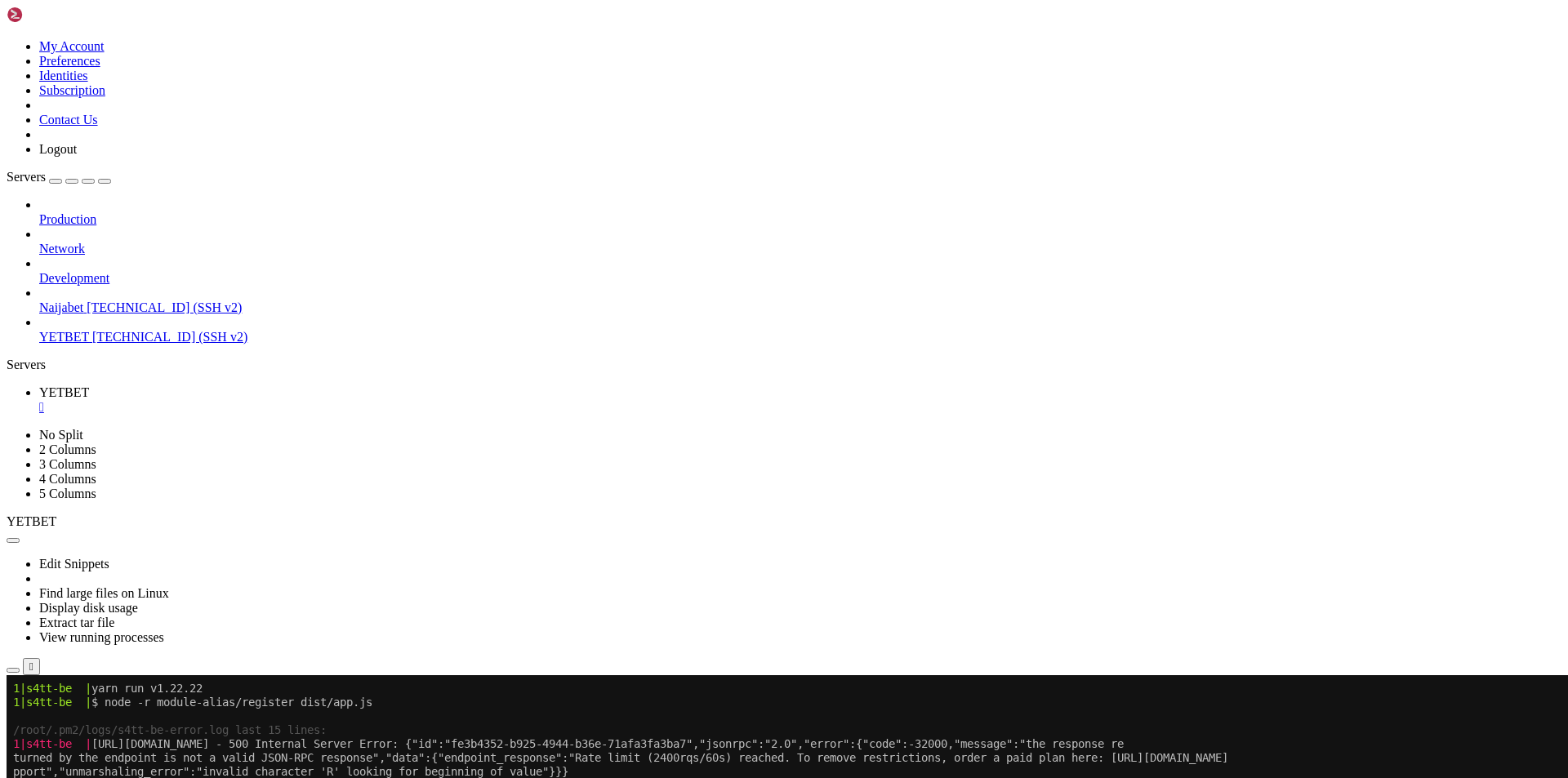
scroll to position [46527, 0]
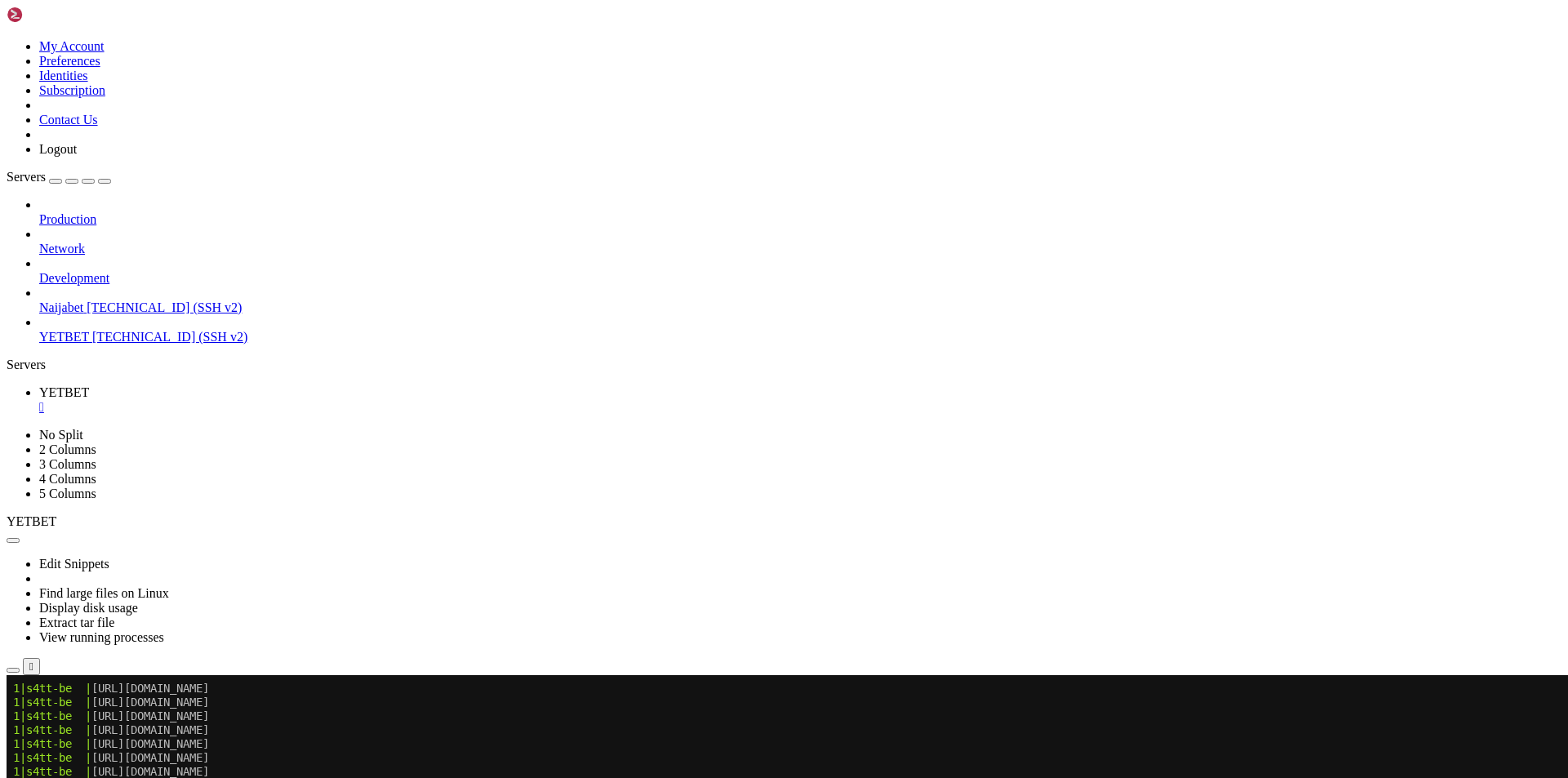
scroll to position [48456, 0]
drag, startPoint x: 765, startPoint y: 1231, endPoint x: 1033, endPoint y: 1227, distance: 268.0
copy x-row "https://solana.rpc.grove.city/v1/01fdb4"
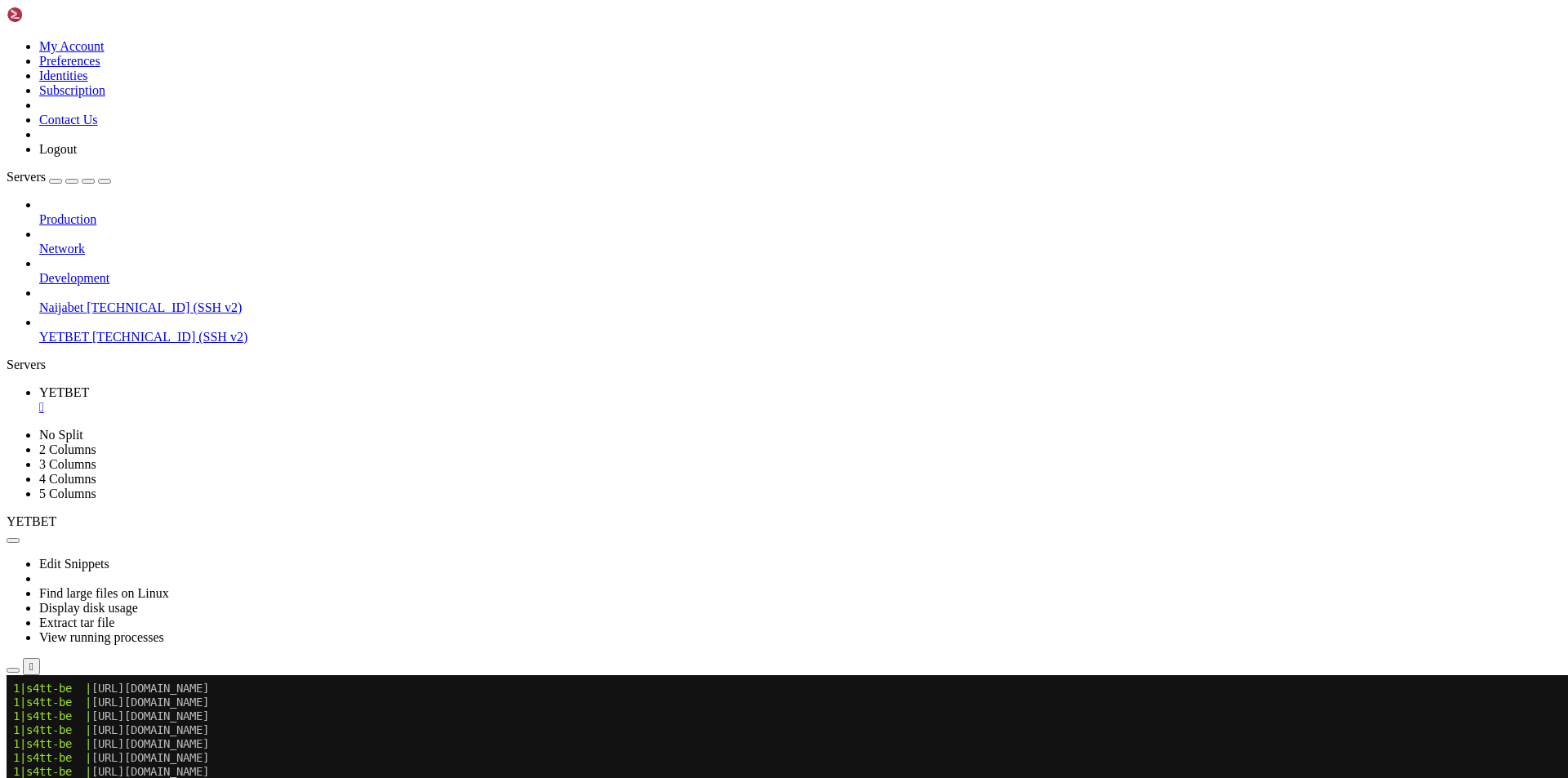
copy div "1|s4tt-be | https://api.blockeden.xyz/solana/KeCh6p22EX5AeRHxMSmc"
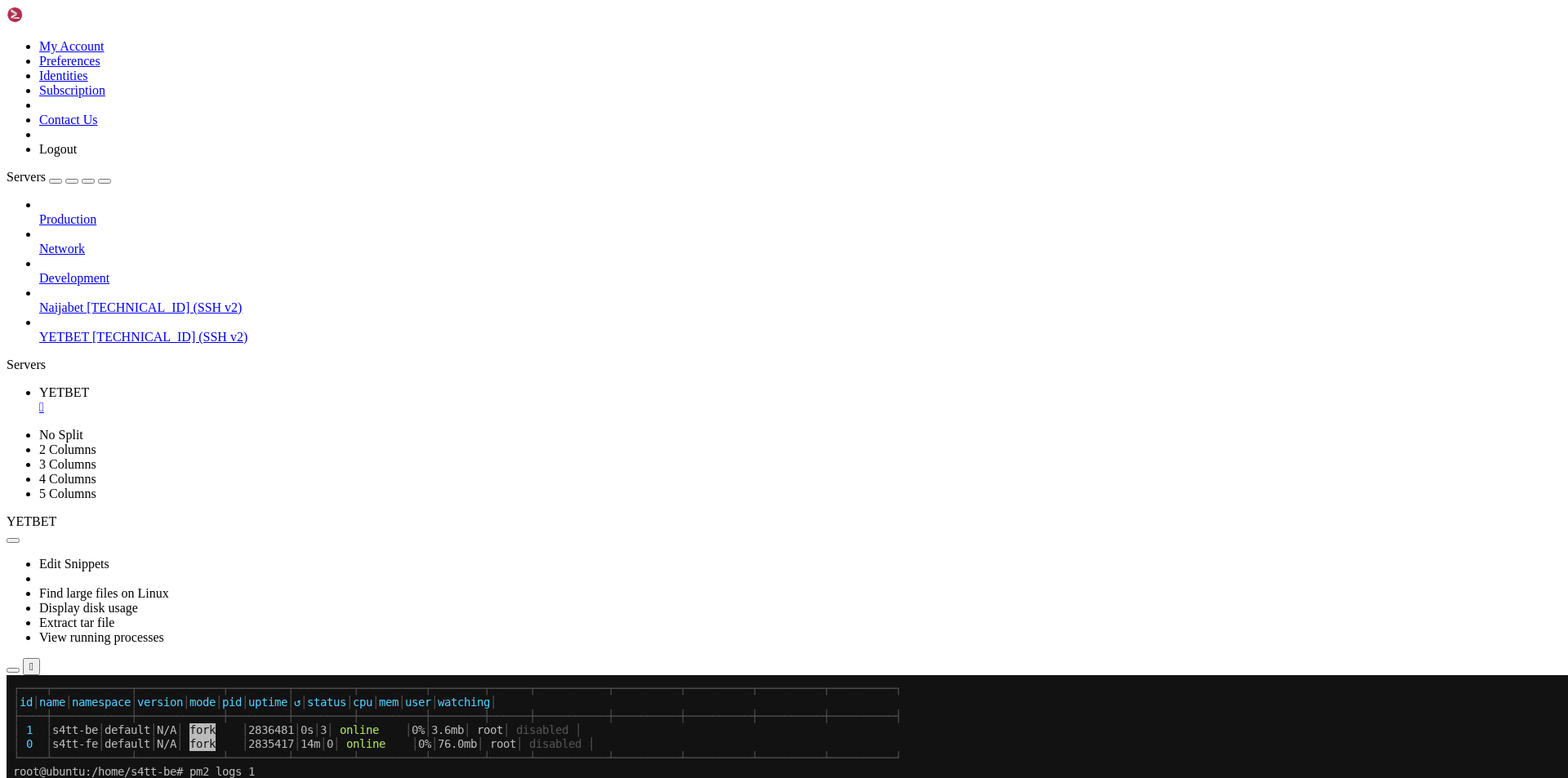
scroll to position [49594, 0]
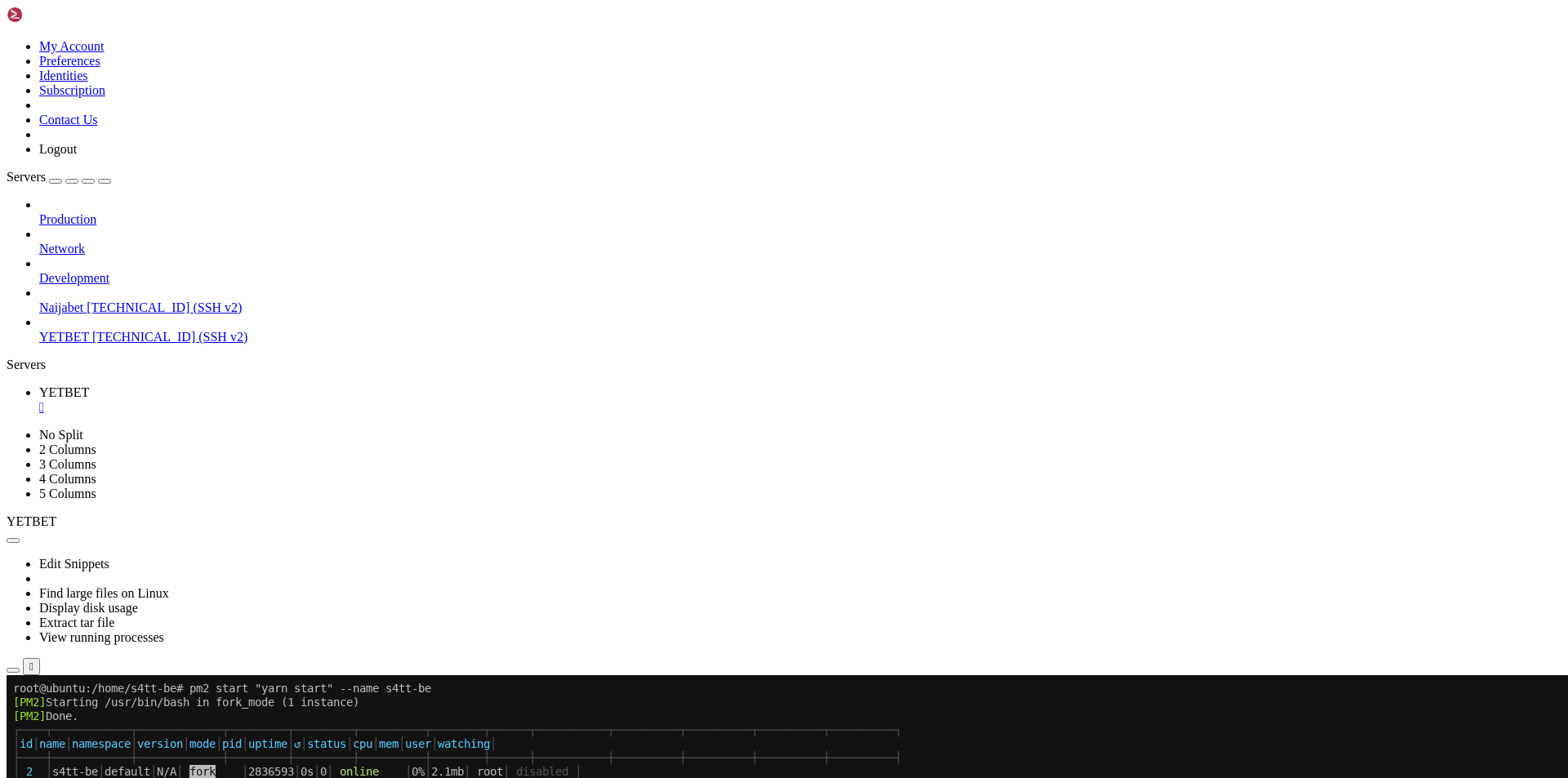
scroll to position [50551, 0]
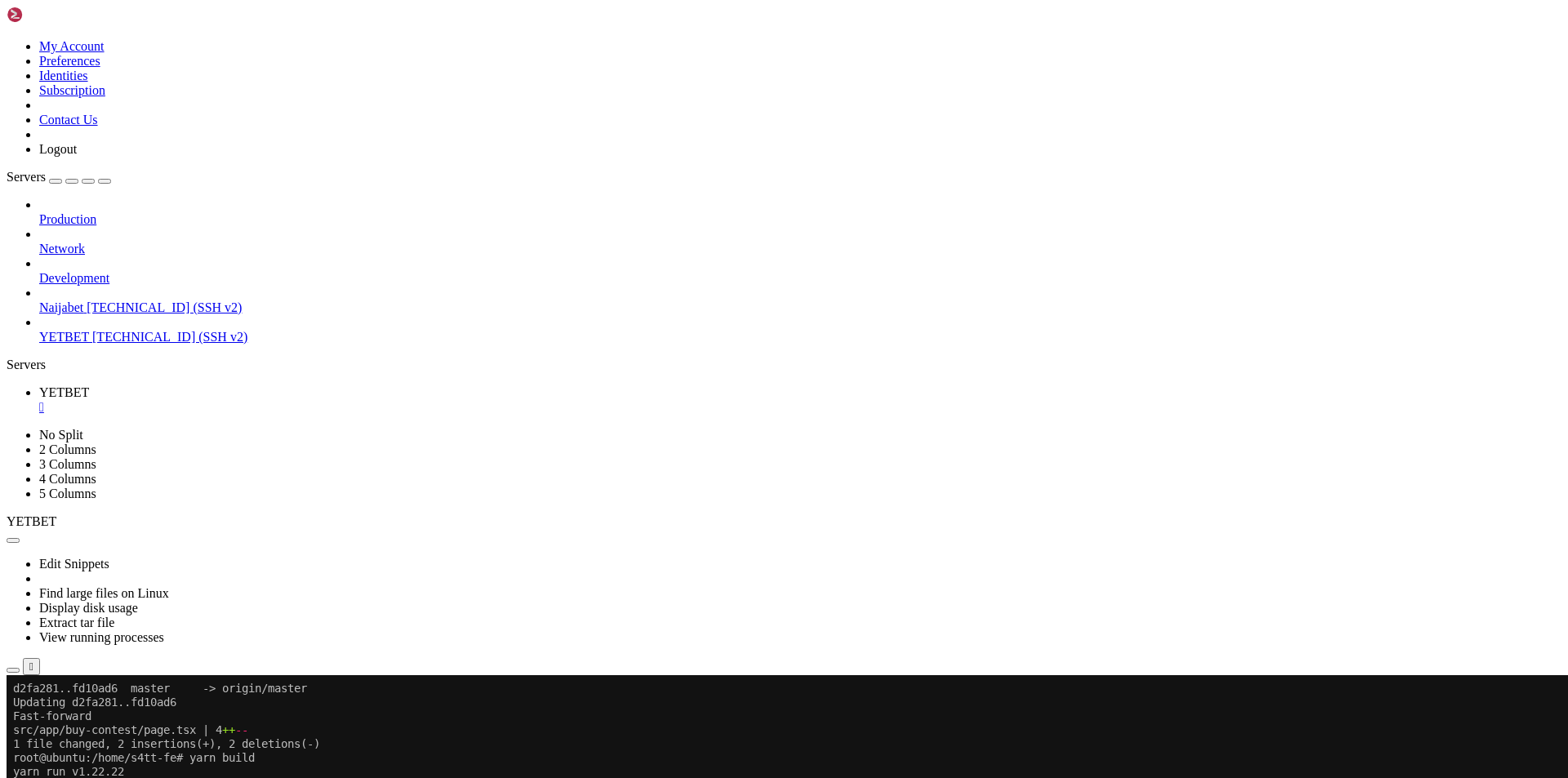
scroll to position [51703, 0]
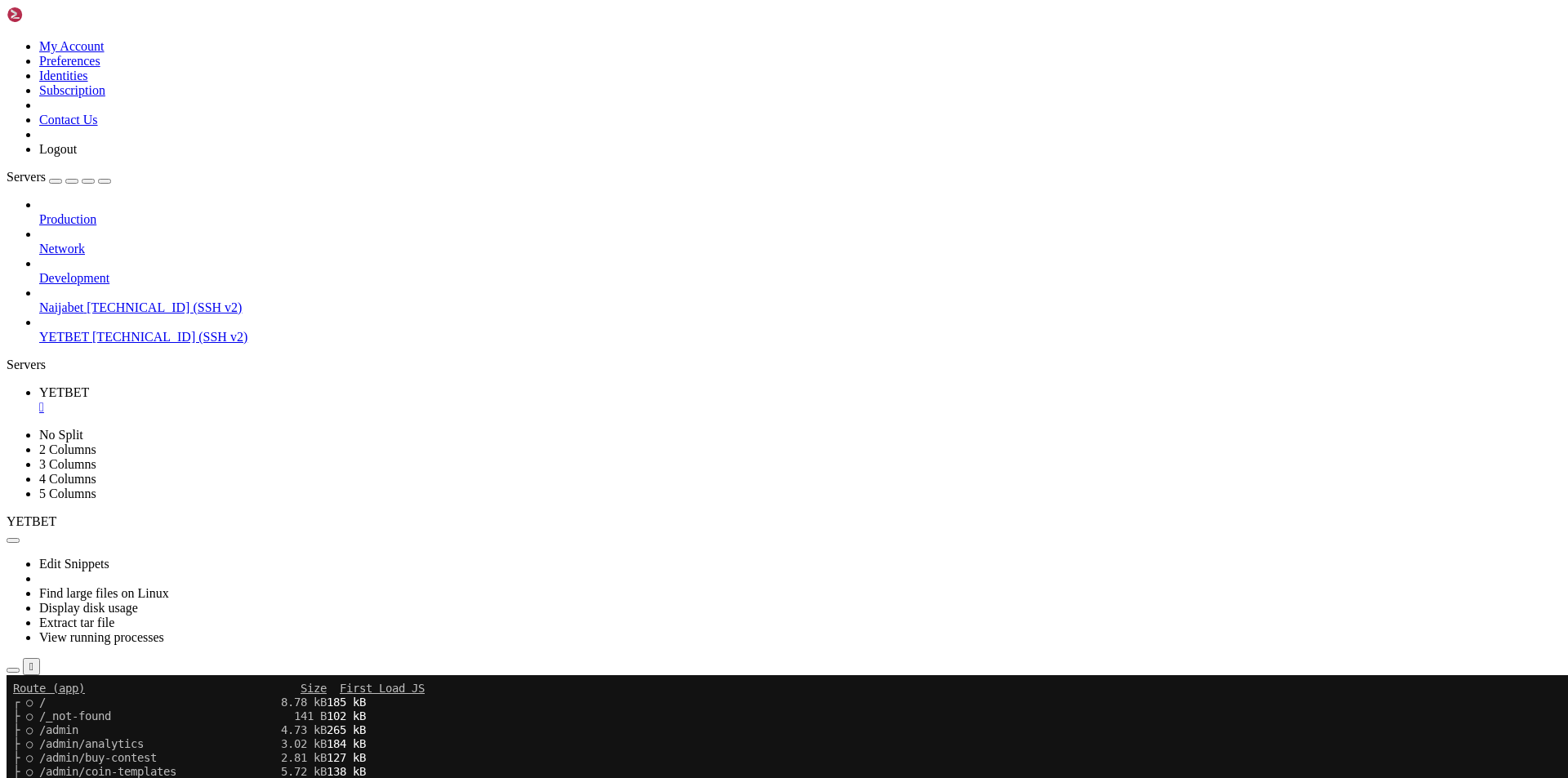
scroll to position [51841, 0]
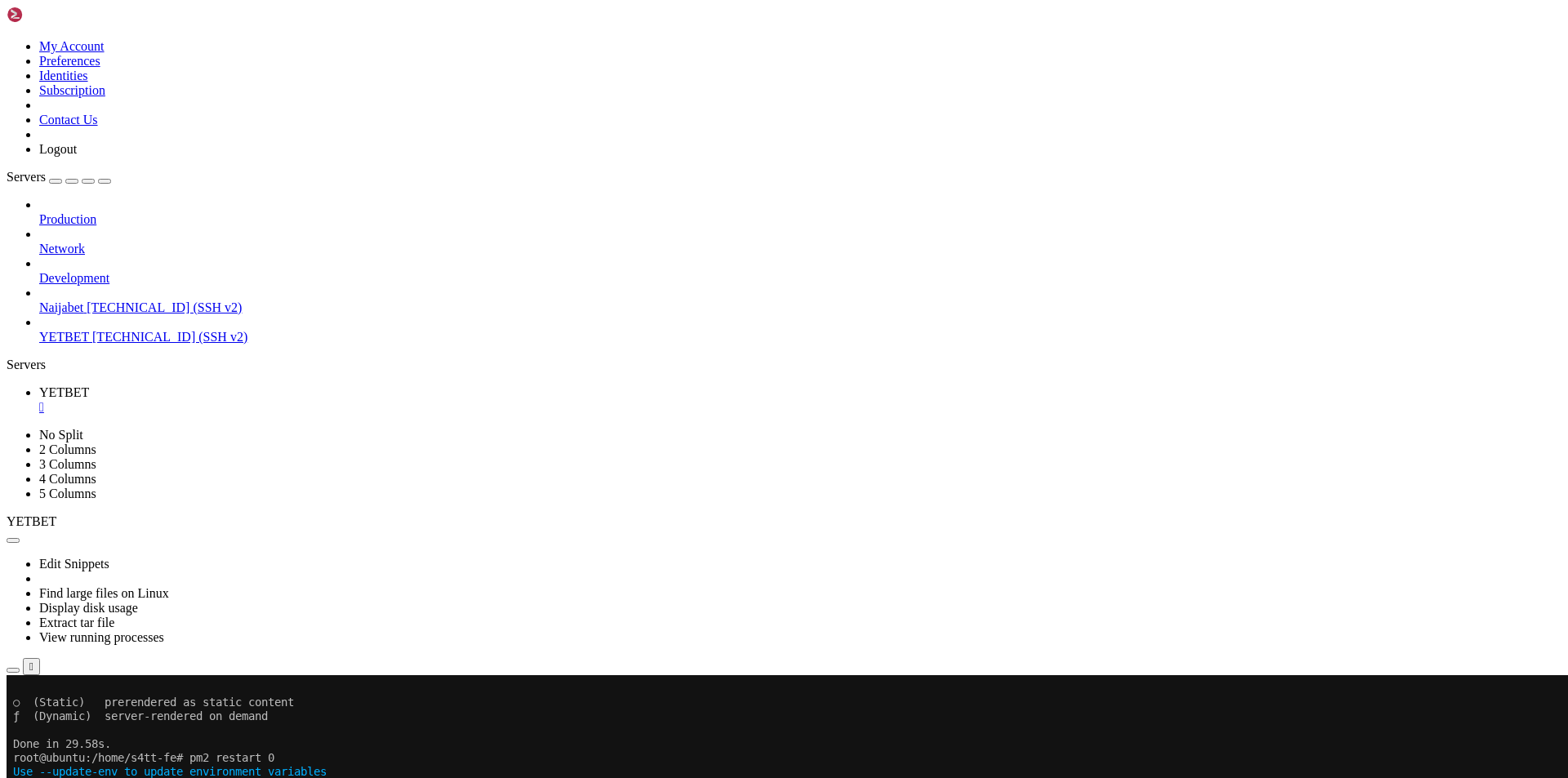
scroll to position [52882, 0]
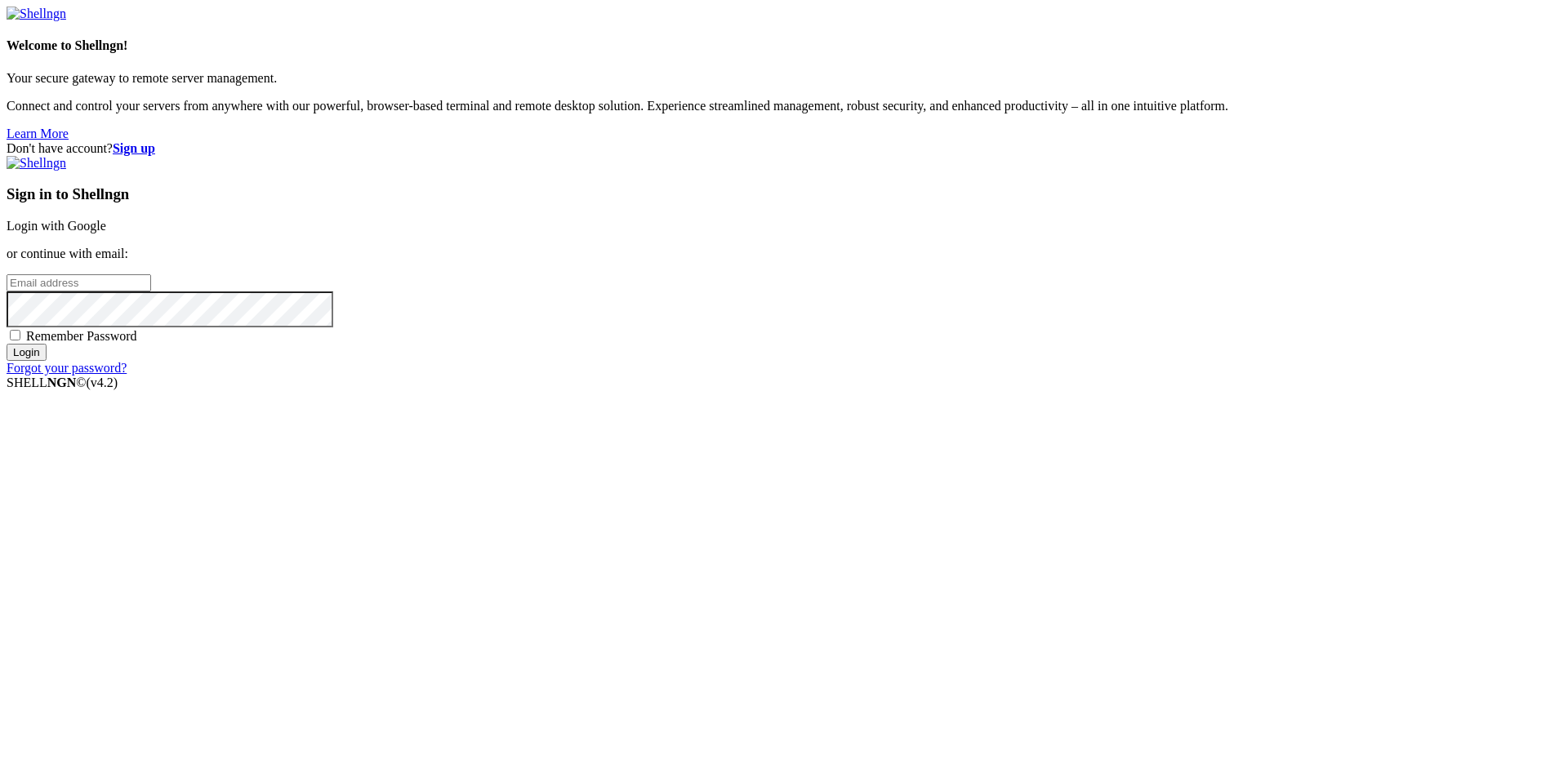
click at [106, 232] on link "Login with Google" at bounding box center [56, 226] width 99 height 14
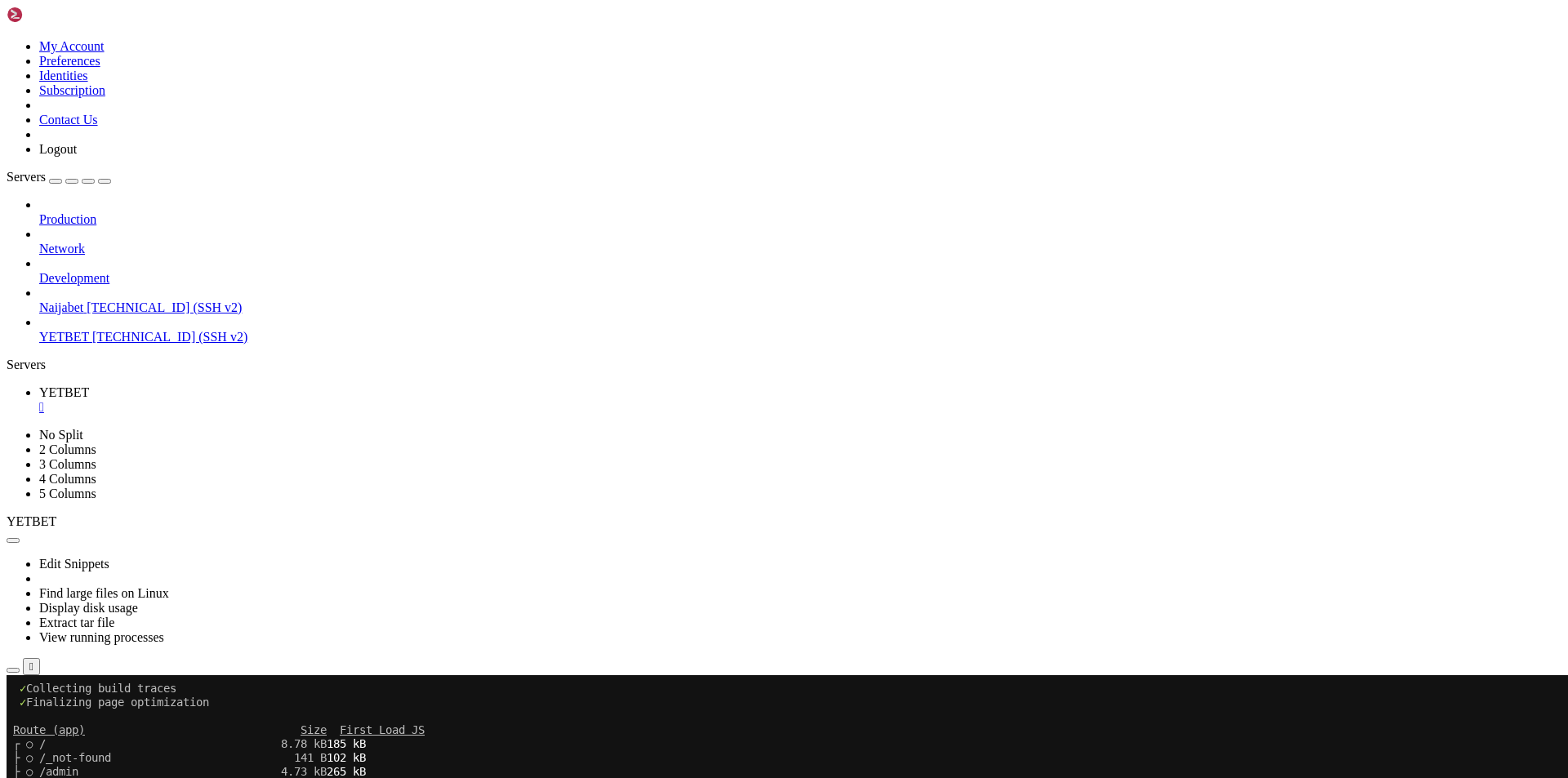
scroll to position [53021, 0]
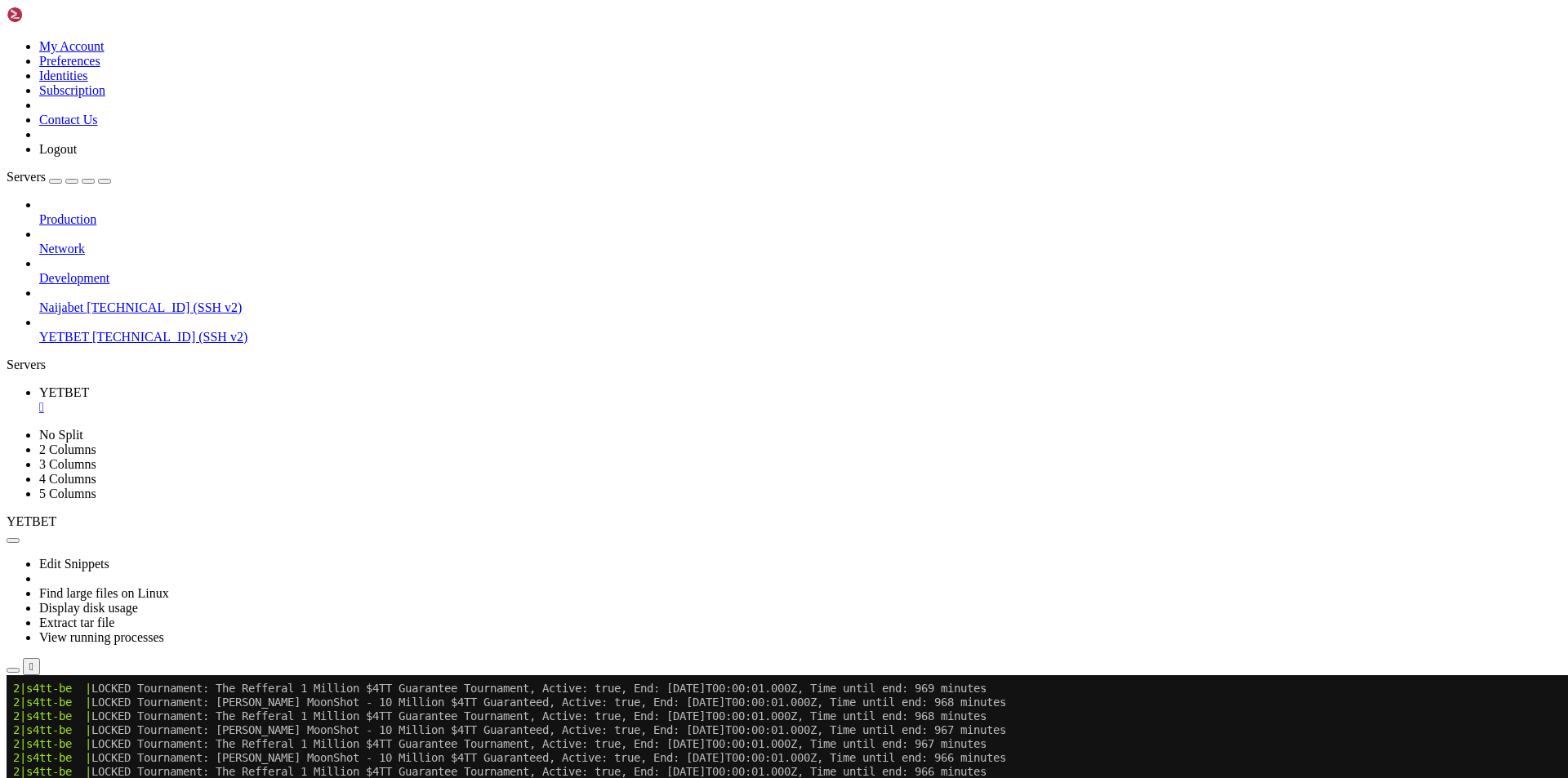
scroll to position [54215, 0]
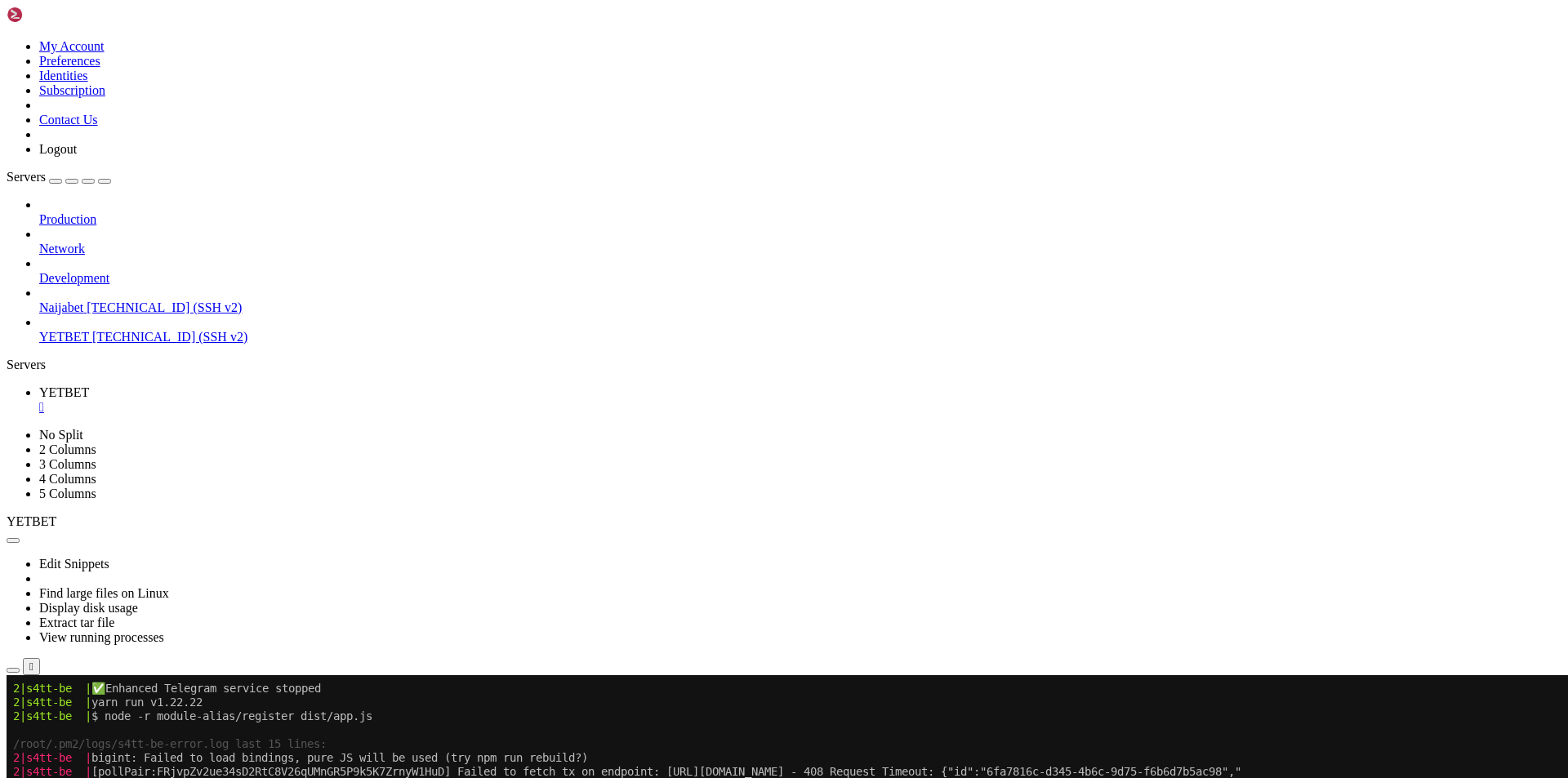
scroll to position [54353, 0]
